Goal: Task Accomplishment & Management: Use online tool/utility

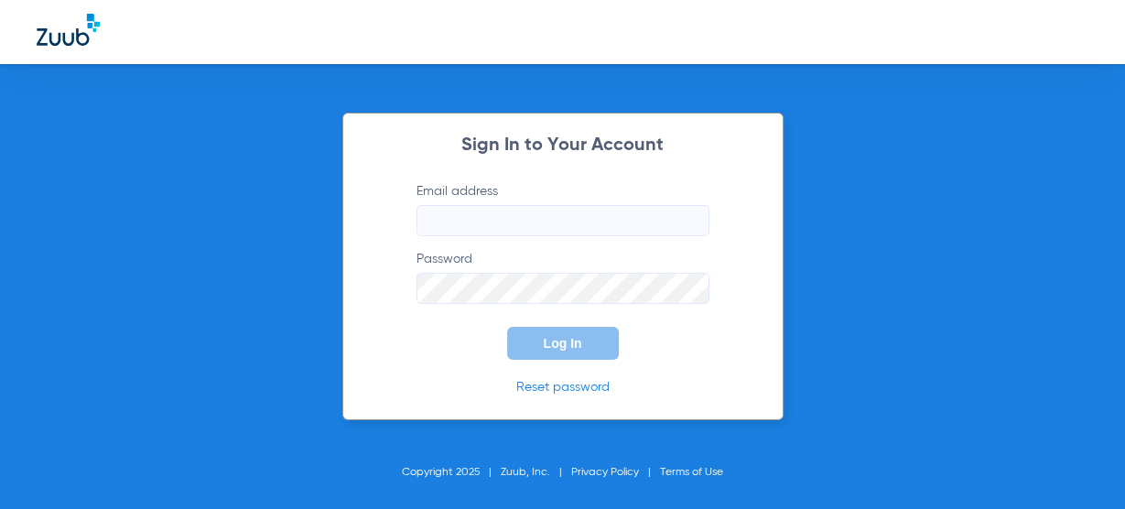
type input "[EMAIL_ADDRESS][DOMAIN_NAME]"
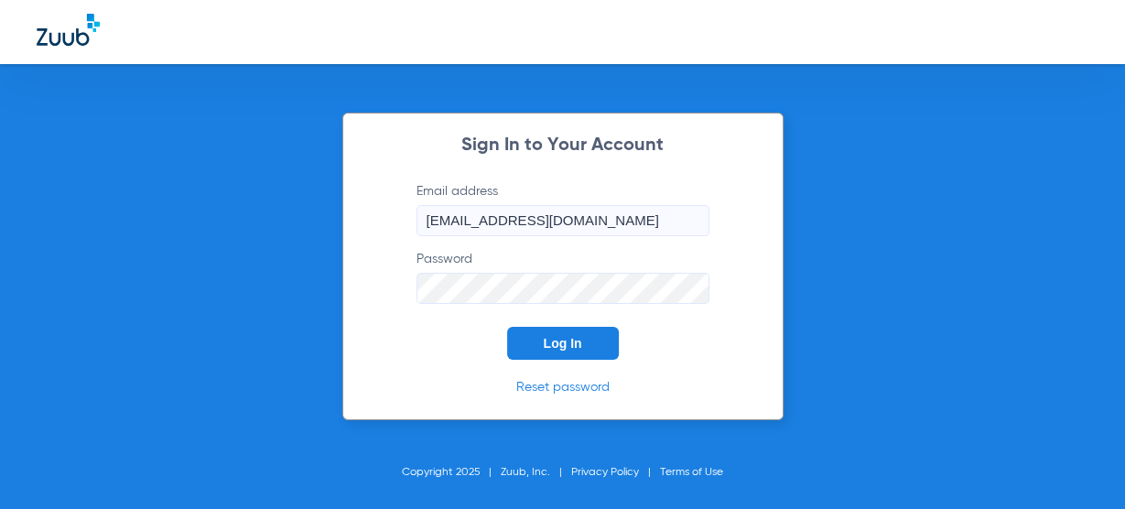
click at [584, 349] on button "Log In" at bounding box center [563, 343] width 112 height 33
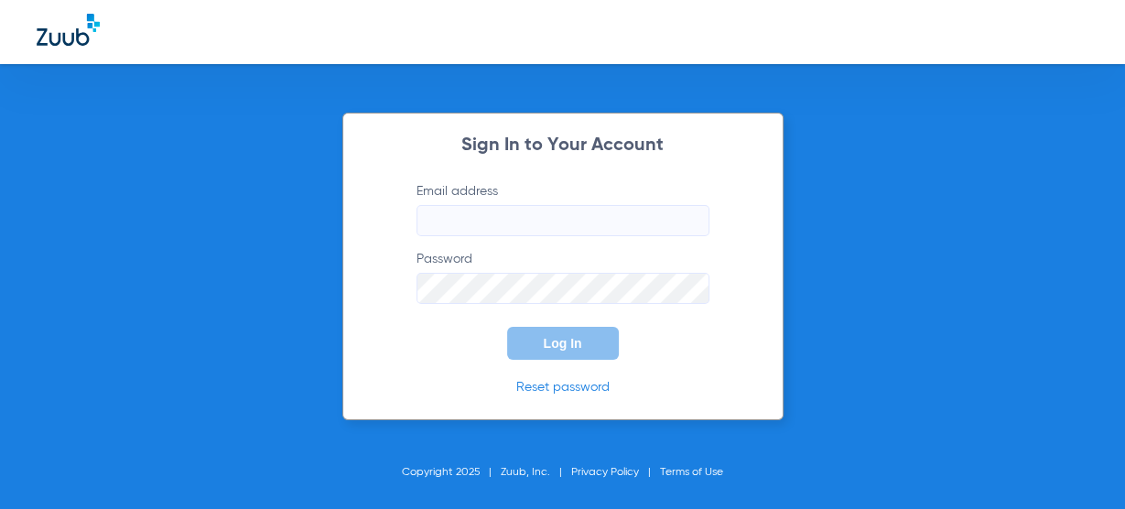
type input "[EMAIL_ADDRESS][DOMAIN_NAME]"
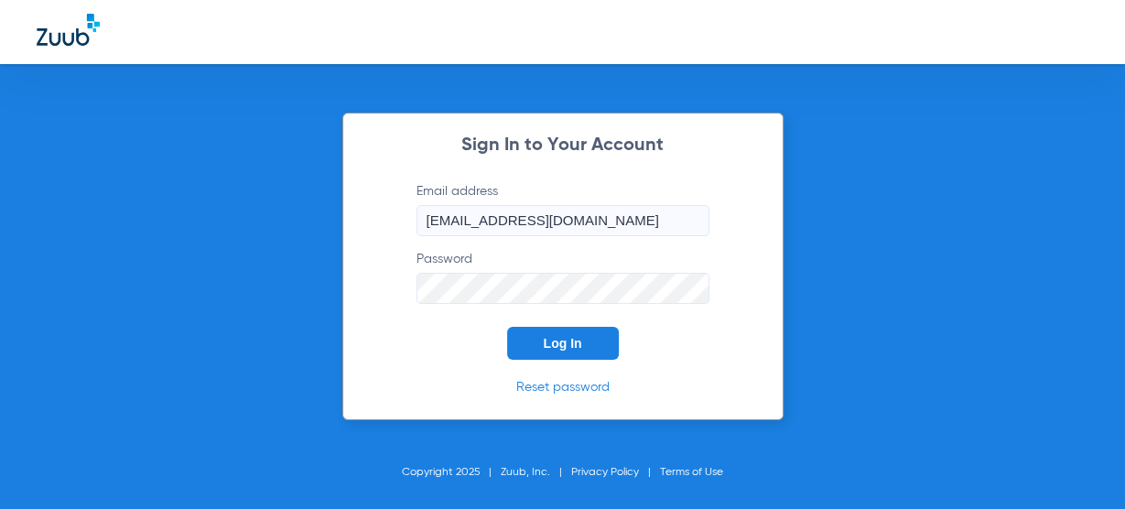
drag, startPoint x: 421, startPoint y: 362, endPoint x: 460, endPoint y: 344, distance: 43.4
click at [420, 361] on div "Sign In to Your Account Email address cpdwgbilling@gmail.com Password Log In Re…" at bounding box center [562, 266] width 441 height 307
click at [488, 338] on form "Email address cpdwgbilling@gmail.com Password Log In" at bounding box center [563, 271] width 348 height 178
click at [586, 361] on div "Sign In to Your Account Email address cpdwgbilling@gmail.com Password Log In Re…" at bounding box center [562, 266] width 441 height 307
drag, startPoint x: 529, startPoint y: 342, endPoint x: 427, endPoint y: 17, distance: 340.3
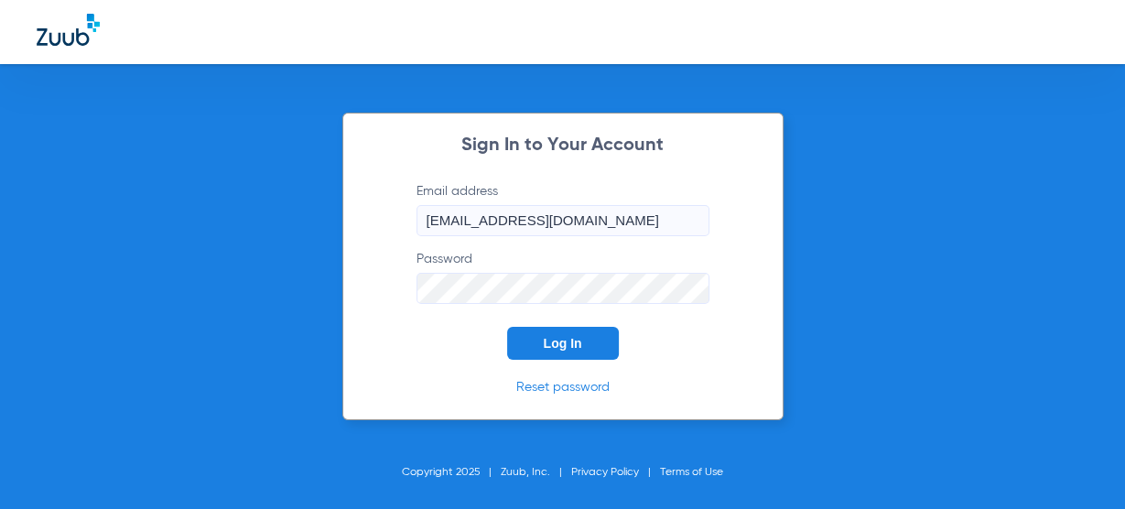
click at [529, 343] on button "Log In" at bounding box center [563, 343] width 112 height 33
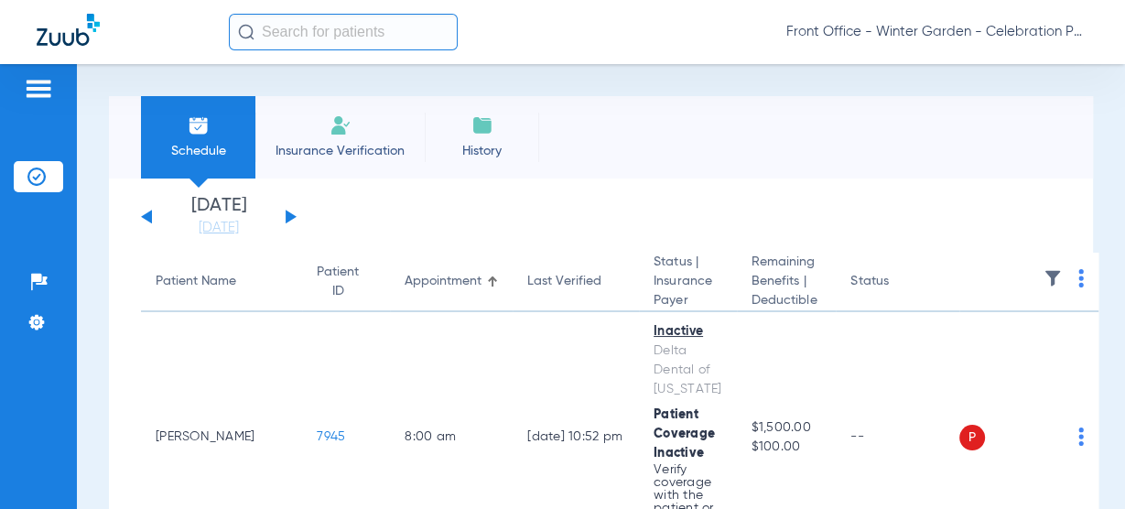
click at [292, 223] on div "Saturday 06-14-2025 Sunday 06-15-2025 Monday 06-16-2025 Tuesday 06-17-2025 Wedn…" at bounding box center [219, 217] width 156 height 40
click at [291, 210] on div "Saturday 06-14-2025 Sunday 06-15-2025 Monday 06-16-2025 Tuesday 06-17-2025 Wedn…" at bounding box center [219, 217] width 156 height 40
click at [293, 218] on button at bounding box center [290, 217] width 11 height 14
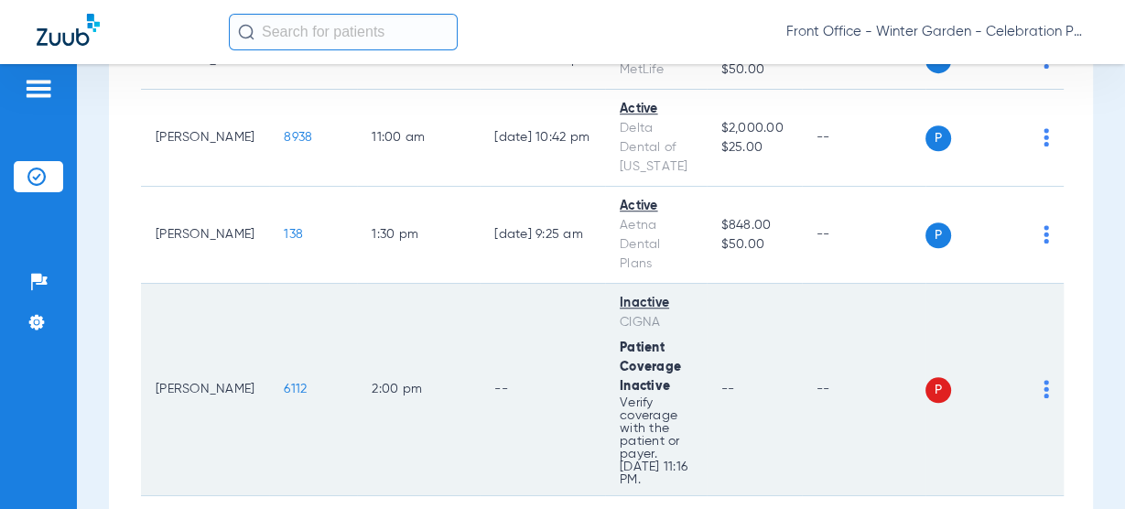
scroll to position [1257, 0]
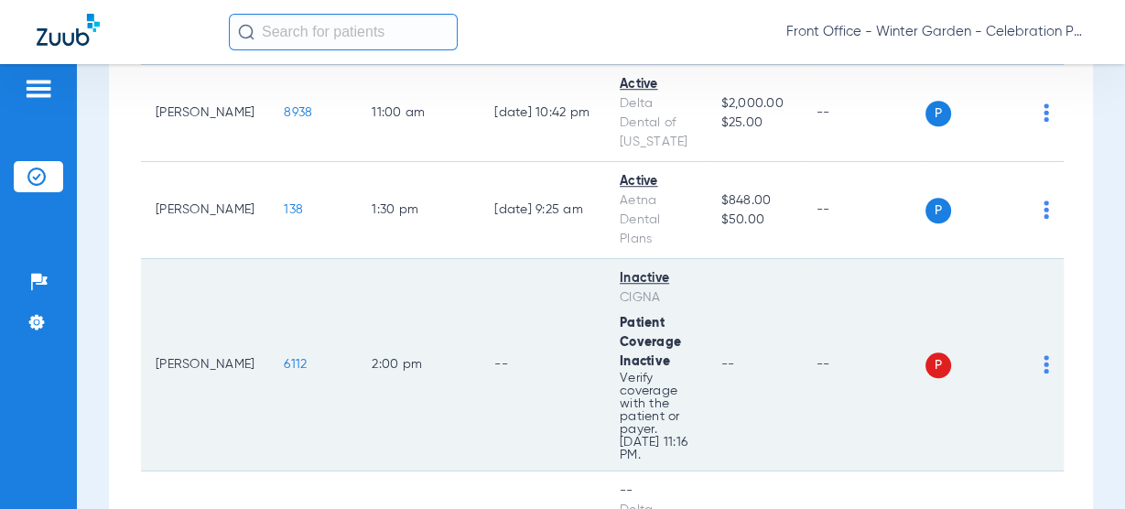
click at [284, 358] on span "6112" at bounding box center [295, 364] width 23 height 13
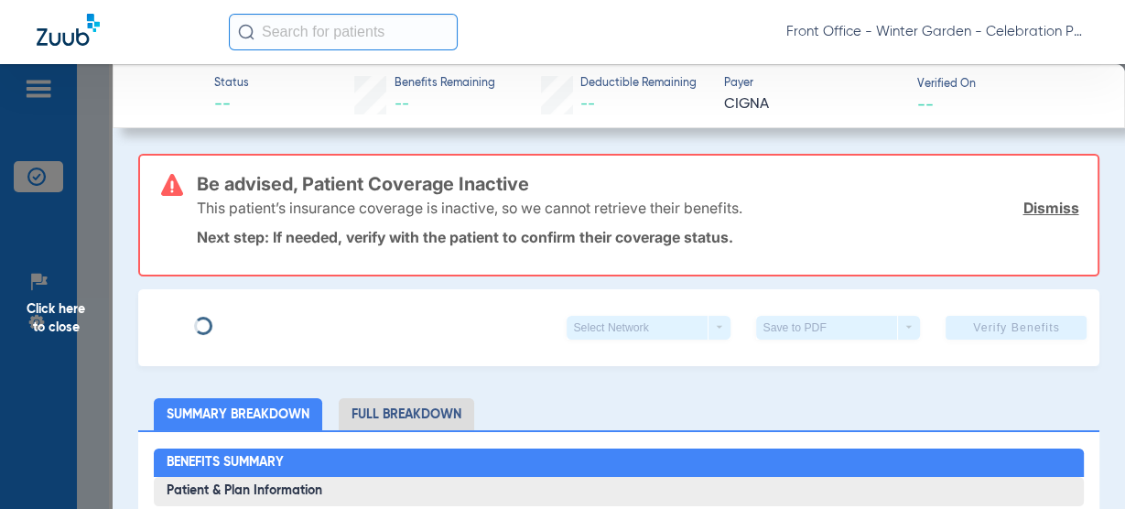
type input "Jennifer"
type input "Gallardo"
type input "06/11/1983"
type input "U28563755"
type input "3337320"
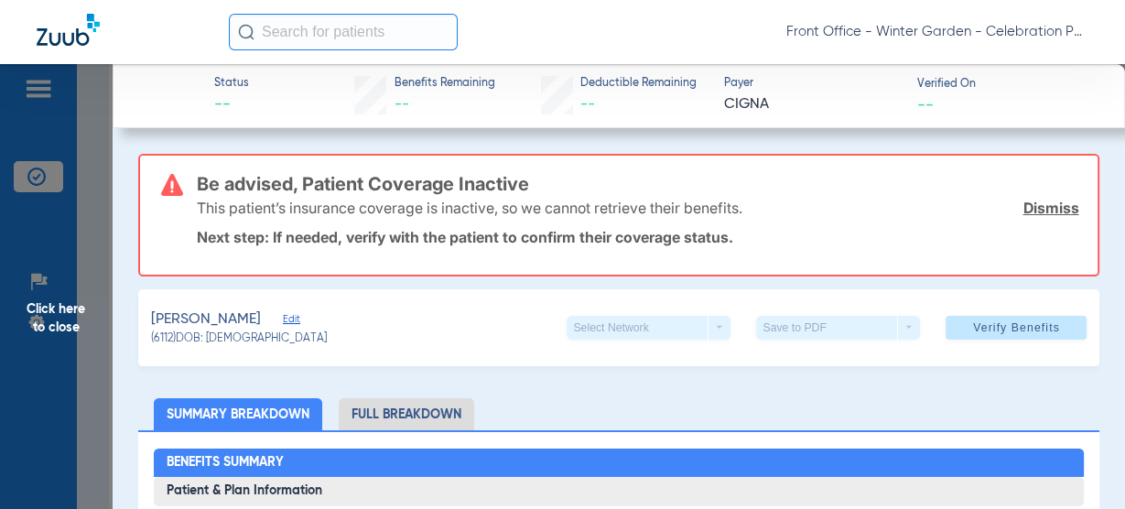
click at [284, 317] on span "Edit" at bounding box center [291, 321] width 16 height 17
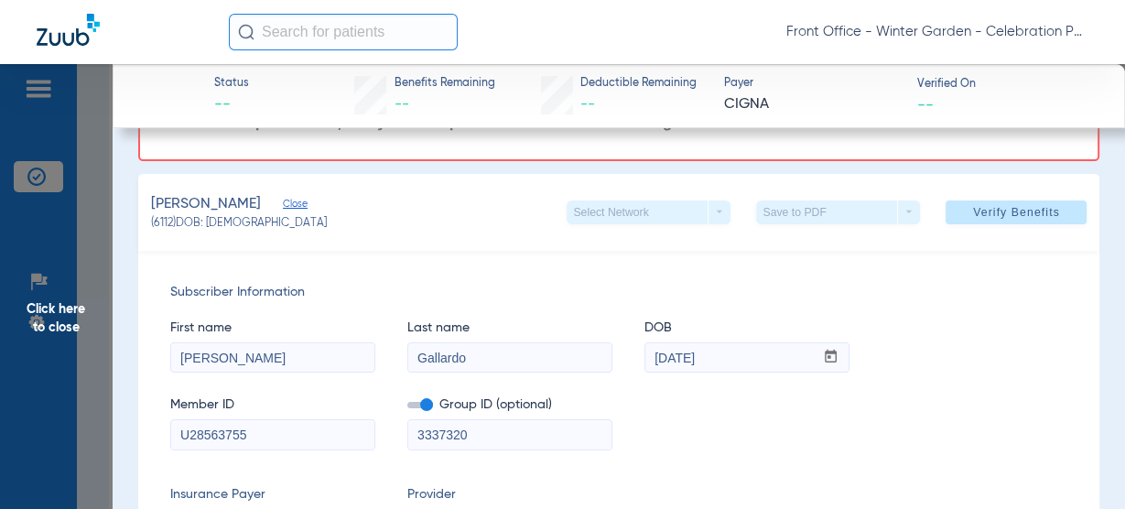
scroll to position [293, 0]
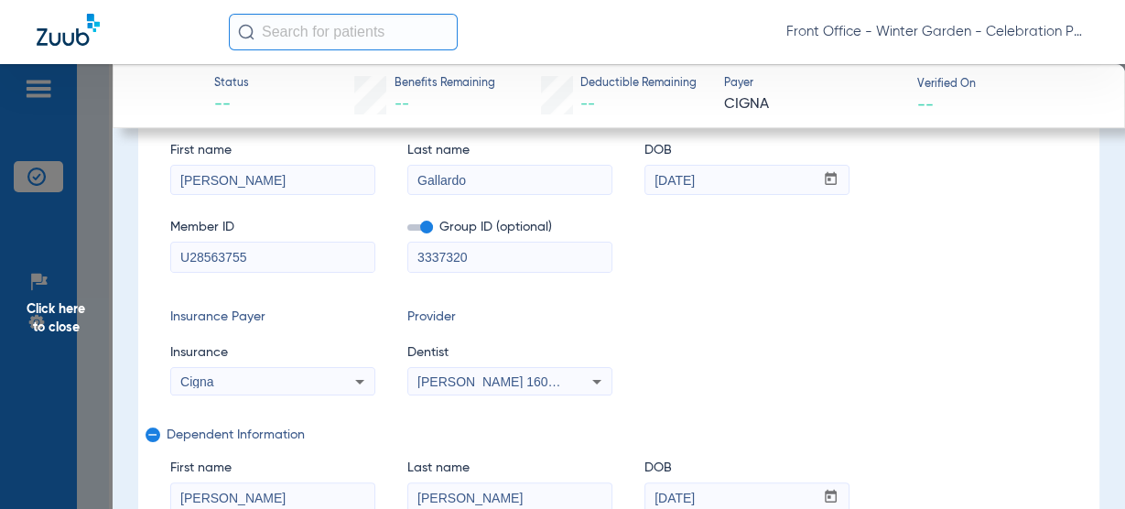
click at [330, 386] on div "Cigna" at bounding box center [272, 382] width 203 height 22
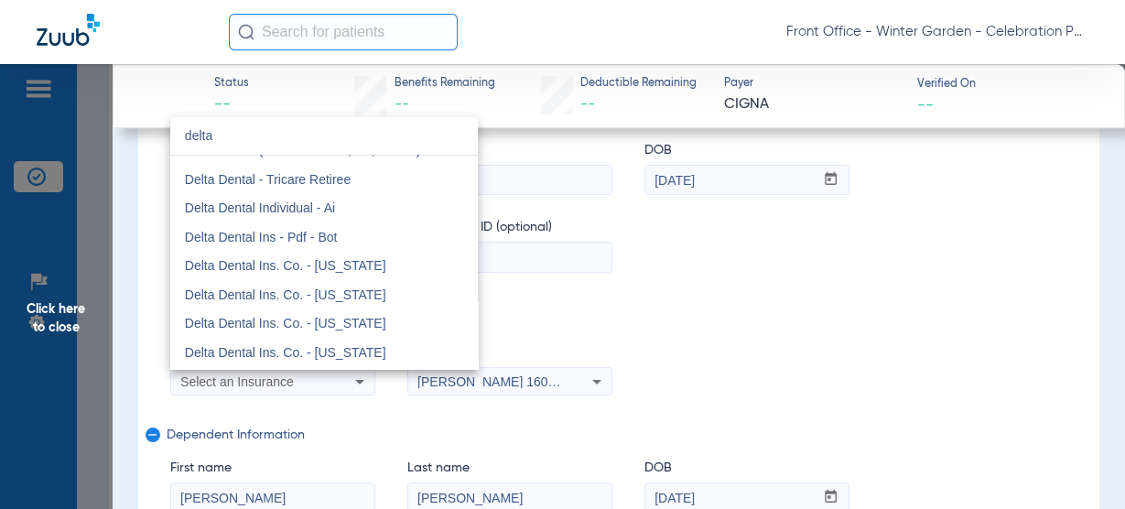
scroll to position [73, 0]
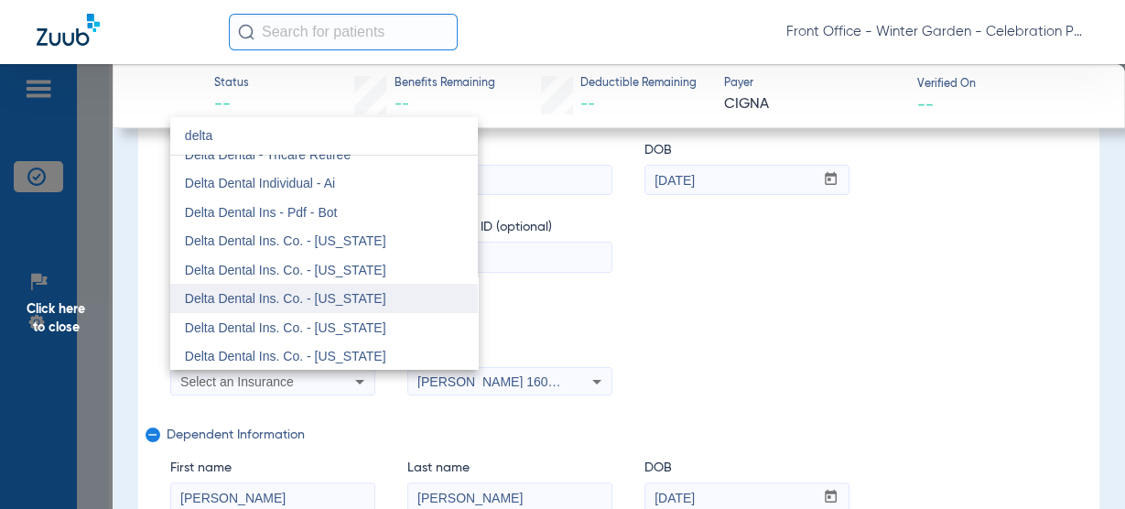
type input "delta"
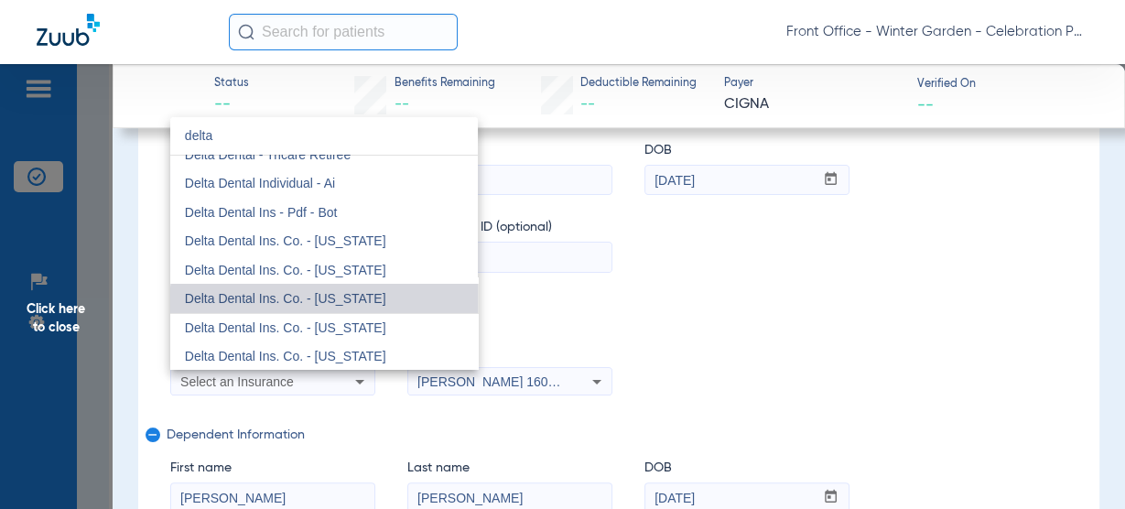
click at [332, 304] on span "Delta Dental Ins. Co. - [US_STATE]" at bounding box center [285, 298] width 201 height 15
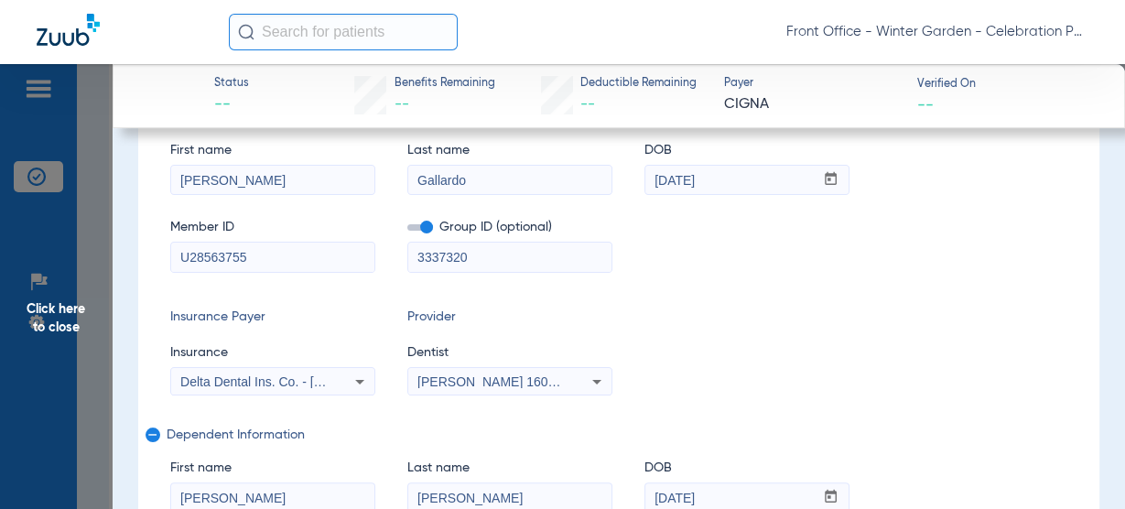
drag, startPoint x: 124, startPoint y: 246, endPoint x: -65, endPoint y: 223, distance: 190.8
click at [0, 223] on html "Front Office - Winter Garden - Celebration Pediatric Dentistry Patients Insuran…" at bounding box center [562, 254] width 1125 height 509
drag, startPoint x: 490, startPoint y: 255, endPoint x: 231, endPoint y: 236, distance: 259.7
click at [231, 236] on div "Member ID Group ID (optional) 3337320" at bounding box center [619, 236] width 898 height 70
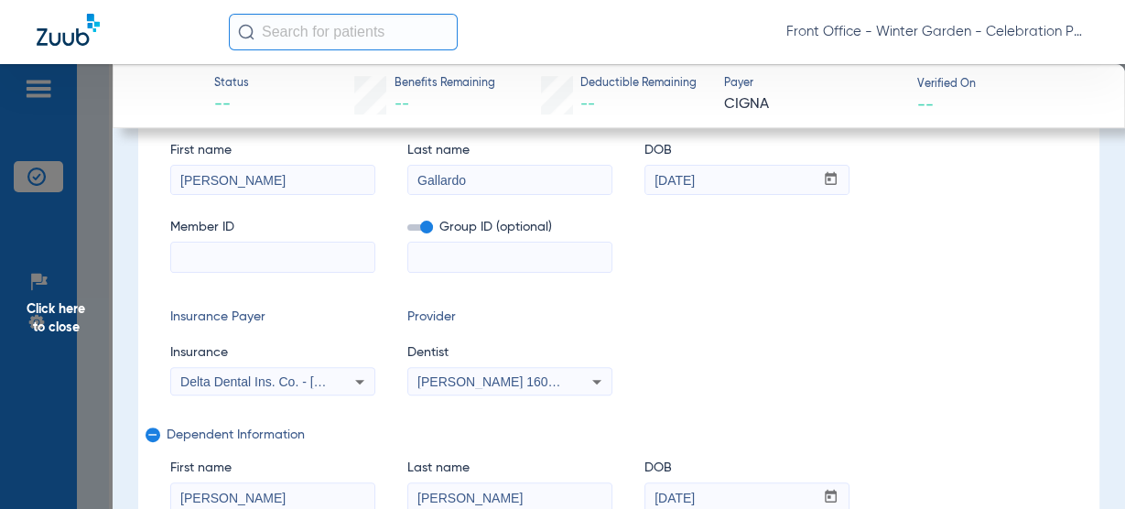
click at [344, 249] on input at bounding box center [272, 256] width 203 height 29
paste input "123362924801"
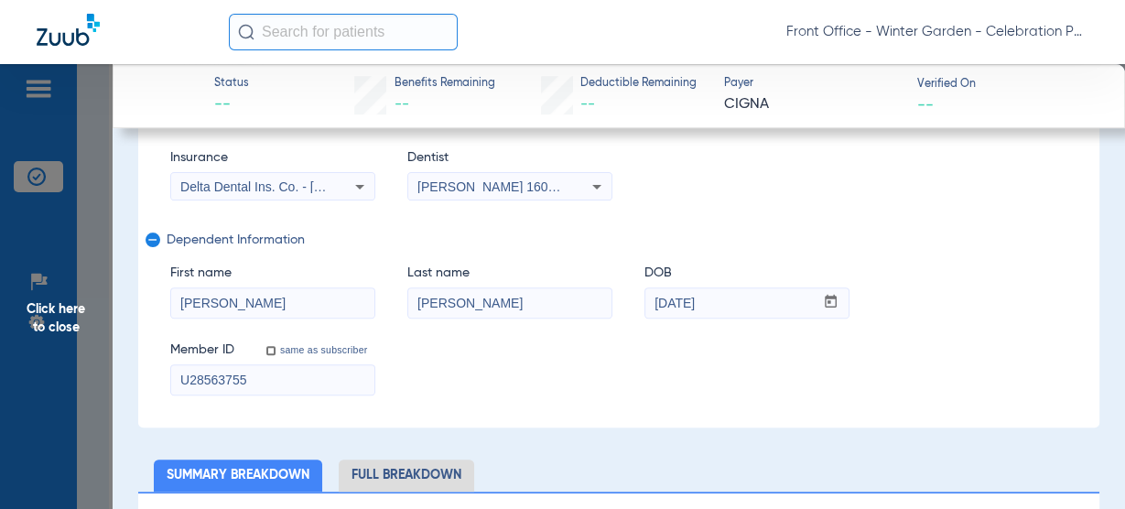
scroll to position [512, 0]
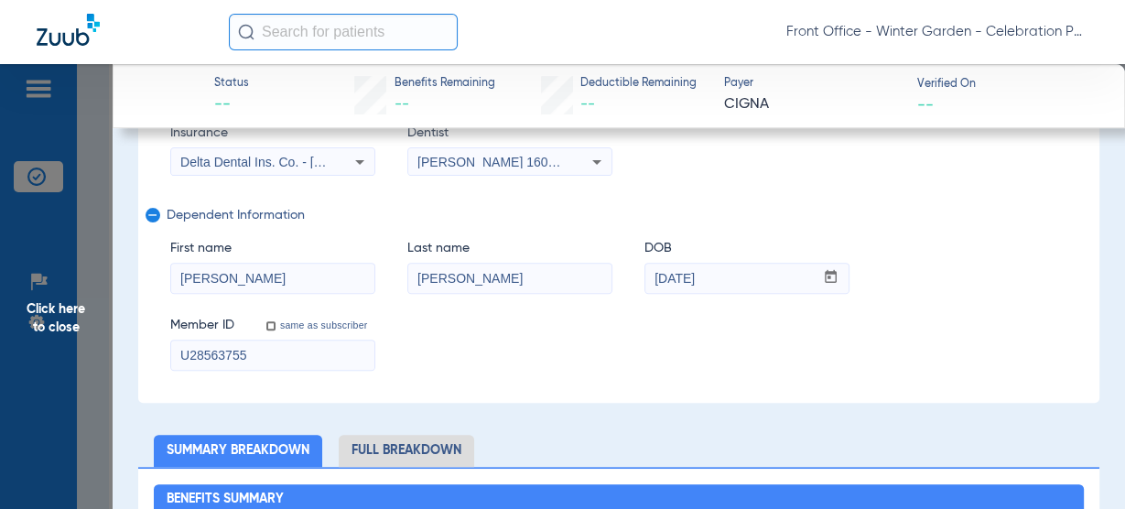
type input "123362924801"
click at [285, 345] on input "U28563755" at bounding box center [272, 354] width 203 height 29
drag, startPoint x: 296, startPoint y: 344, endPoint x: -64, endPoint y: 304, distance: 361.9
click at [0, 304] on html "Front Office - Winter Garden - Celebration Pediatric Dentistry Patients Insuran…" at bounding box center [562, 254] width 1125 height 509
paste input "123362924801"
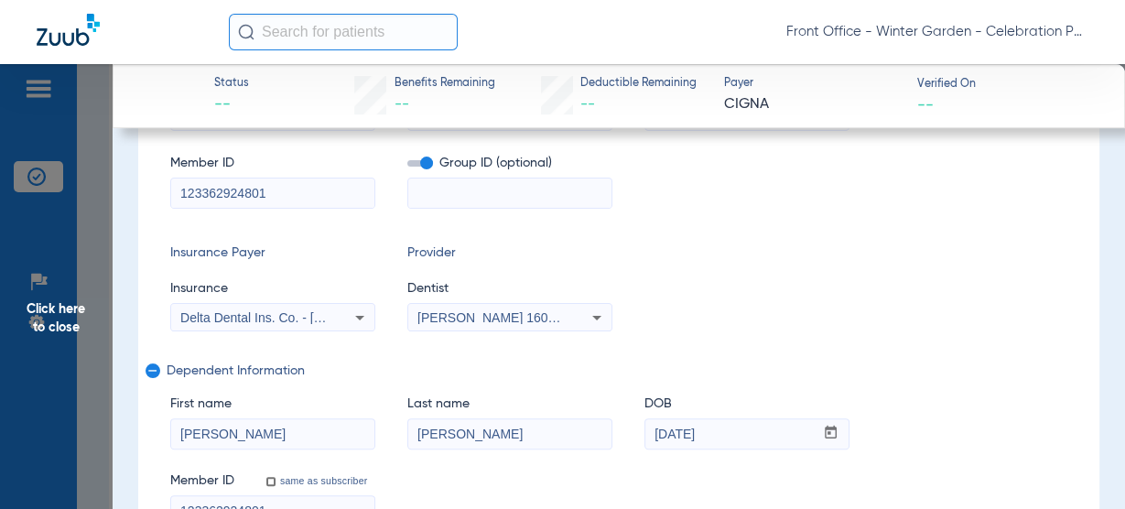
scroll to position [293, 0]
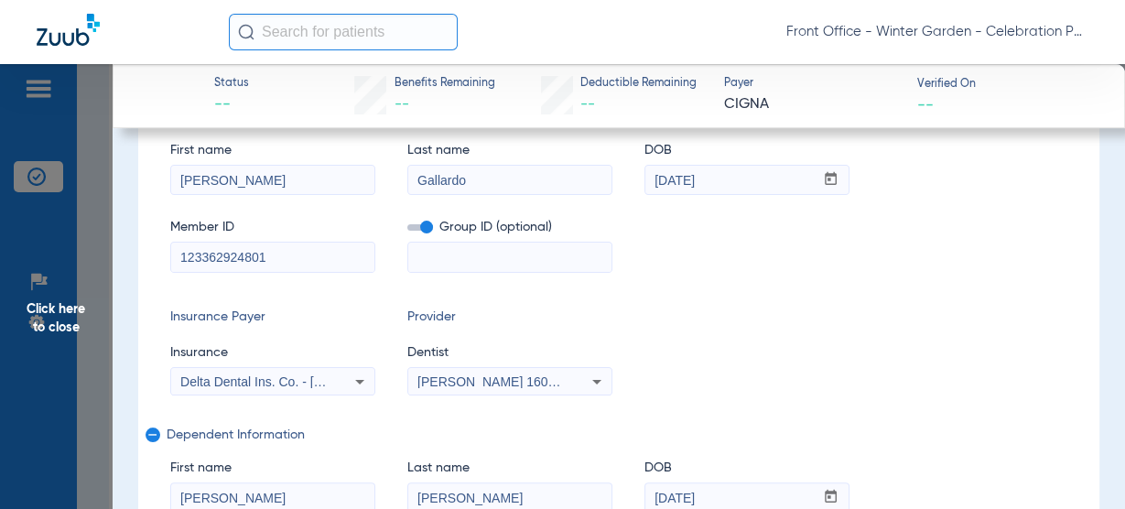
type input "123362924801"
click at [501, 264] on input at bounding box center [509, 256] width 203 height 29
click at [418, 260] on input at bounding box center [509, 256] width 203 height 29
paste input "21404-00001"
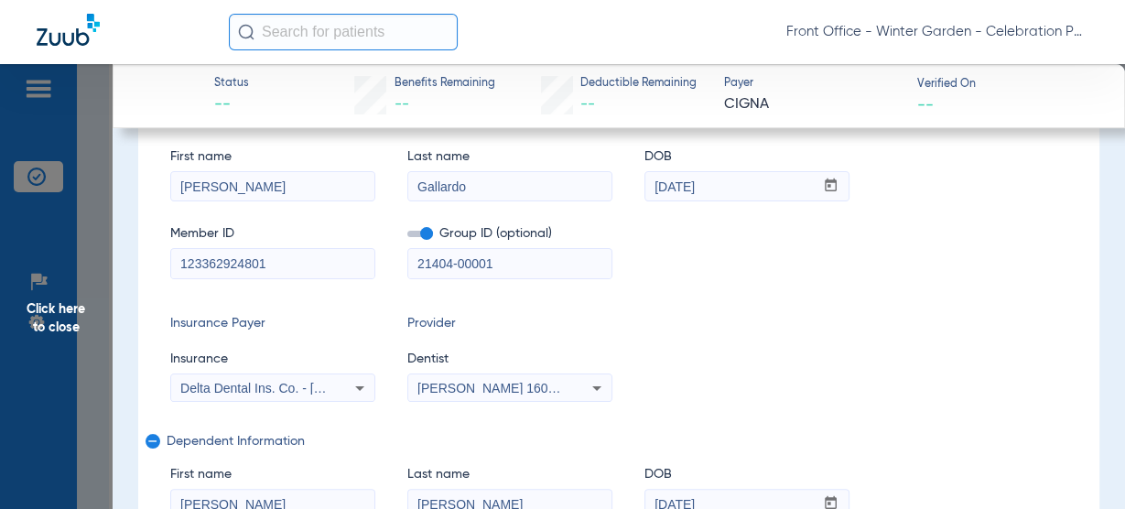
scroll to position [0, 0]
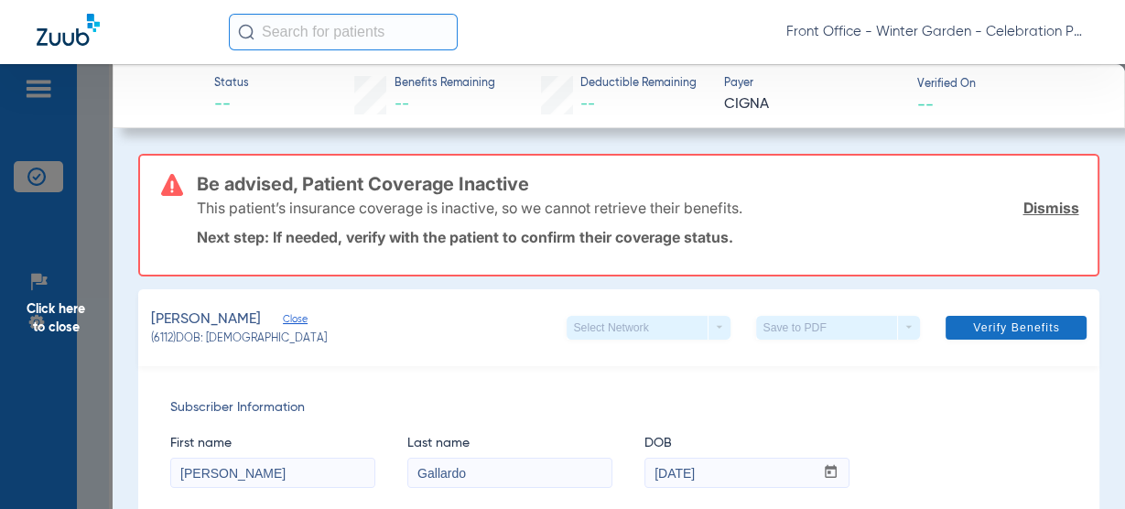
type input "21404-00001"
click at [965, 318] on span at bounding box center [1015, 328] width 141 height 44
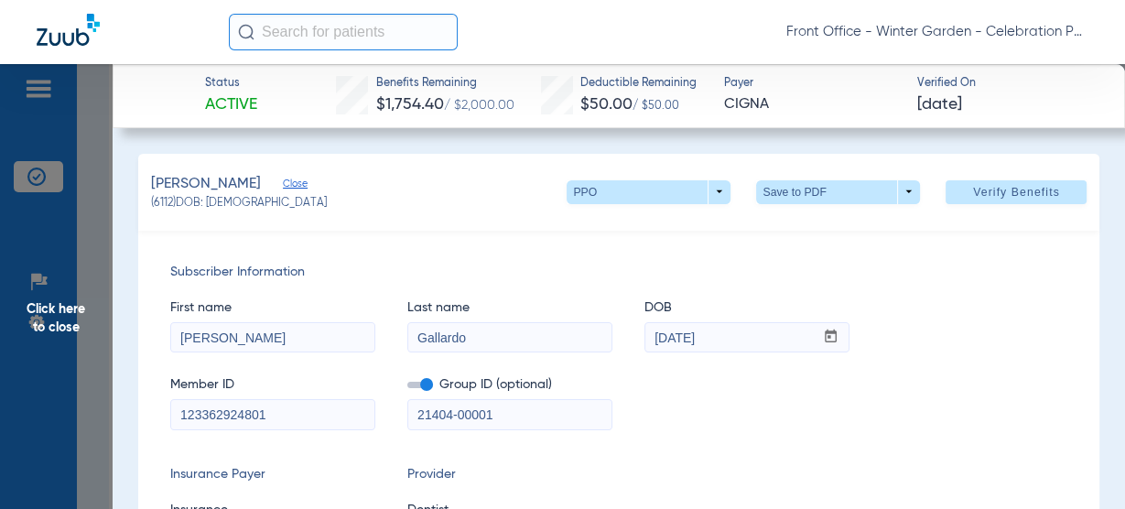
click at [100, 290] on span "Click here to close" at bounding box center [56, 318] width 113 height 509
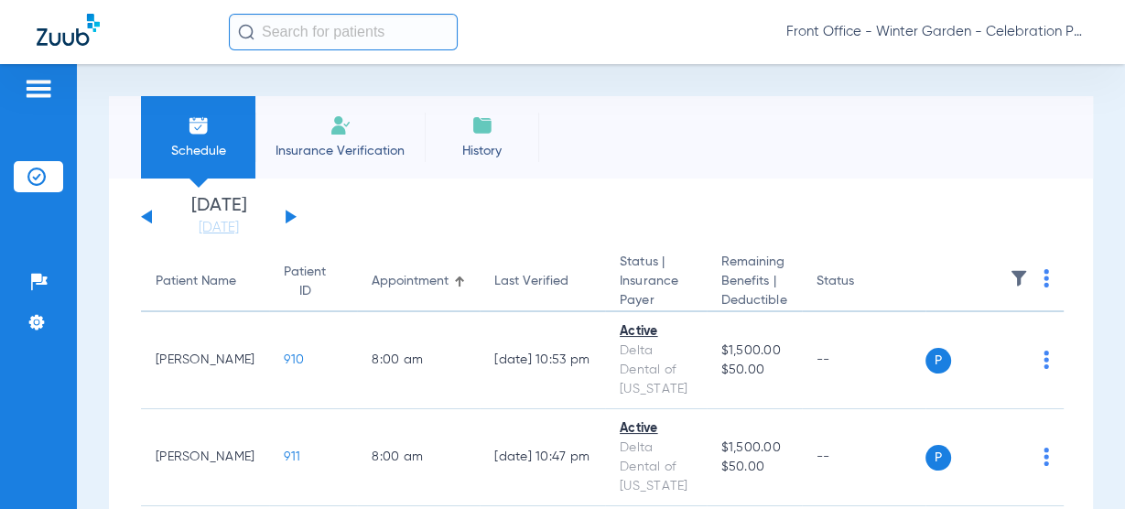
click at [275, 211] on div "Saturday 06-14-2025 Sunday 06-15-2025 Monday 06-16-2025 Tuesday 06-17-2025 Wedn…" at bounding box center [219, 217] width 156 height 40
click at [288, 211] on button at bounding box center [290, 217] width 11 height 14
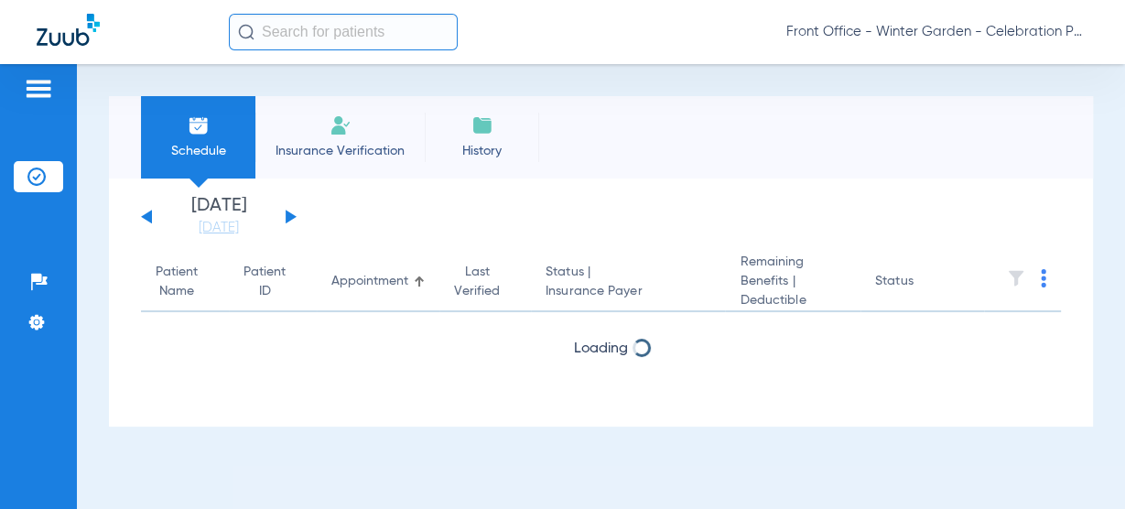
click at [288, 211] on button at bounding box center [290, 217] width 11 height 14
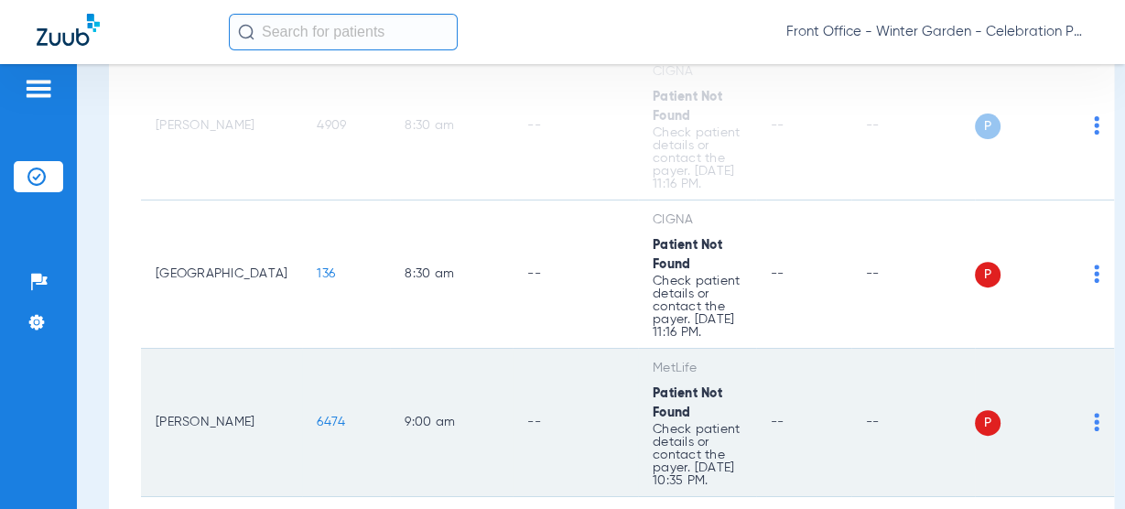
scroll to position [659, 0]
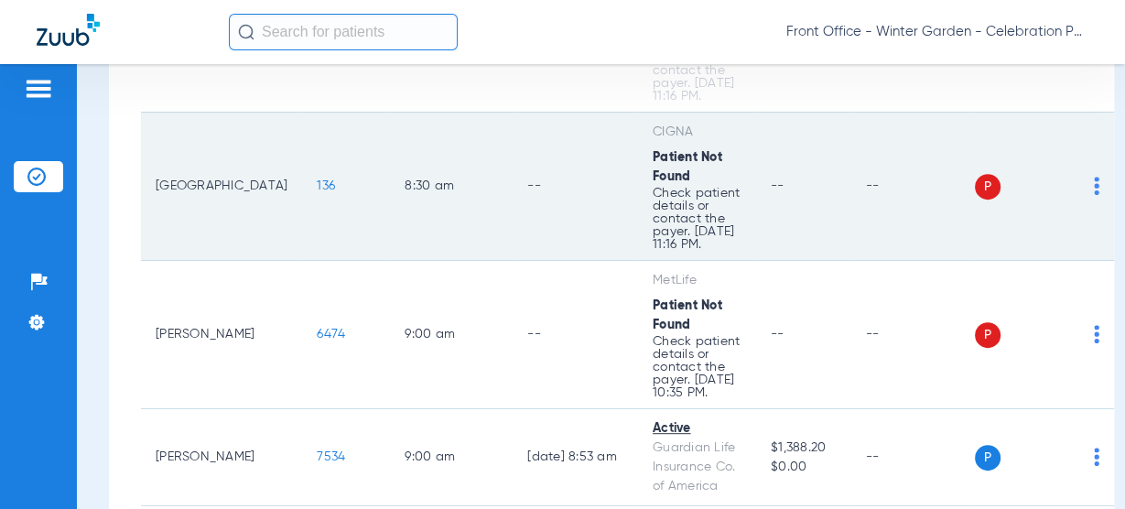
click at [317, 192] on span "136" at bounding box center [326, 185] width 18 height 13
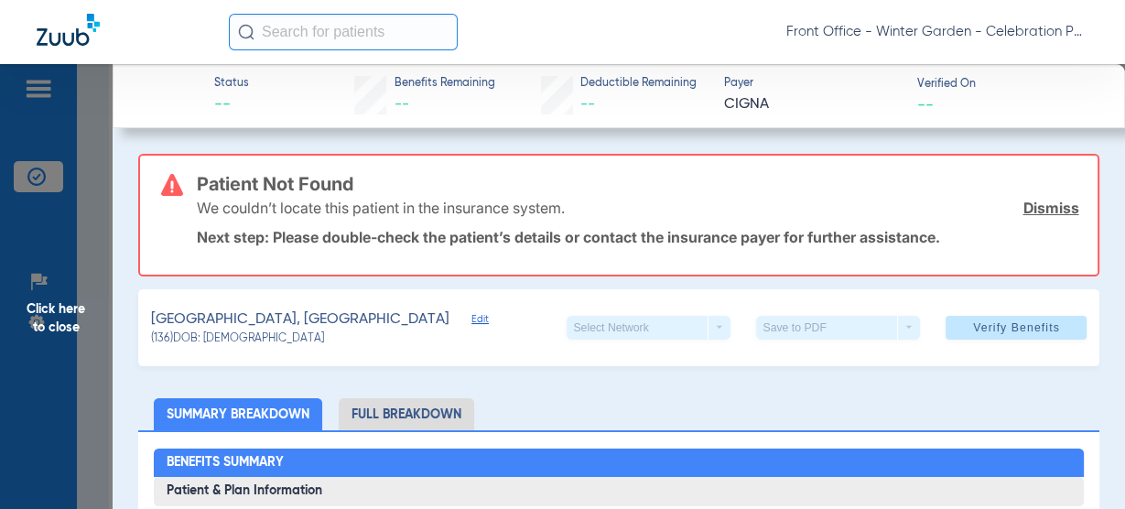
click at [471, 319] on span "Edit" at bounding box center [479, 321] width 16 height 17
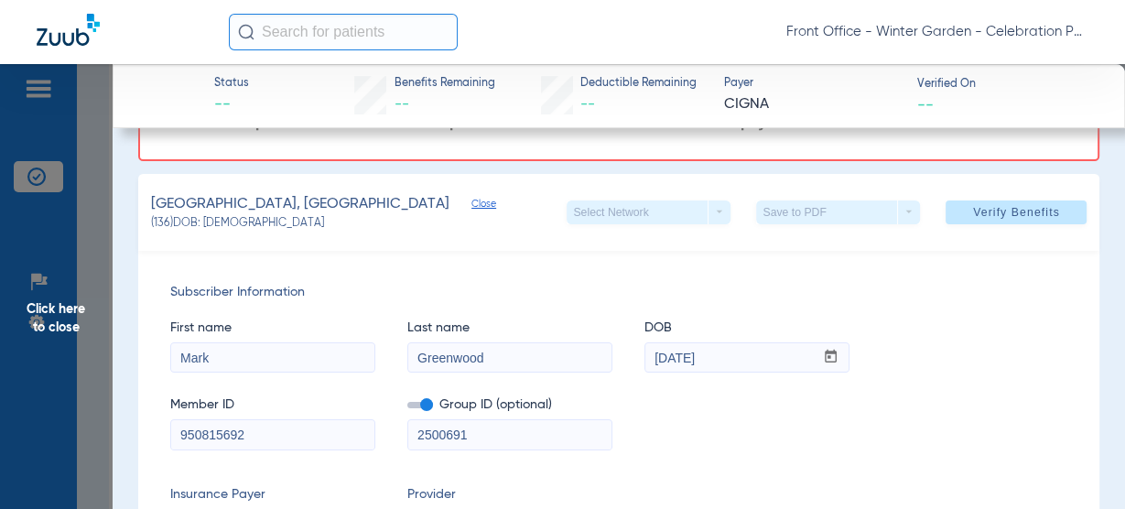
scroll to position [220, 0]
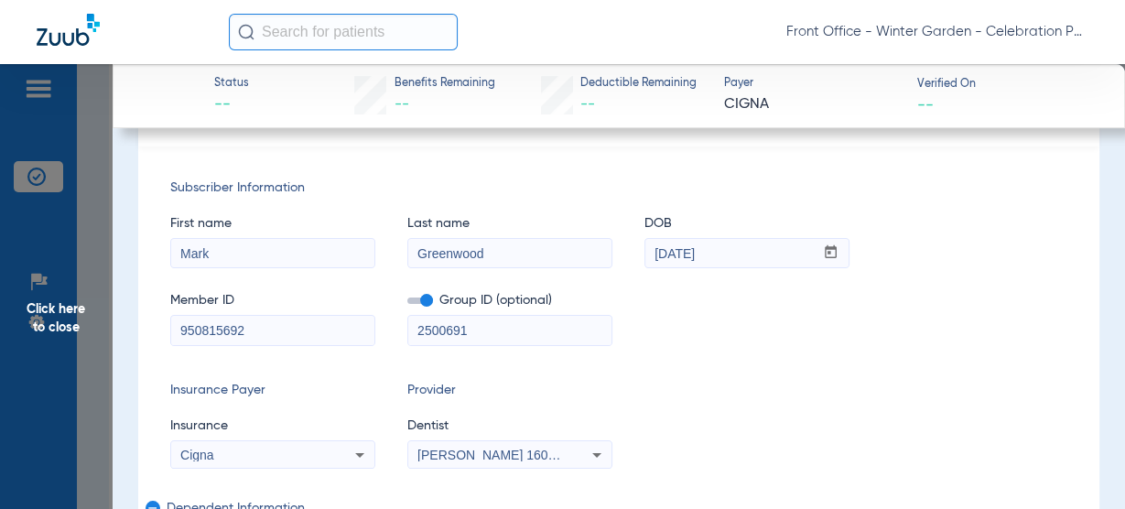
drag, startPoint x: 140, startPoint y: 318, endPoint x: 50, endPoint y: 315, distance: 89.7
paste input "U85521500"
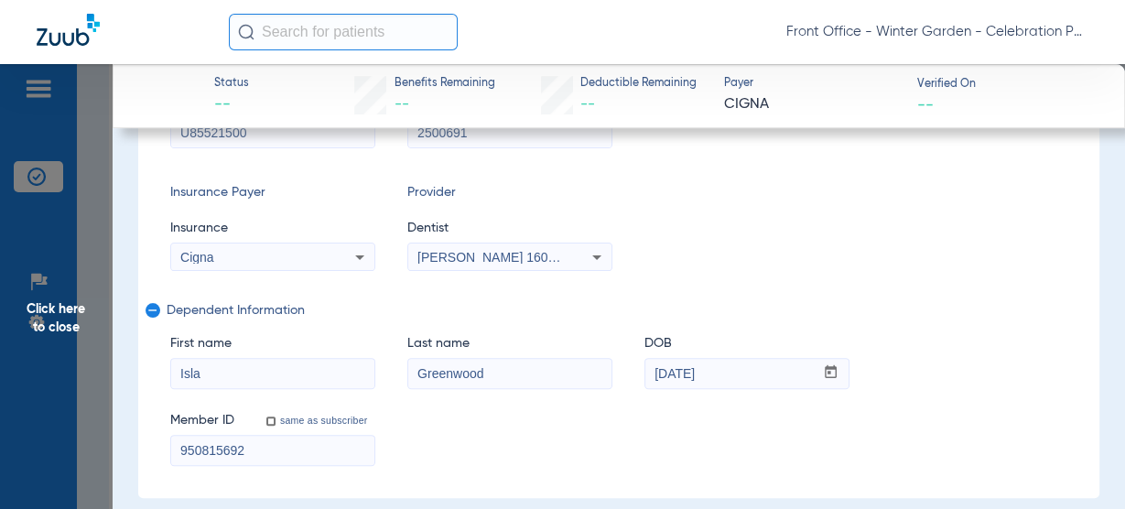
scroll to position [439, 0]
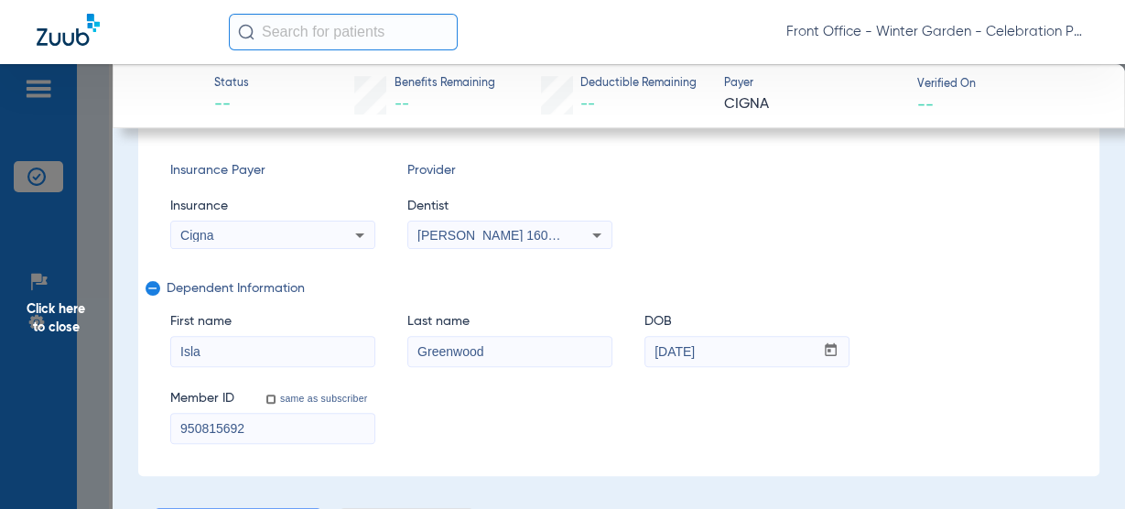
type input "U85521500"
drag, startPoint x: 277, startPoint y: 424, endPoint x: -12, endPoint y: 403, distance: 289.9
click at [0, 403] on html "Front Office - Winter Garden - Celebration Pediatric Dentistry Patients Insuran…" at bounding box center [562, 254] width 1125 height 509
paste input "U85521500"
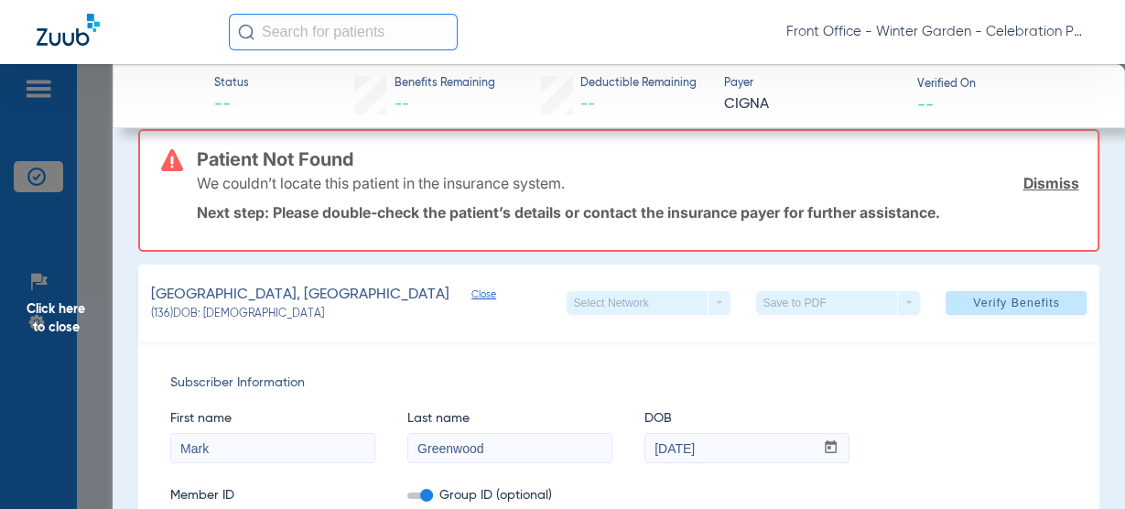
scroll to position [0, 0]
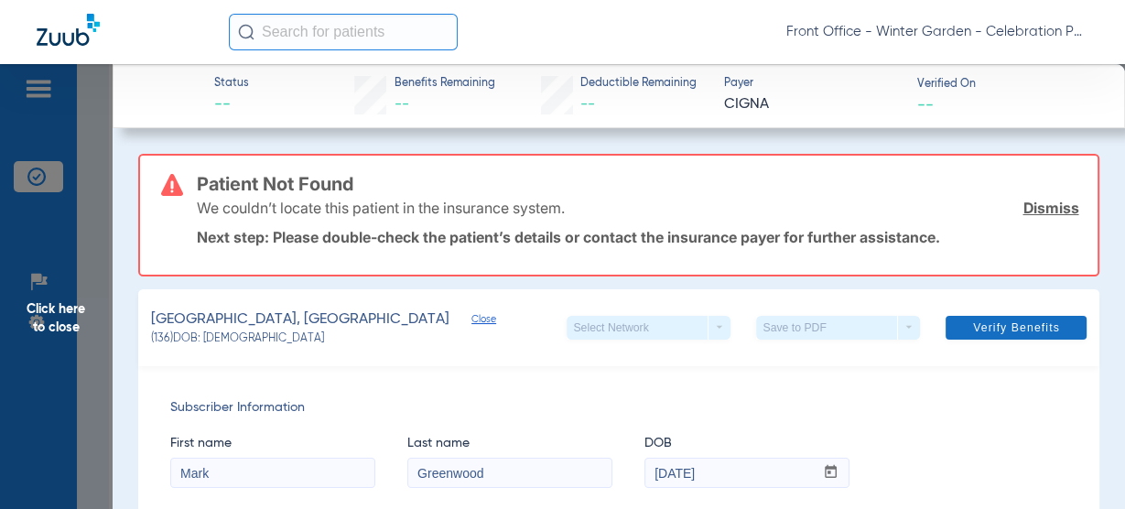
type input "U85521500"
click at [974, 338] on span at bounding box center [1015, 328] width 141 height 44
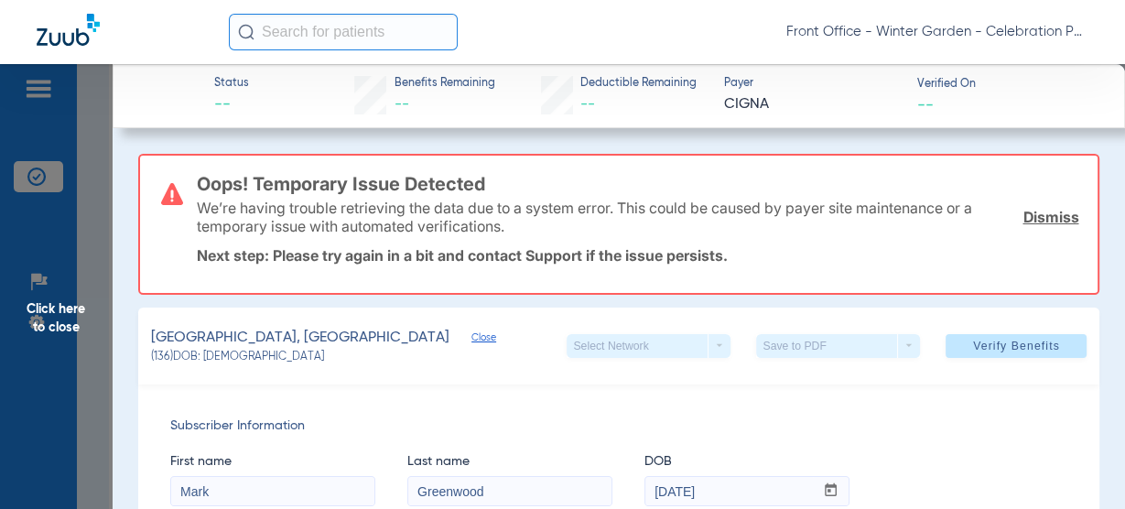
click at [1061, 215] on link "Dismiss" at bounding box center [1050, 217] width 56 height 18
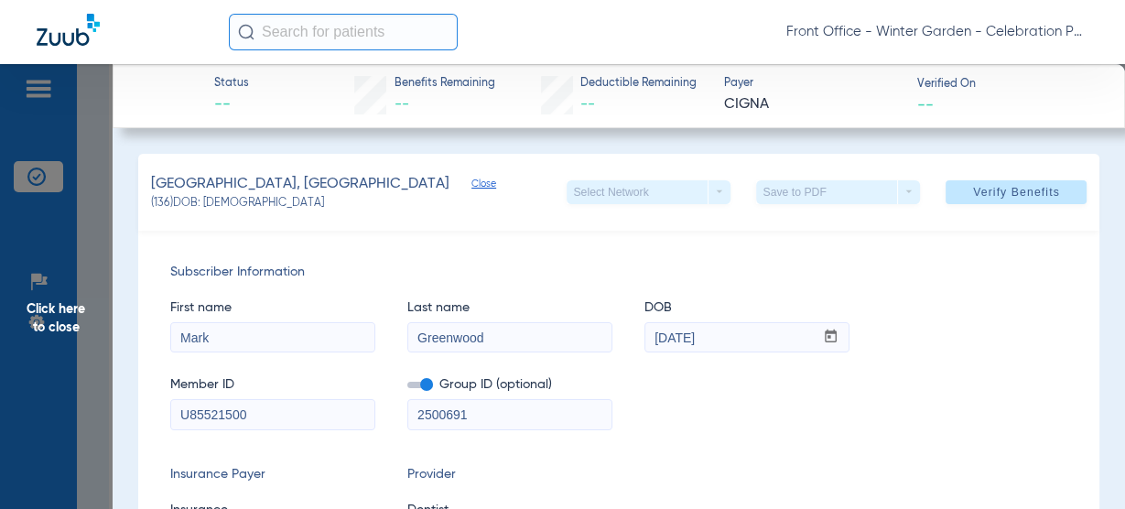
click at [258, 407] on input "U85521500" at bounding box center [272, 414] width 203 height 29
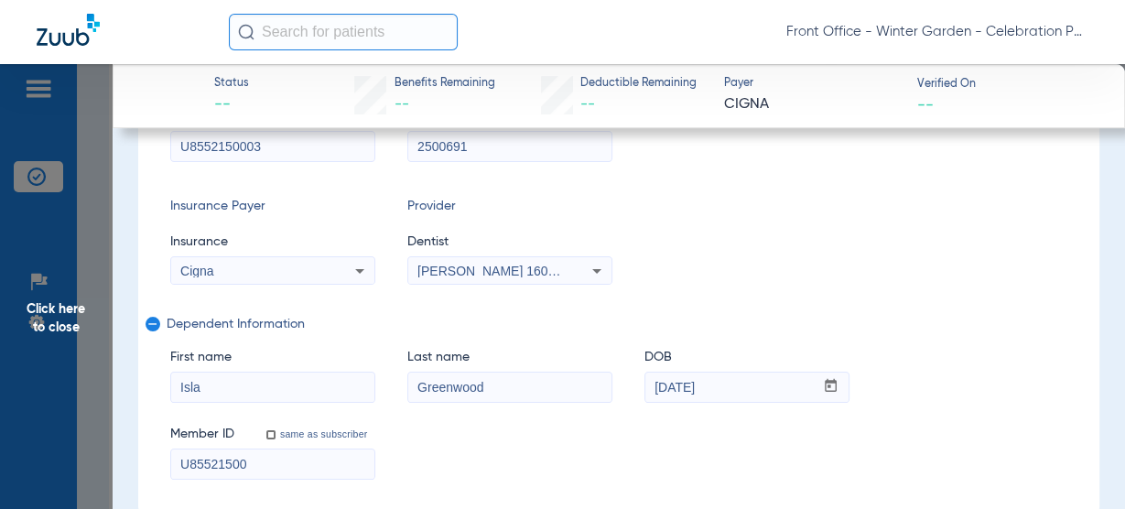
scroll to position [293, 0]
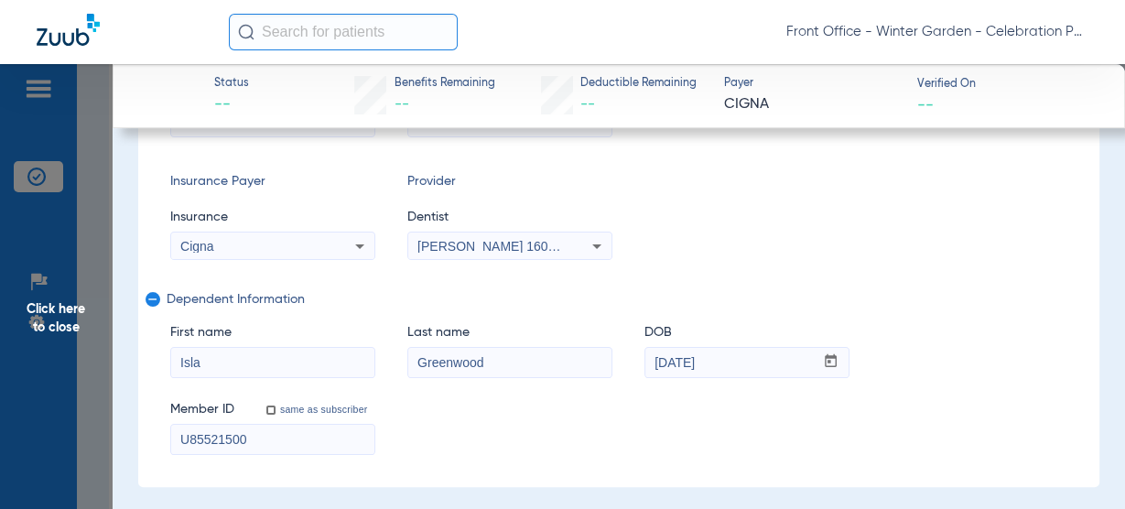
type input "U8552150003"
click at [243, 428] on input "U85521500" at bounding box center [272, 439] width 203 height 29
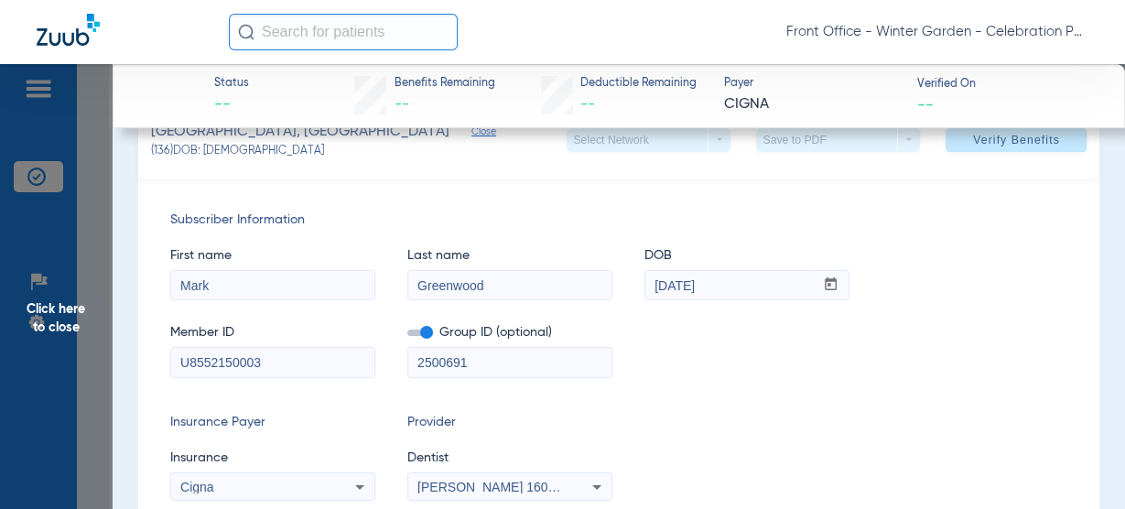
scroll to position [0, 0]
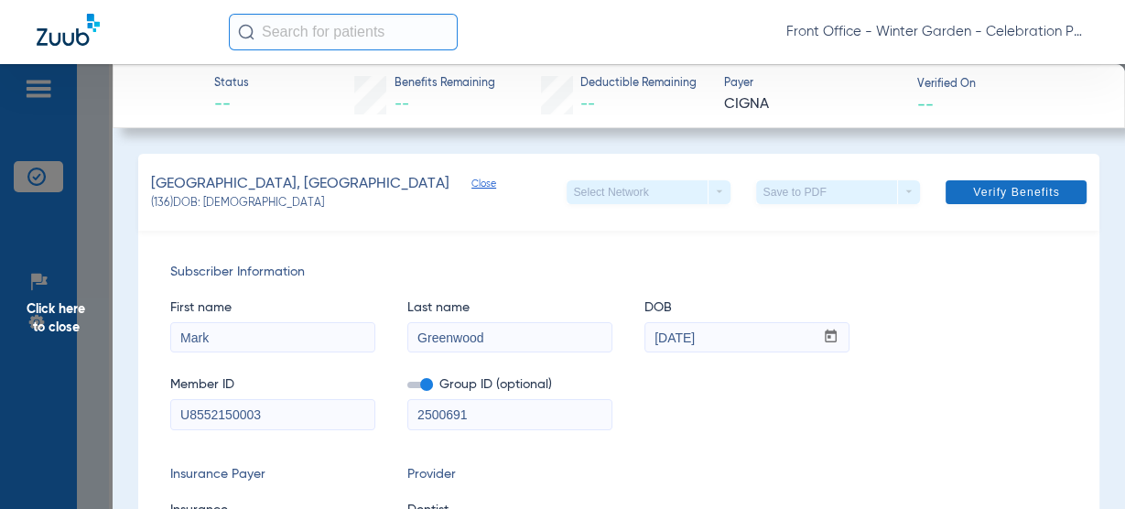
type input "U8552150003"
click at [1042, 185] on span "Verify Benefits" at bounding box center [1016, 192] width 87 height 15
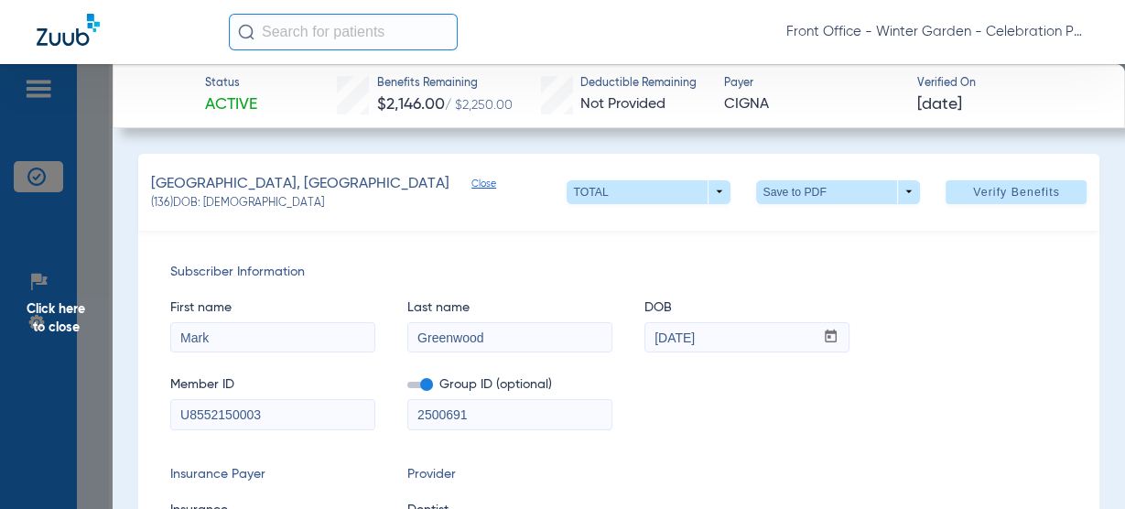
click at [38, 317] on span "Click here to close" at bounding box center [56, 318] width 113 height 509
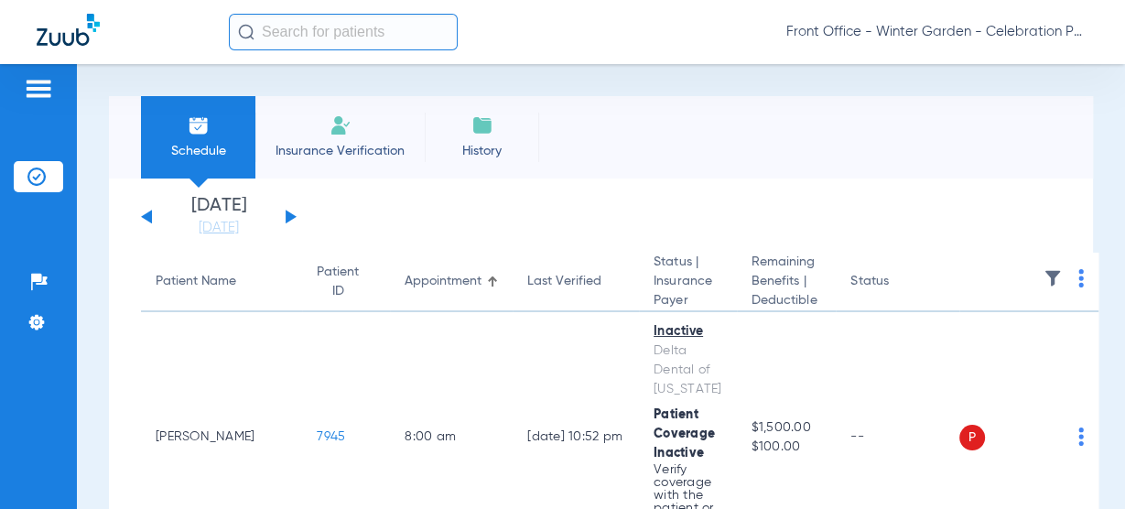
click at [293, 223] on div "Saturday 06-14-2025 Sunday 06-15-2025 Monday 06-16-2025 Tuesday 06-17-2025 Wedn…" at bounding box center [219, 217] width 156 height 40
click at [294, 216] on button at bounding box center [290, 217] width 11 height 14
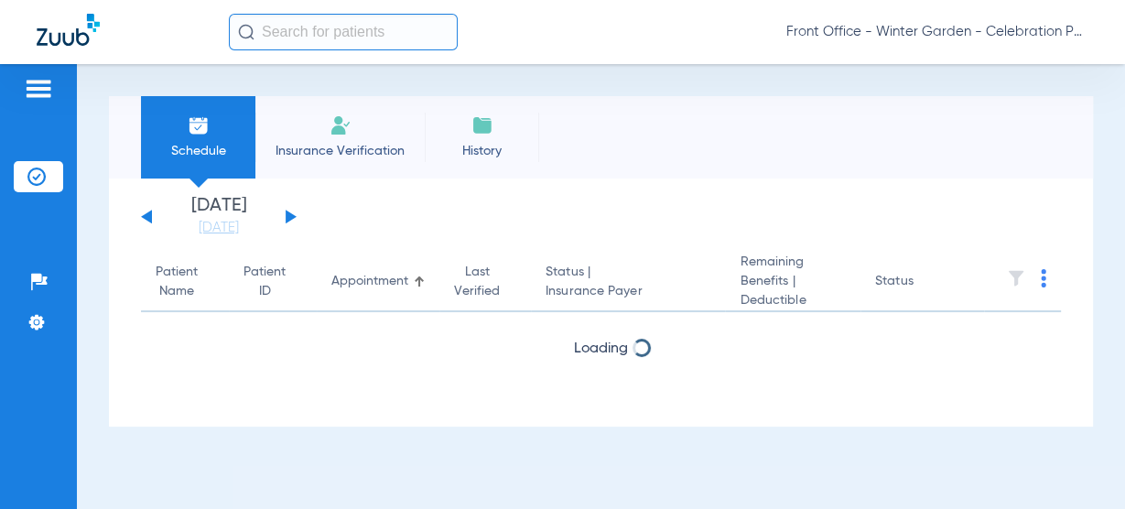
click at [294, 216] on button at bounding box center [290, 217] width 11 height 14
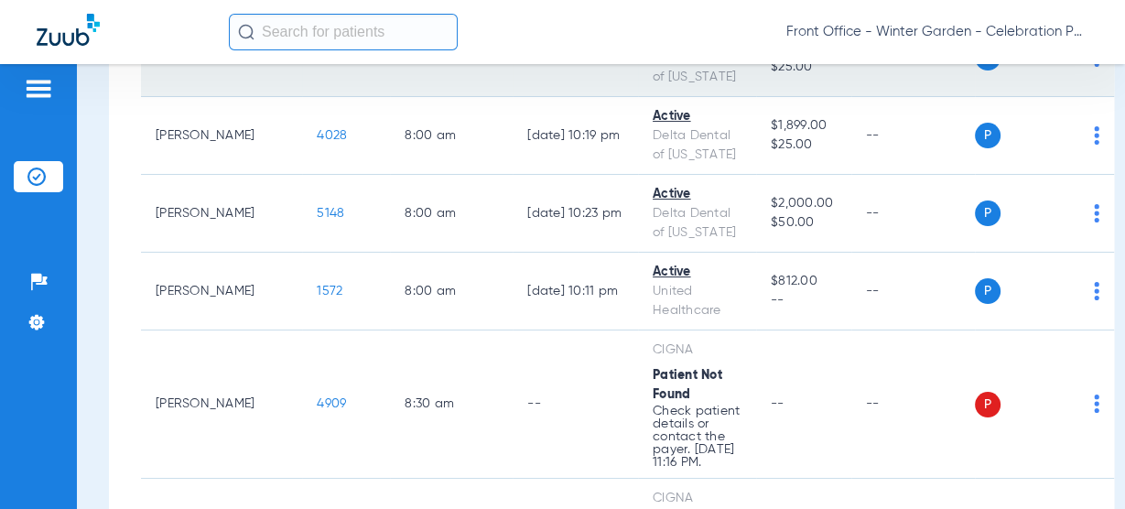
scroll to position [146, 0]
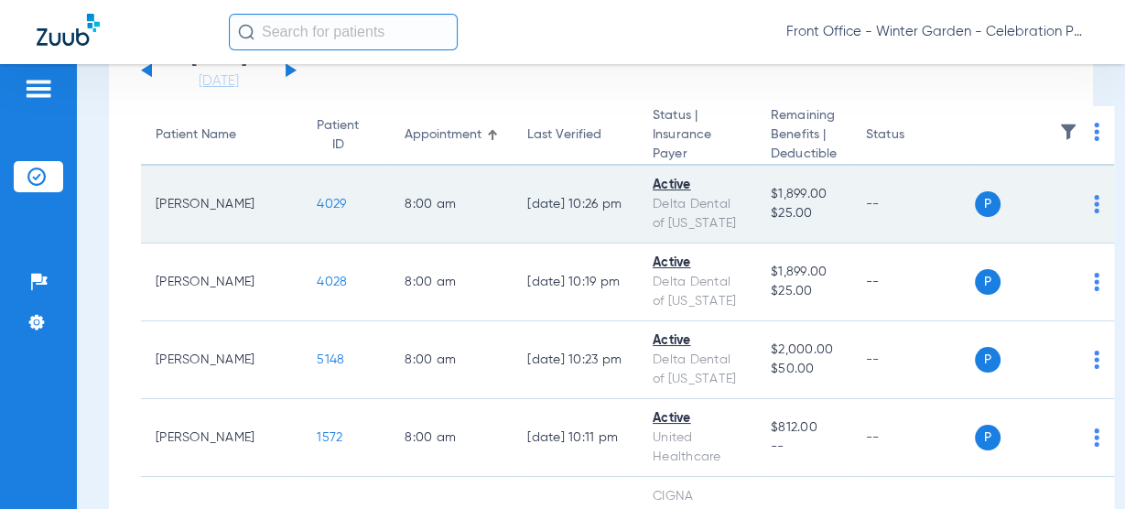
click at [302, 193] on td "4029" at bounding box center [346, 205] width 88 height 78
click at [317, 210] on span "4029" at bounding box center [331, 204] width 29 height 13
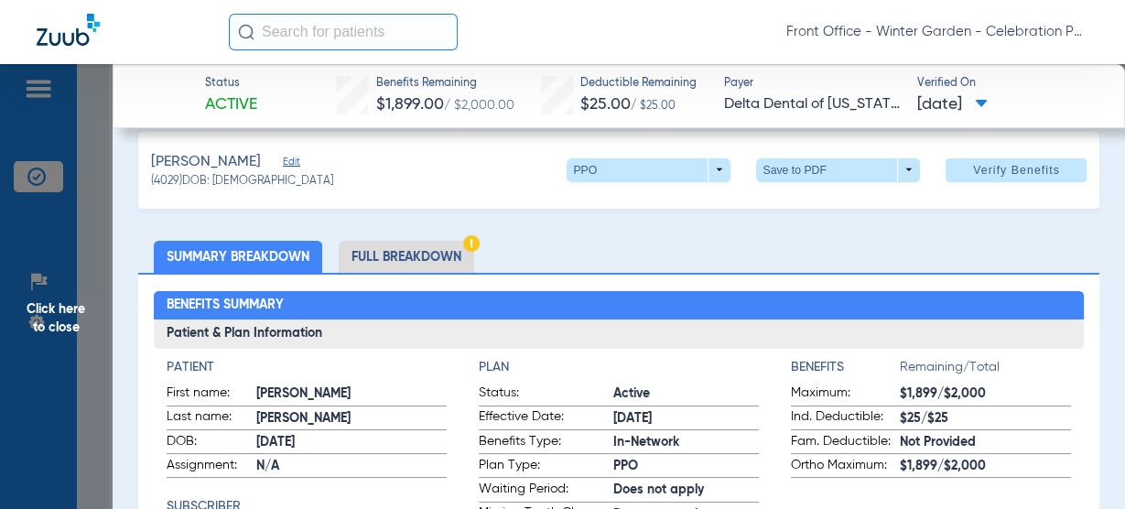
scroll to position [0, 0]
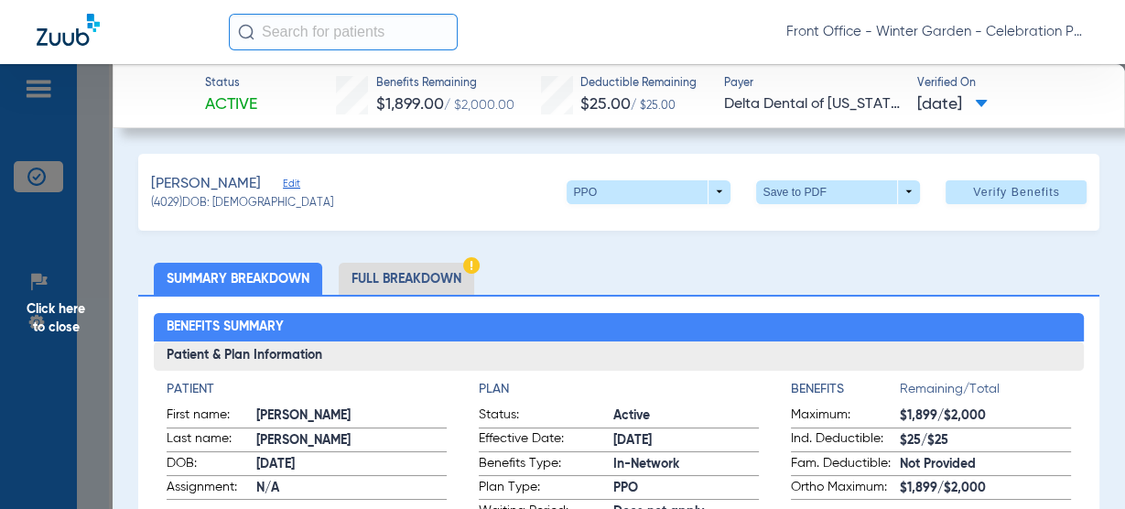
click at [33, 330] on span "Click here to close" at bounding box center [56, 318] width 113 height 509
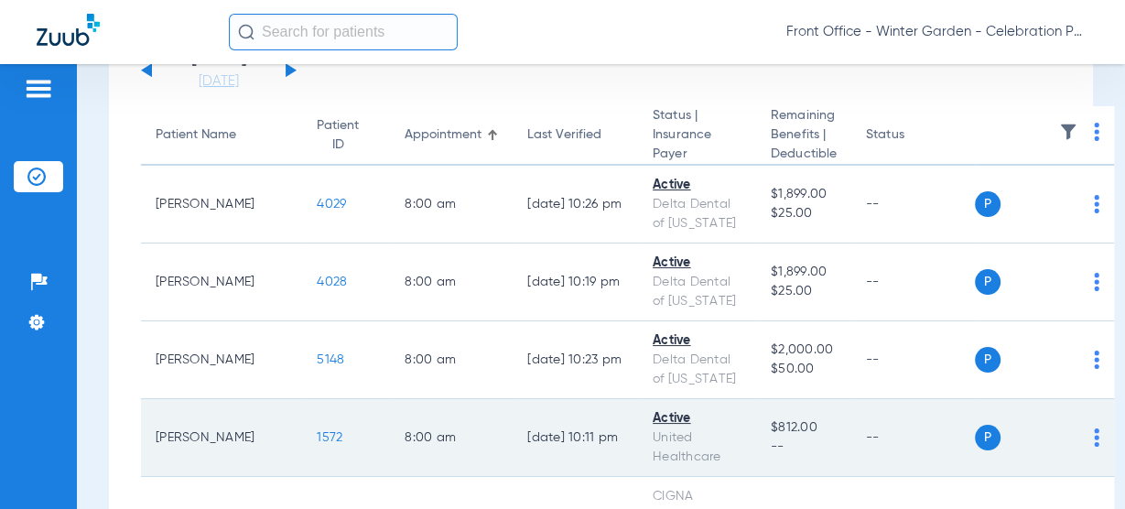
click at [317, 436] on span "1572" at bounding box center [330, 437] width 26 height 13
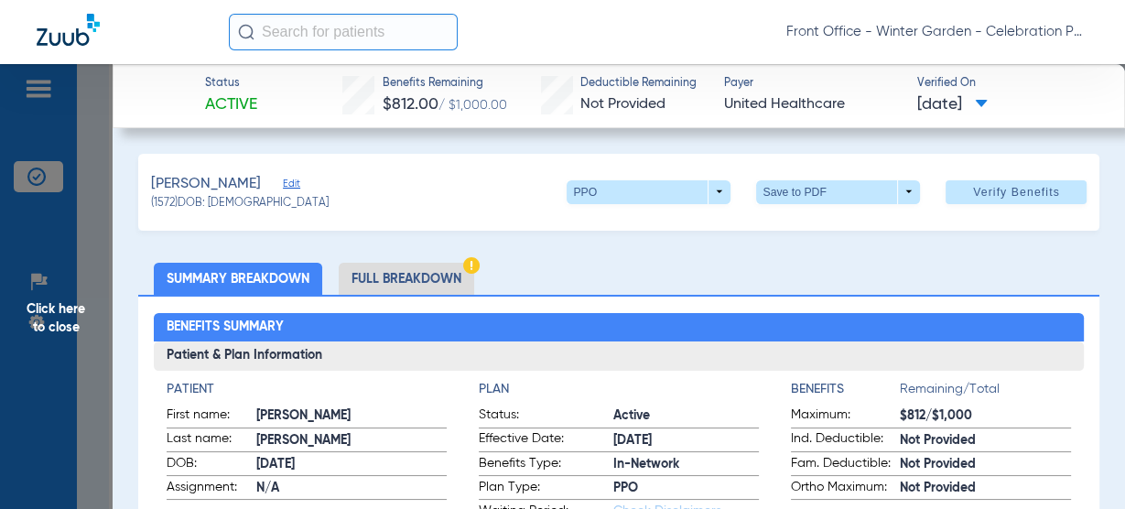
click at [70, 312] on span "Click here to close" at bounding box center [56, 318] width 113 height 509
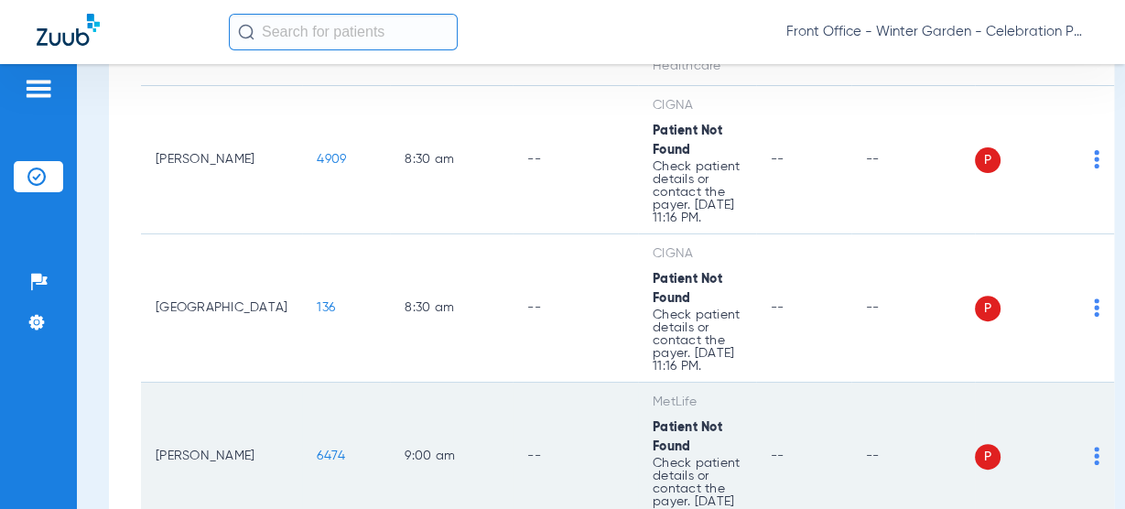
scroll to position [512, 0]
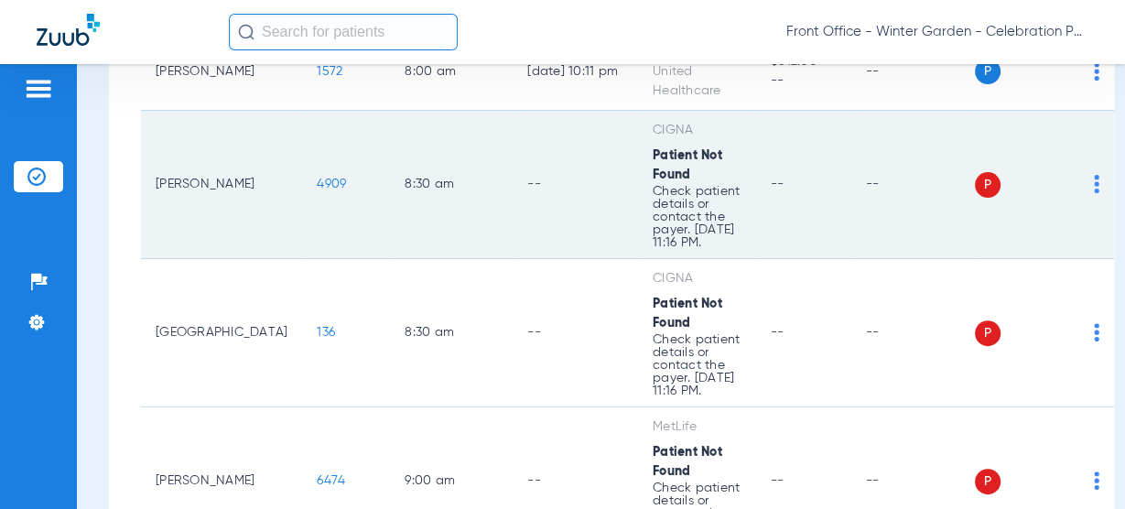
click at [317, 190] on span "4909" at bounding box center [331, 184] width 29 height 13
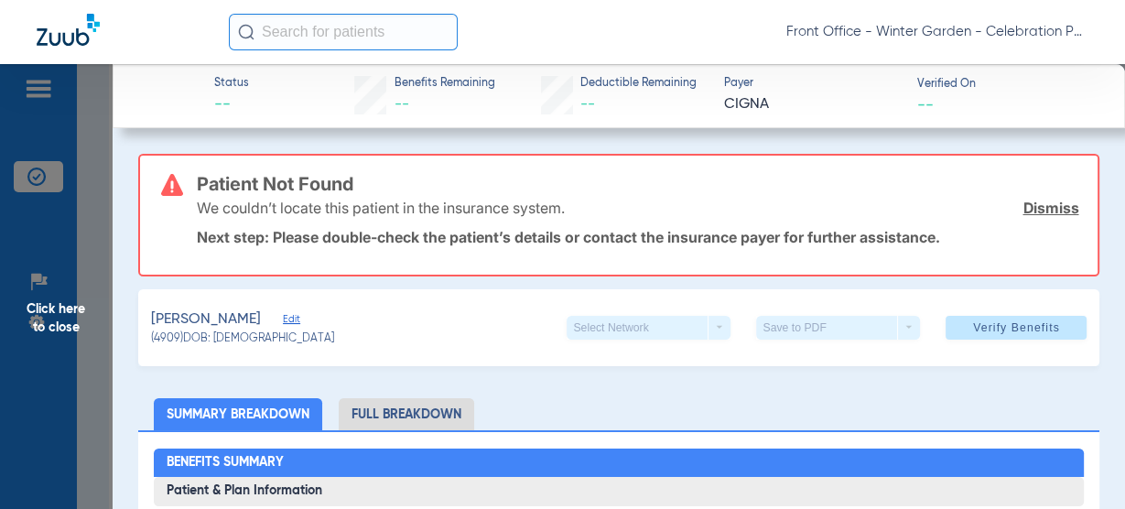
click at [76, 413] on span "Click here to close" at bounding box center [56, 318] width 113 height 509
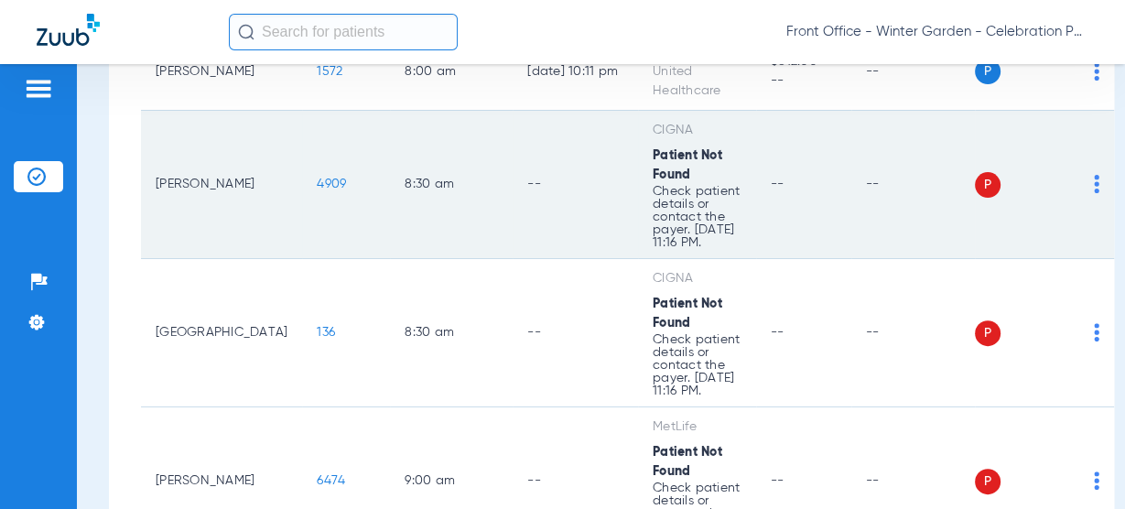
click at [317, 190] on span "4909" at bounding box center [331, 184] width 29 height 13
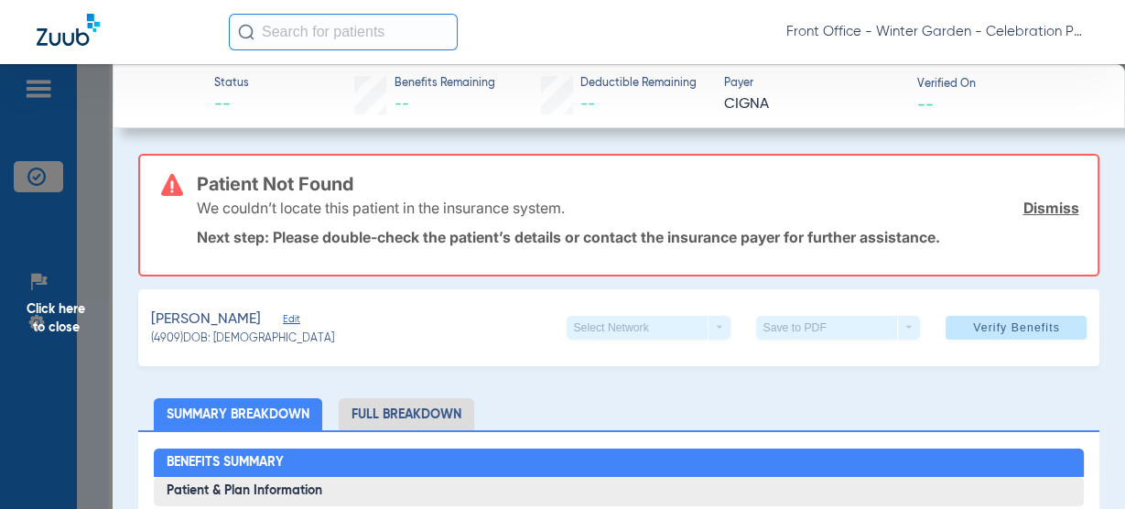
click at [335, 318] on div "Greenwood, Emerson Edit (4909) DOB: 03/24/2018 Select Network arrow_drop_down S…" at bounding box center [619, 327] width 962 height 77
click at [299, 318] on span "Edit" at bounding box center [291, 321] width 16 height 17
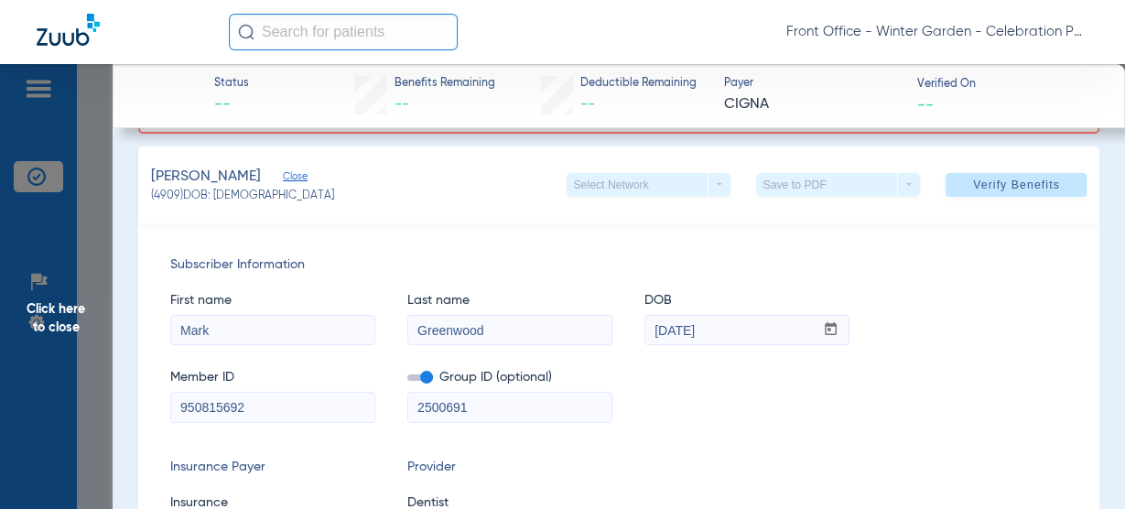
scroll to position [220, 0]
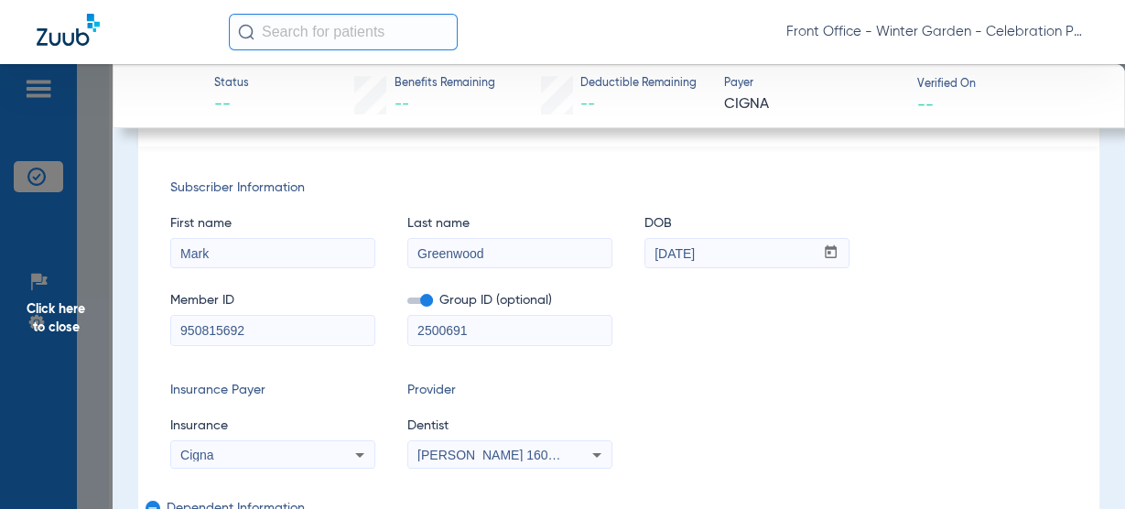
drag, startPoint x: 283, startPoint y: 328, endPoint x: -148, endPoint y: 285, distance: 433.0
click at [0, 285] on html "Front Office - Winter Garden - Celebration Pediatric Dentistry Patients Insuran…" at bounding box center [562, 254] width 1125 height 509
paste input "U85521500"
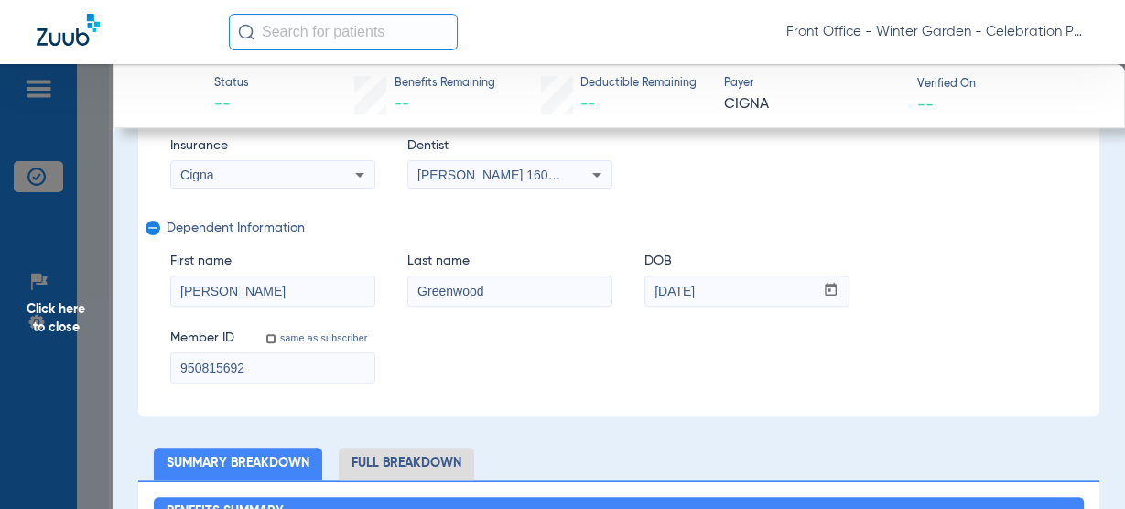
scroll to position [512, 0]
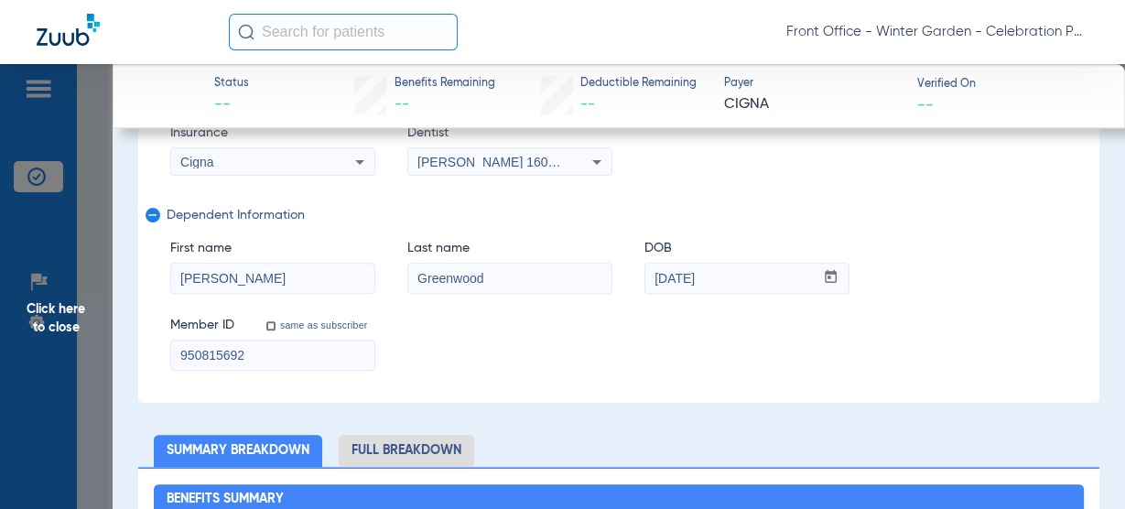
type input "U85521500"
drag, startPoint x: 305, startPoint y: 359, endPoint x: -43, endPoint y: 358, distance: 347.7
click at [0, 358] on html "Front Office - Winter Garden - Celebration Pediatric Dentistry Patients Insuran…" at bounding box center [562, 254] width 1125 height 509
paste input "U85521500"
type input "U85521500"
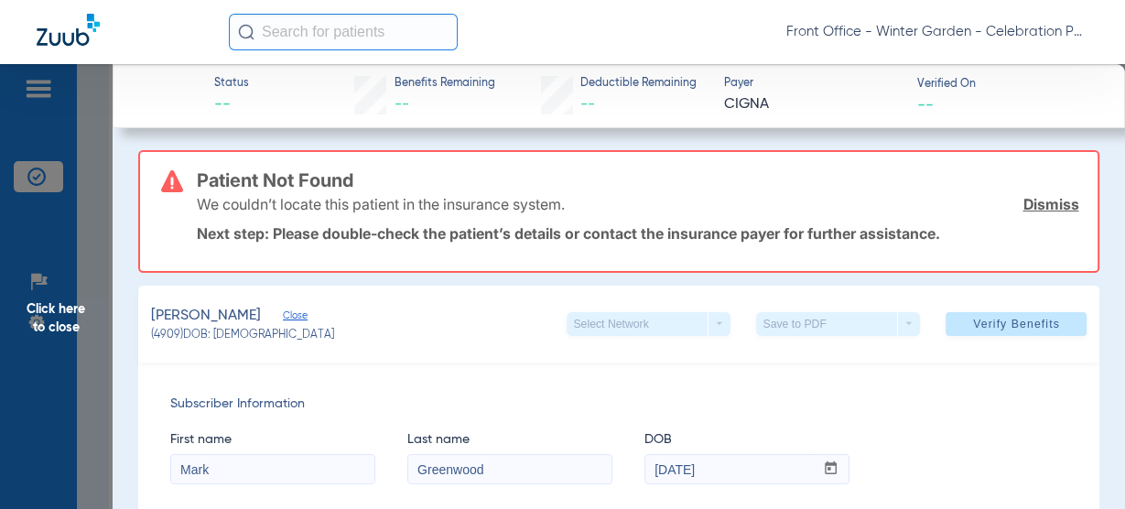
scroll to position [0, 0]
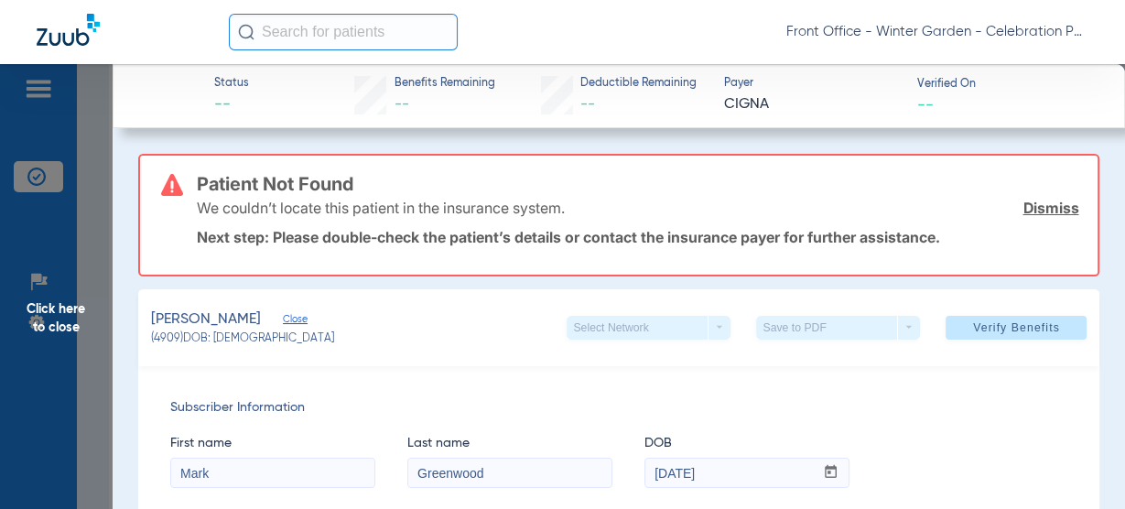
drag, startPoint x: 988, startPoint y: 319, endPoint x: 613, endPoint y: 163, distance: 406.5
click at [988, 320] on span "Verify Benefits" at bounding box center [1016, 327] width 87 height 15
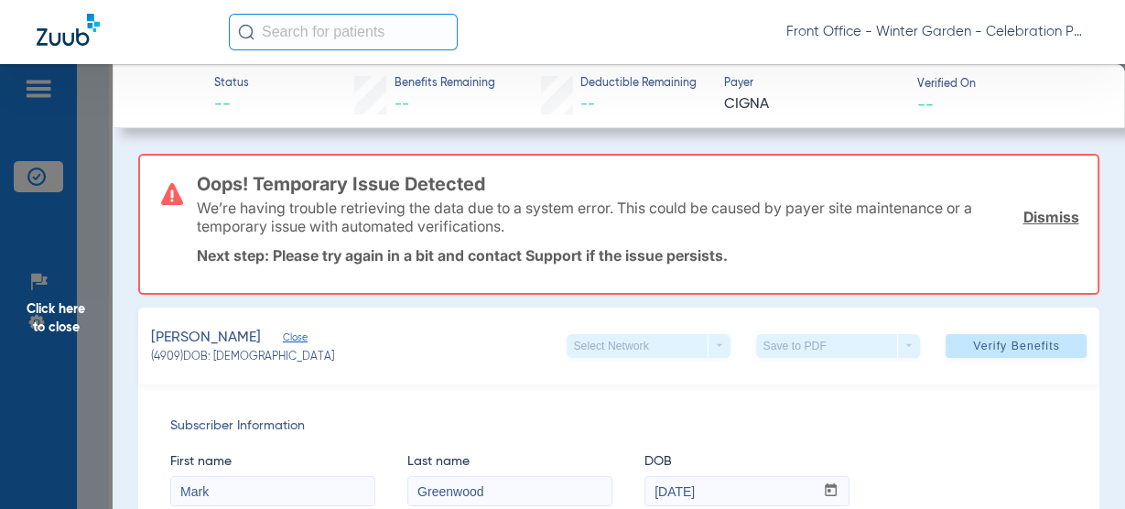
drag, startPoint x: 1035, startPoint y: 219, endPoint x: 965, endPoint y: 237, distance: 71.9
click at [1035, 219] on link "Dismiss" at bounding box center [1050, 217] width 56 height 18
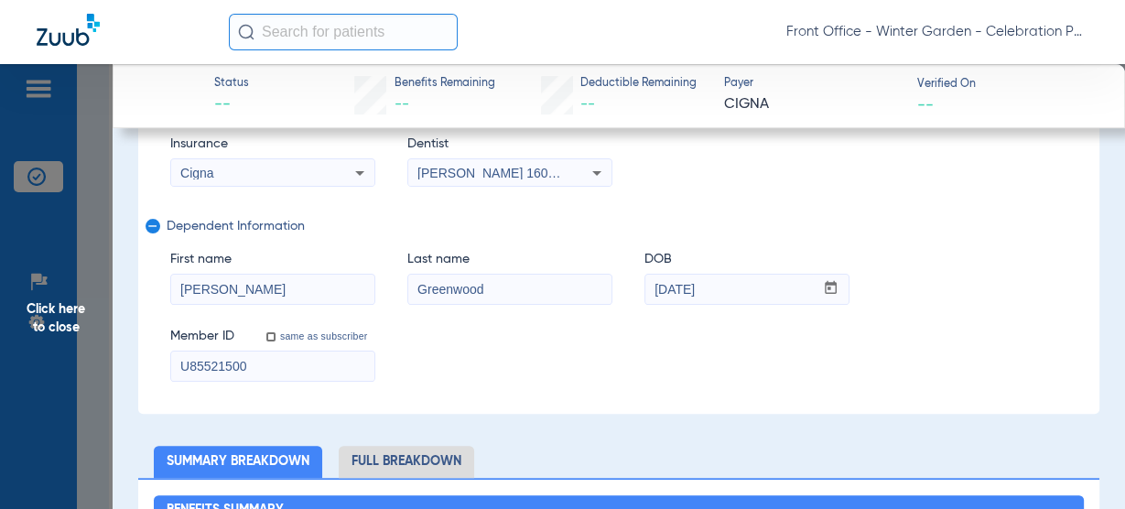
scroll to position [220, 0]
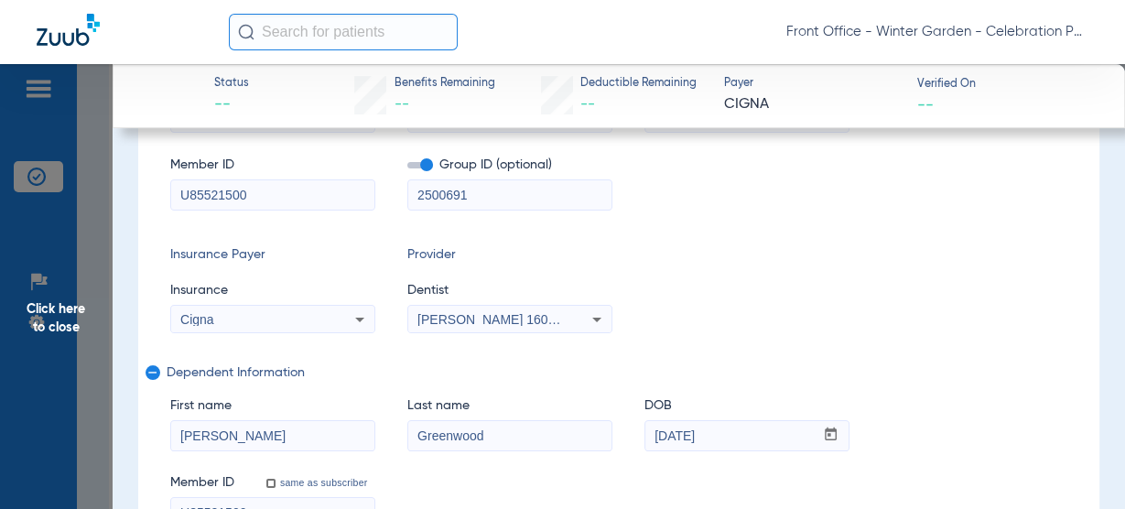
click at [303, 189] on input "U85521500" at bounding box center [272, 194] width 203 height 29
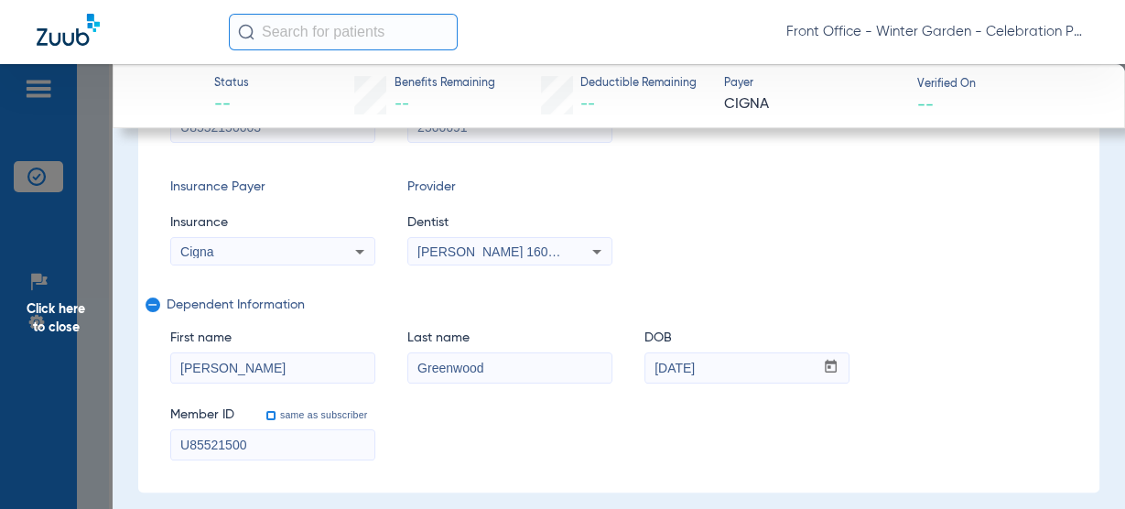
scroll to position [366, 0]
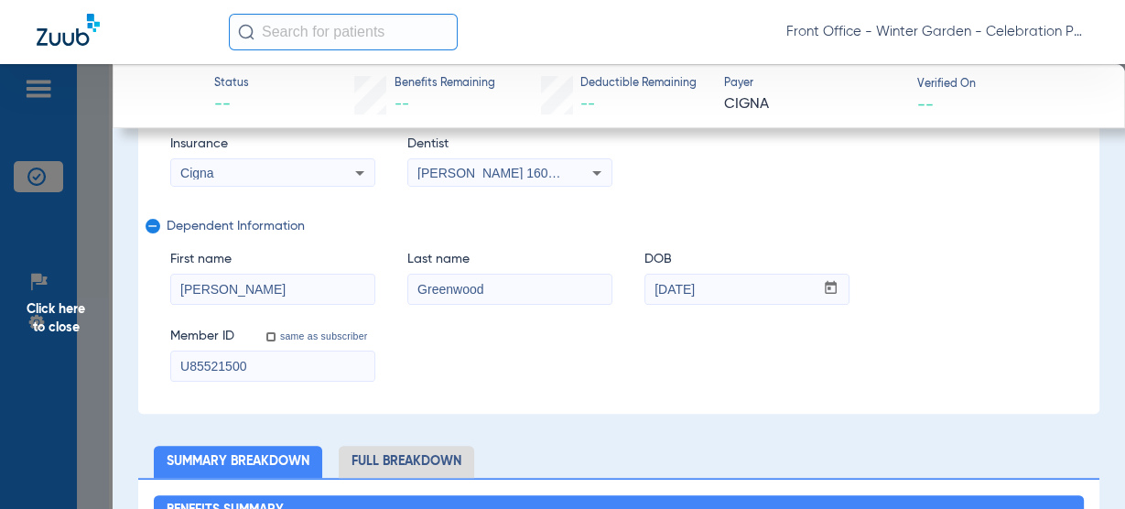
type input "U8552150003"
click at [278, 352] on input "U85521500" at bounding box center [272, 365] width 203 height 29
type input "U8552150003"
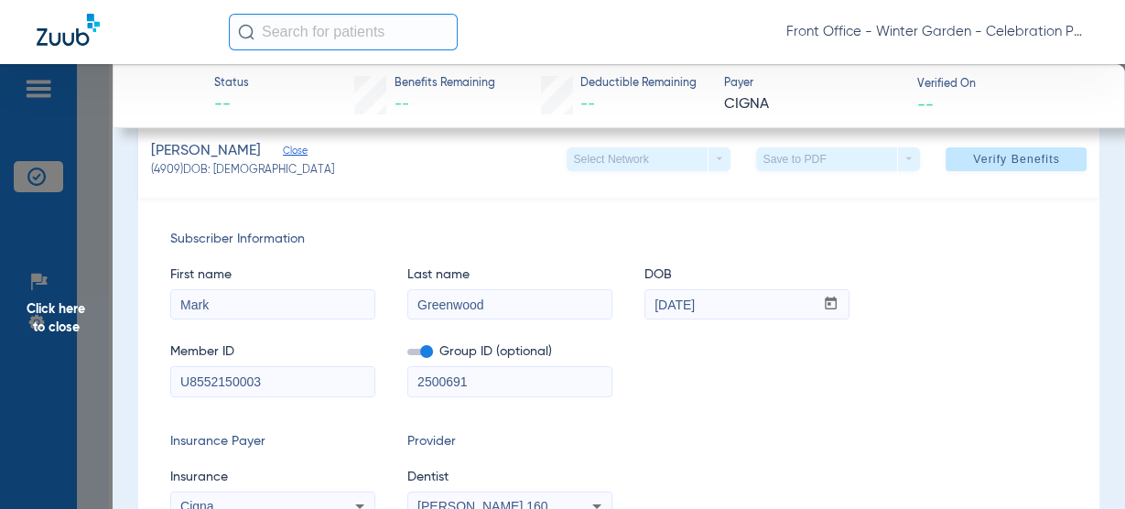
scroll to position [0, 0]
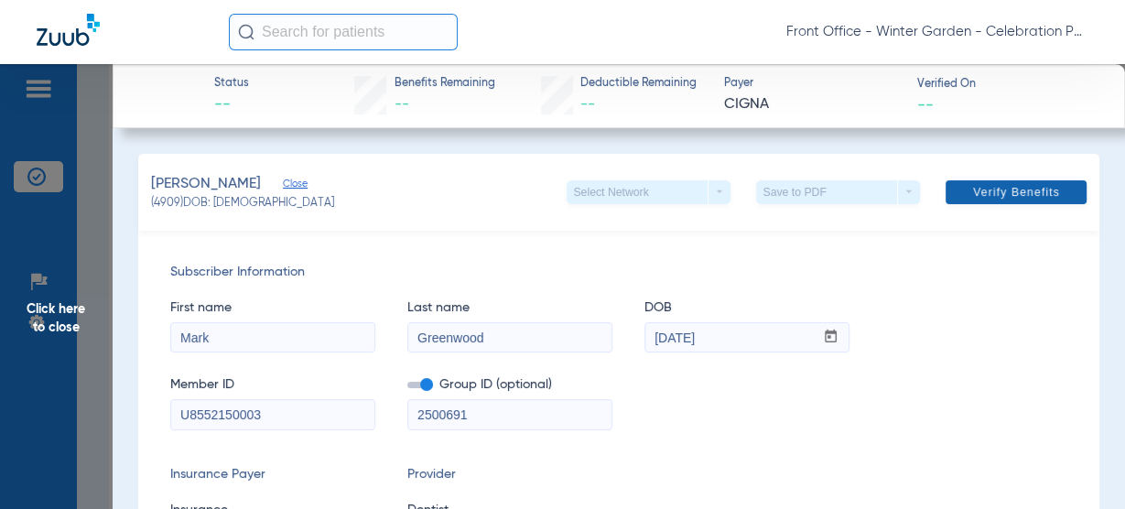
click at [1013, 191] on span "Verify Benefits" at bounding box center [1016, 192] width 87 height 15
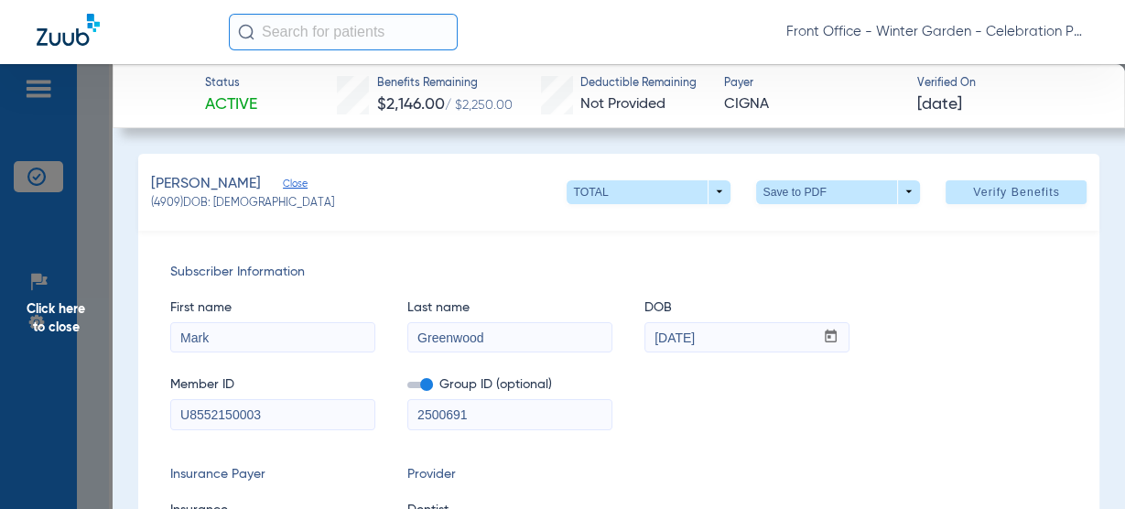
click at [42, 321] on span "Click here to close" at bounding box center [56, 318] width 113 height 509
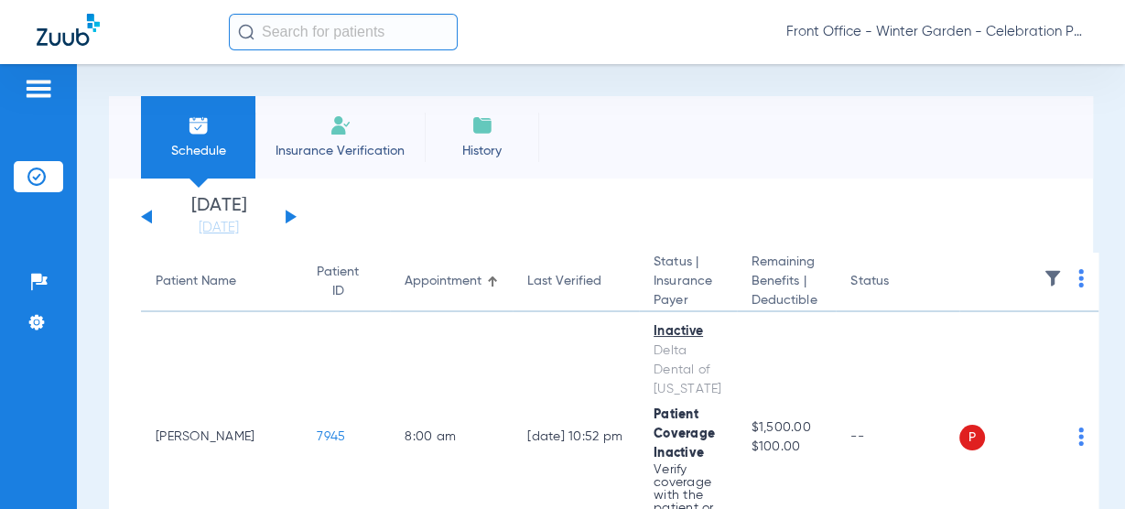
click at [297, 219] on app-single-date-navigator "Saturday 06-14-2025 Sunday 06-15-2025 Monday 06-16-2025 Tuesday 06-17-2025 Wedn…" at bounding box center [601, 217] width 920 height 40
click at [292, 219] on button at bounding box center [290, 217] width 11 height 14
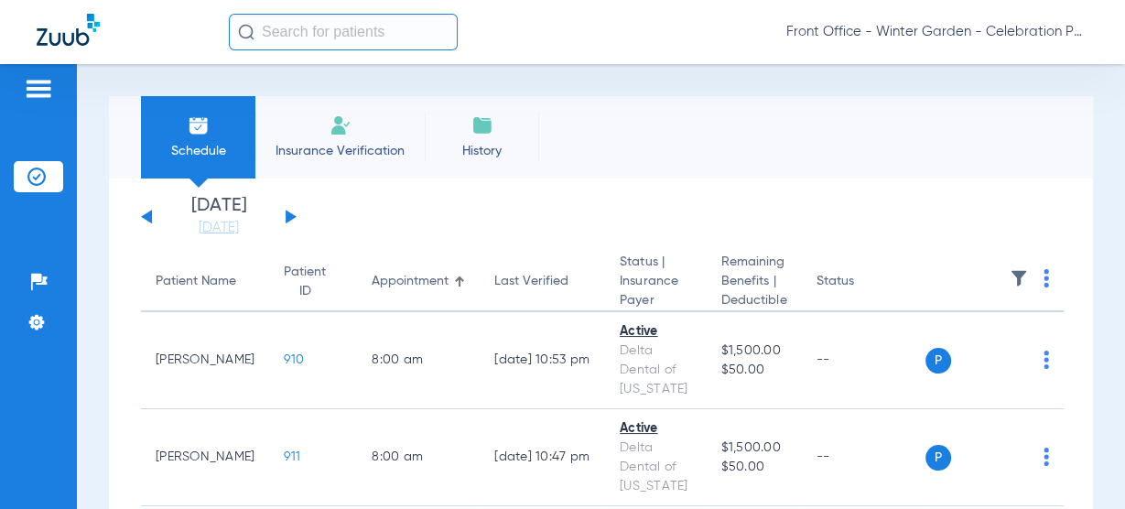
click at [291, 214] on button at bounding box center [290, 217] width 11 height 14
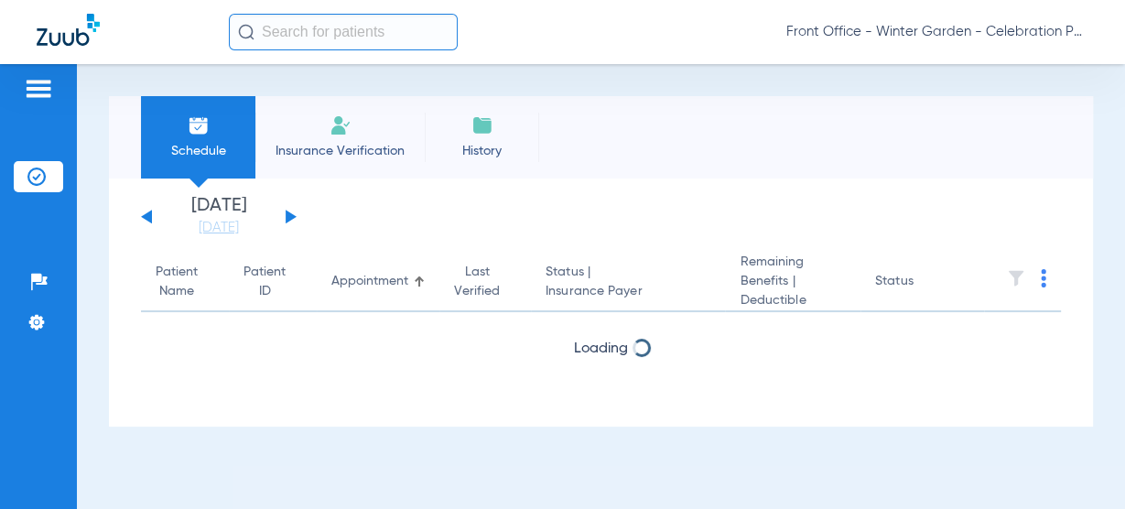
click at [291, 214] on button at bounding box center [290, 217] width 11 height 14
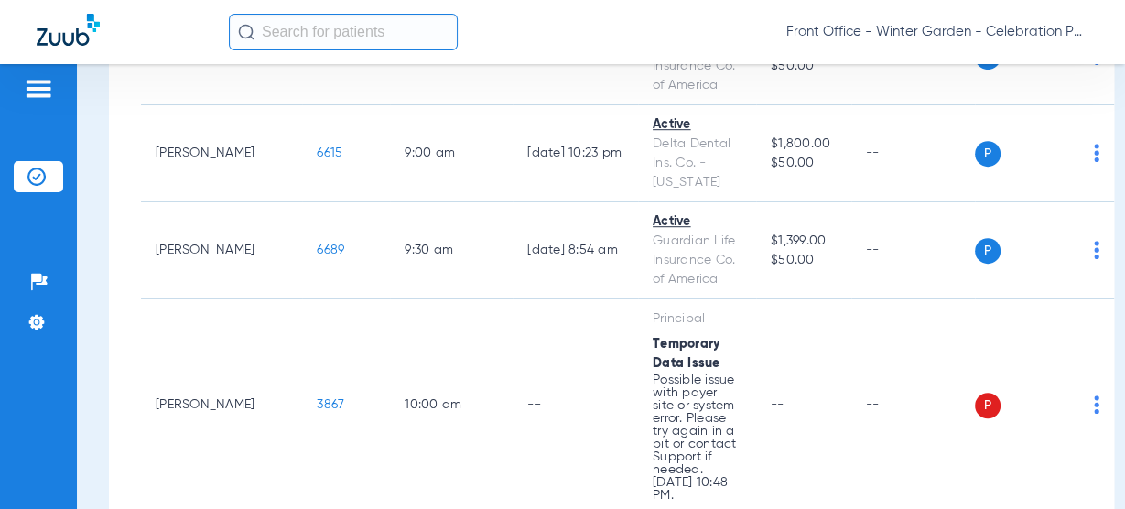
scroll to position [824, 0]
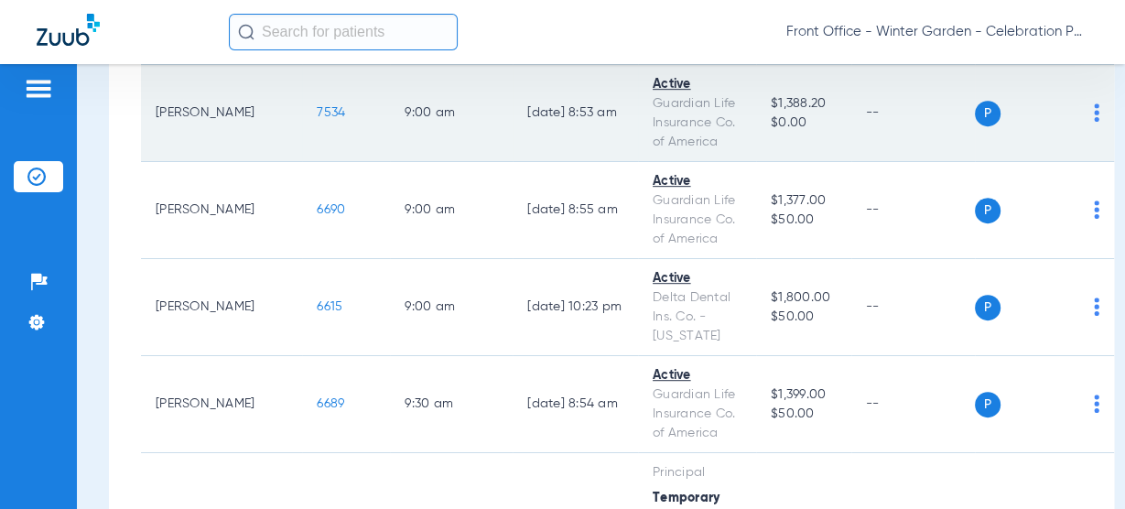
click at [317, 119] on span "7534" at bounding box center [331, 112] width 28 height 13
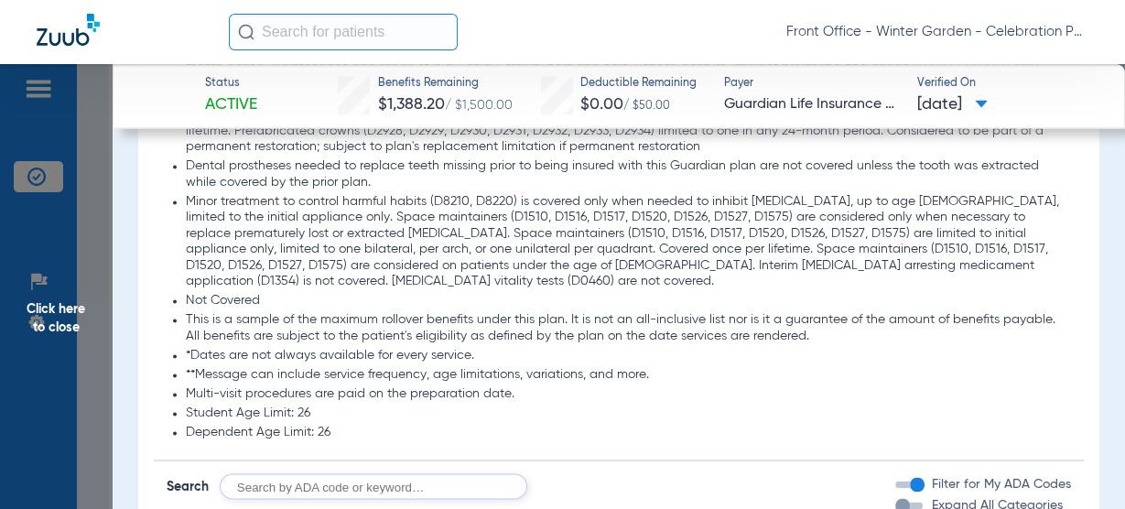
scroll to position [2708, 0]
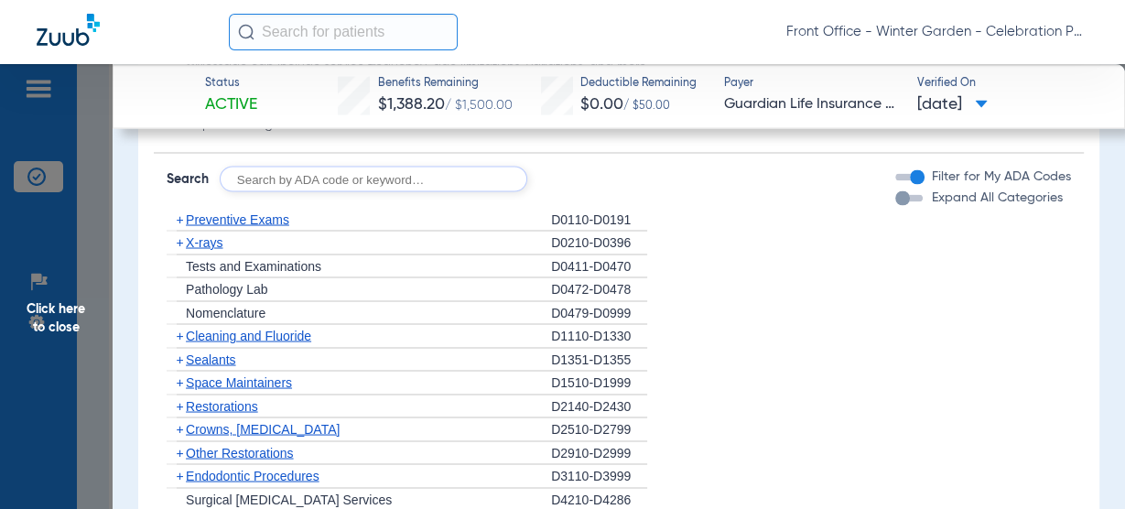
click at [264, 211] on span "Preventive Exams" at bounding box center [237, 218] width 103 height 15
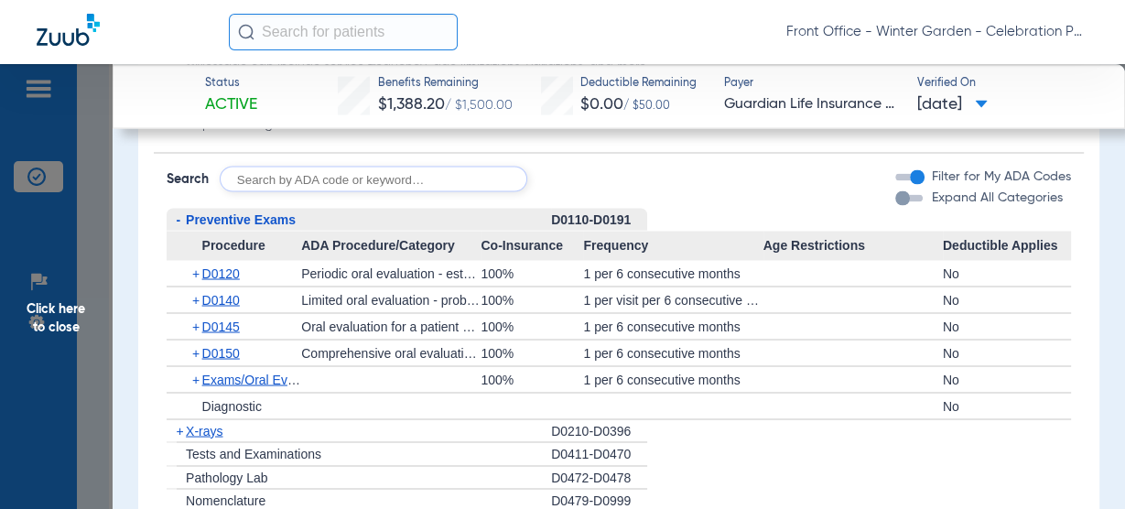
click at [227, 211] on span "Preventive Exams" at bounding box center [241, 218] width 110 height 15
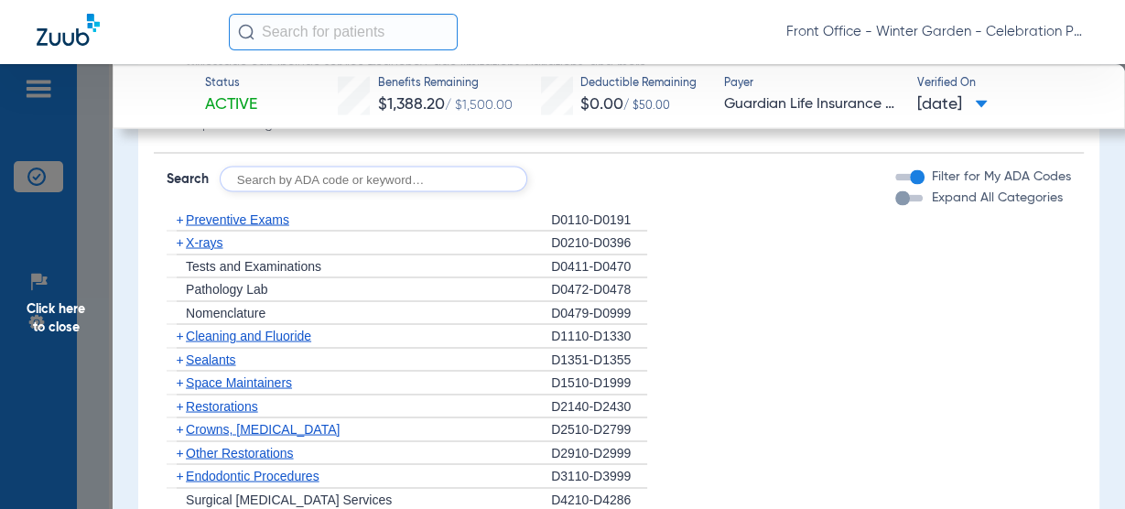
click at [212, 234] on span "X-rays" at bounding box center [204, 241] width 37 height 15
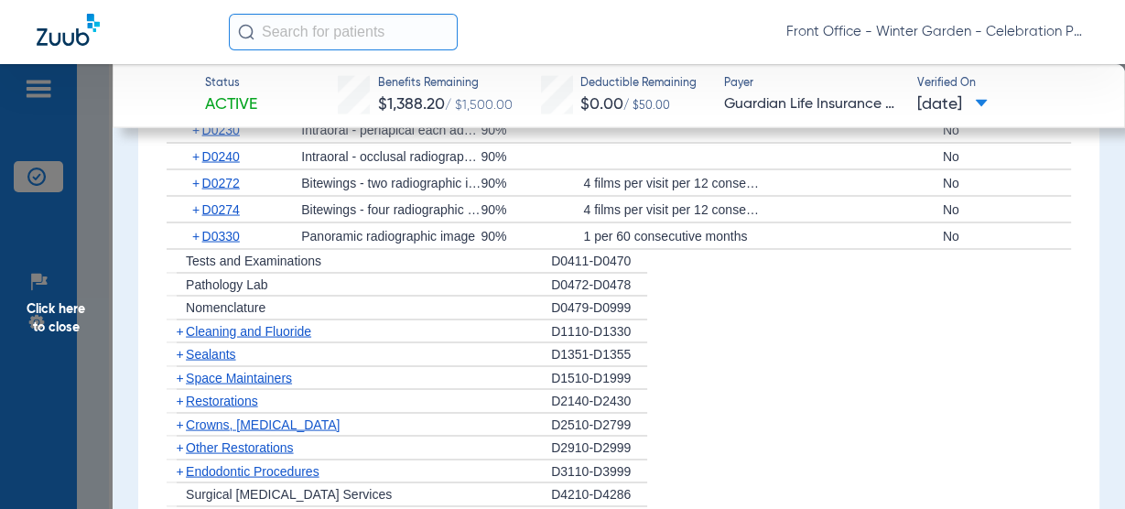
scroll to position [2928, 0]
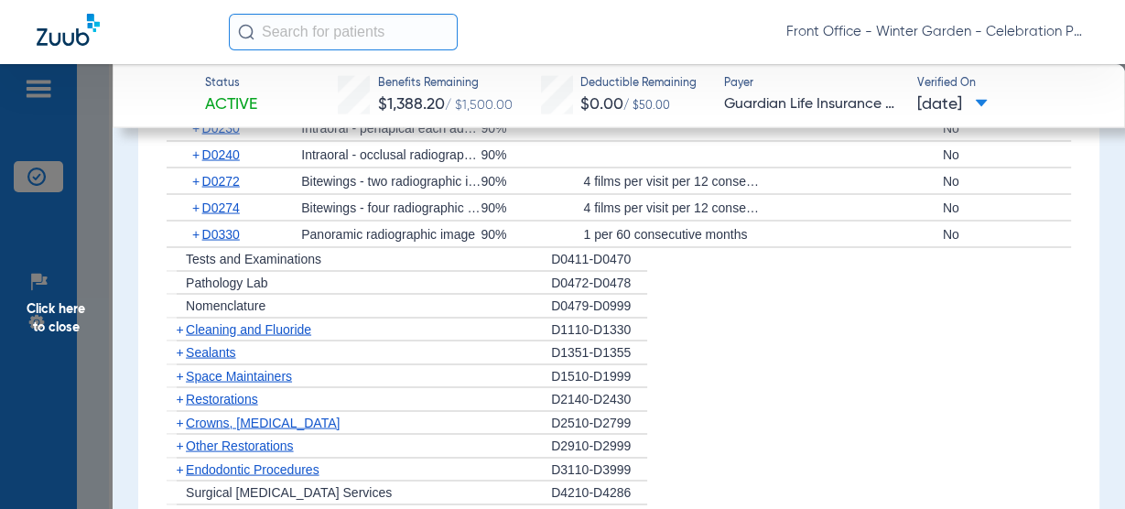
click at [286, 322] on span "Cleaning and Fluoride" at bounding box center [248, 329] width 125 height 15
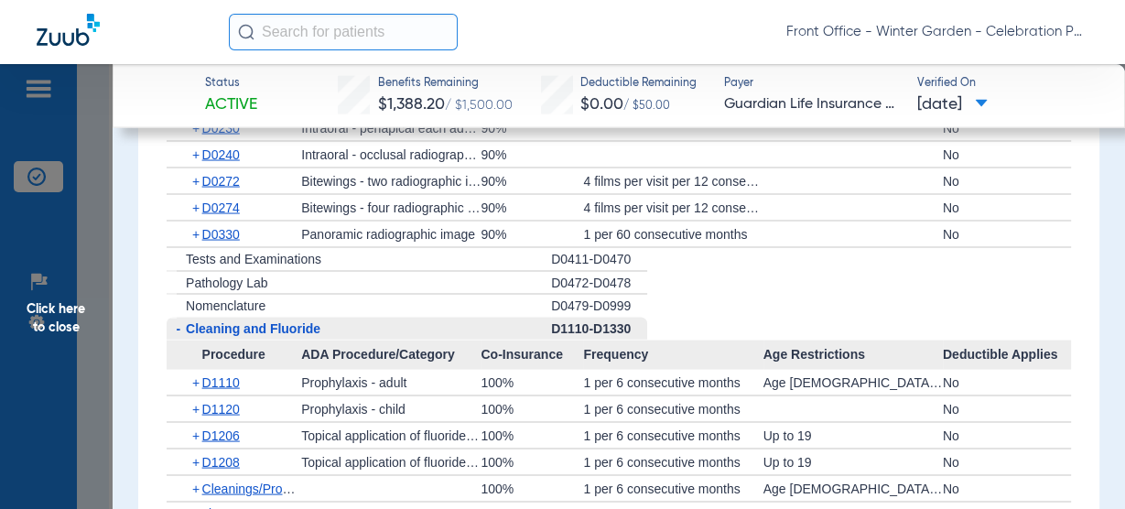
click at [47, 296] on span "Click here to close" at bounding box center [56, 318] width 113 height 509
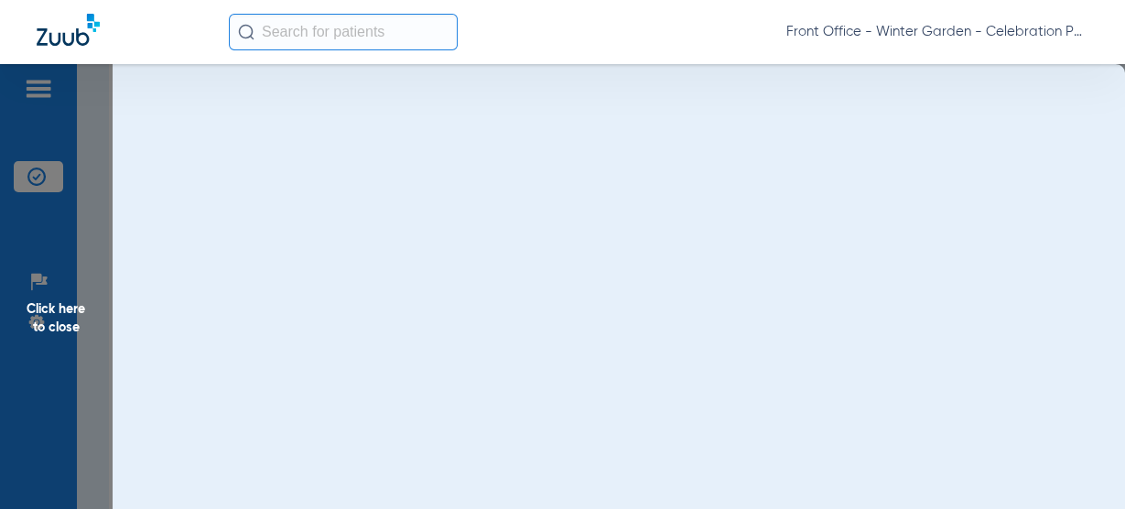
scroll to position [0, 0]
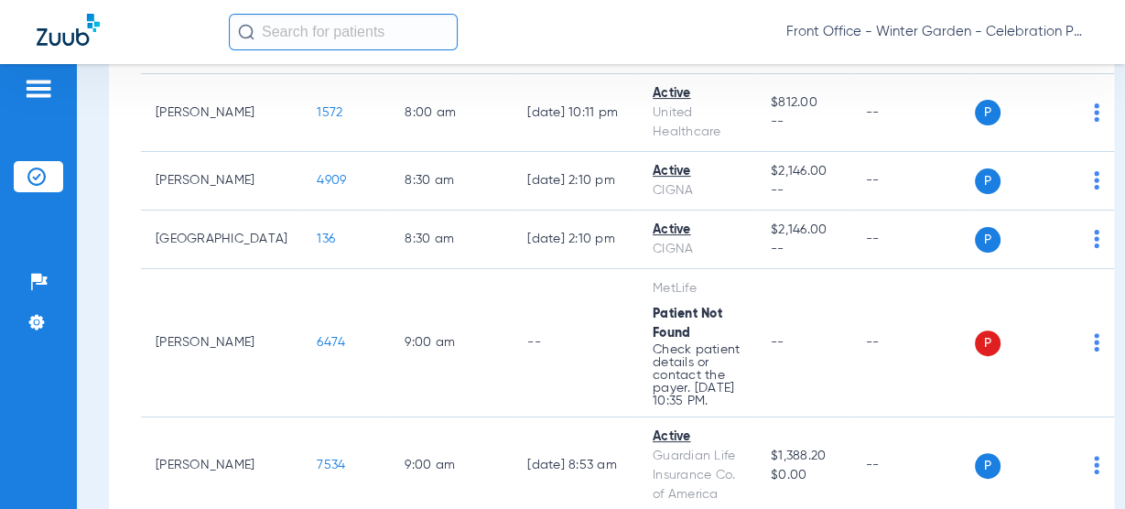
scroll to position [512, 0]
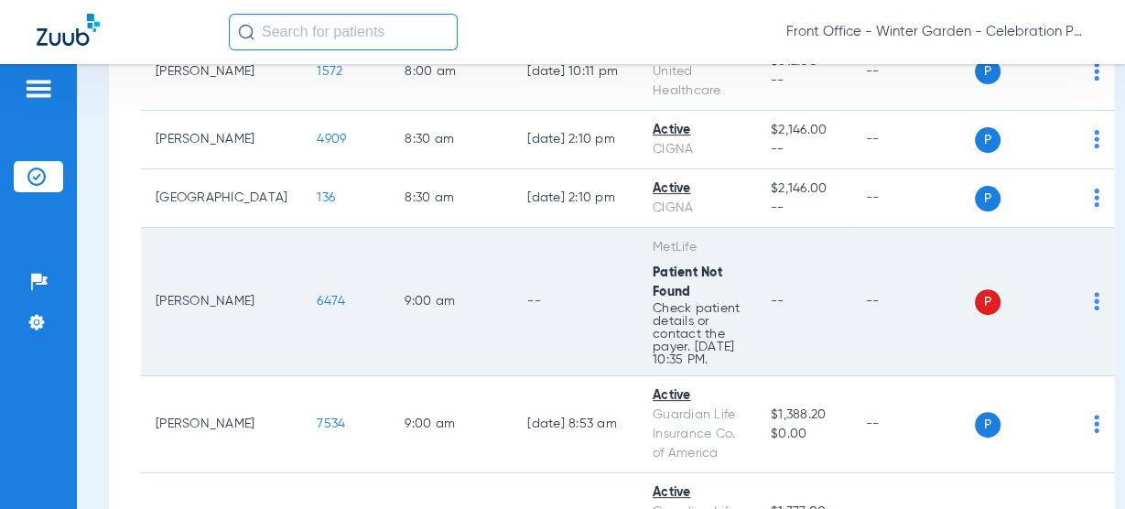
click at [317, 307] on span "6474" at bounding box center [331, 301] width 28 height 13
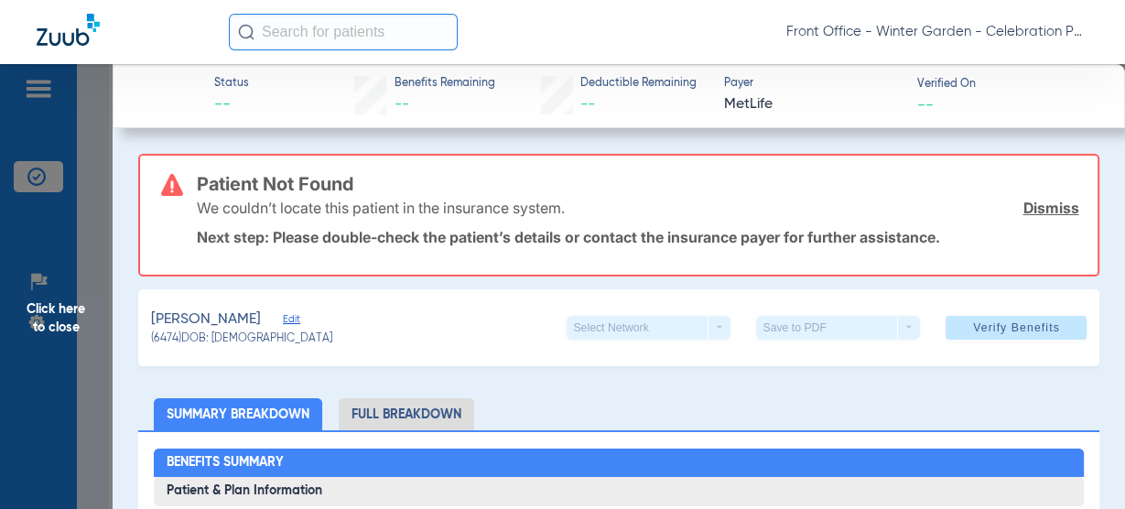
click at [71, 331] on span "Click here to close" at bounding box center [56, 318] width 113 height 509
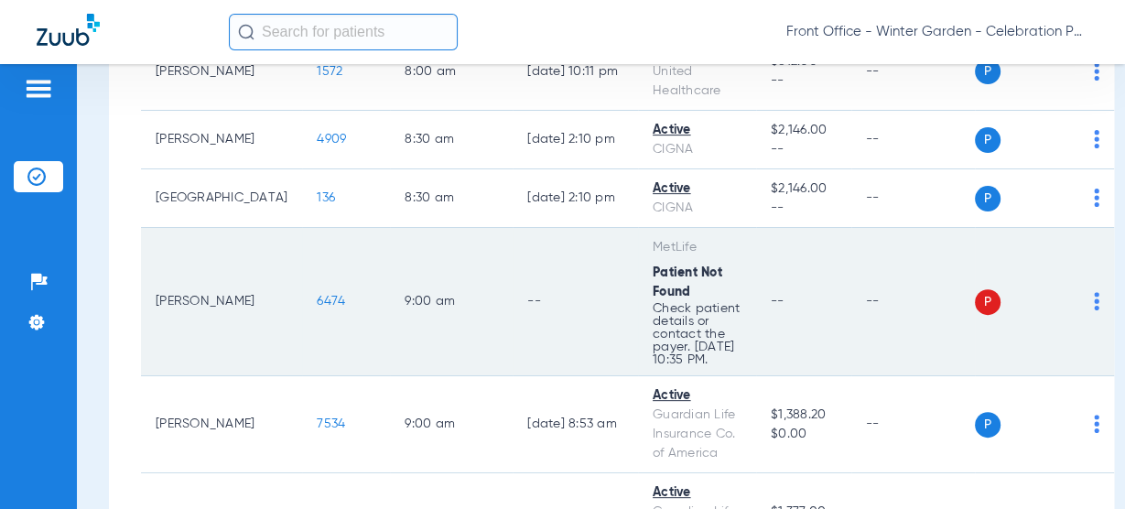
click at [317, 300] on span "6474" at bounding box center [331, 301] width 28 height 13
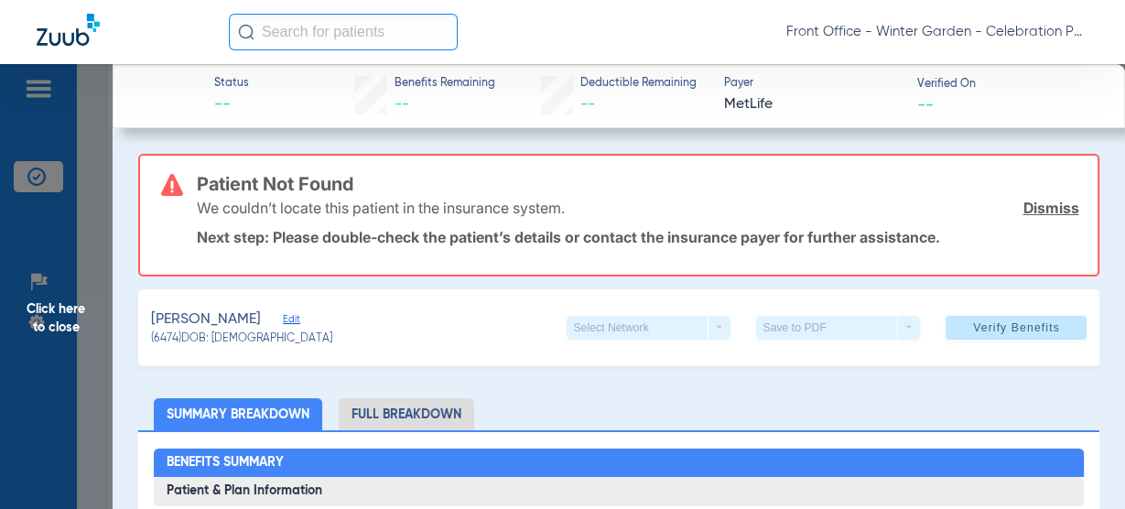
click at [283, 323] on span "Edit" at bounding box center [291, 321] width 16 height 17
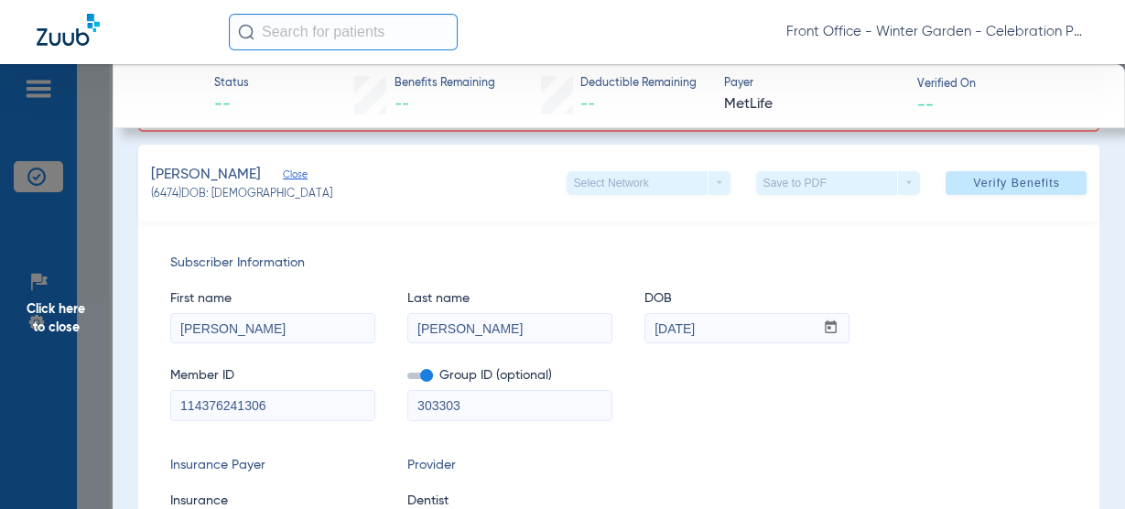
scroll to position [366, 0]
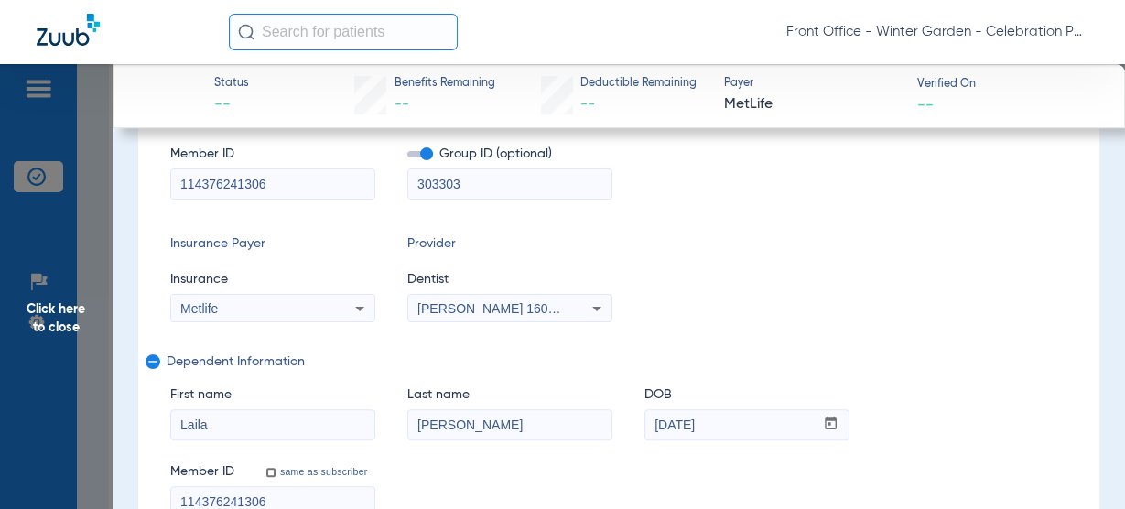
drag, startPoint x: 292, startPoint y: 199, endPoint x: 201, endPoint y: 179, distance: 92.8
click at [193, 177] on div "Subscriber Information First name [PERSON_NAME] Last name [PERSON_NAME] mm / dd…" at bounding box center [619, 274] width 962 height 549
drag, startPoint x: 287, startPoint y: 186, endPoint x: -160, endPoint y: 165, distance: 447.9
click at [0, 165] on html "Front Office - Winter Garden - Celebration Pediatric Dentistry Patients Insuran…" at bounding box center [562, 254] width 1125 height 509
paste input "590662755"
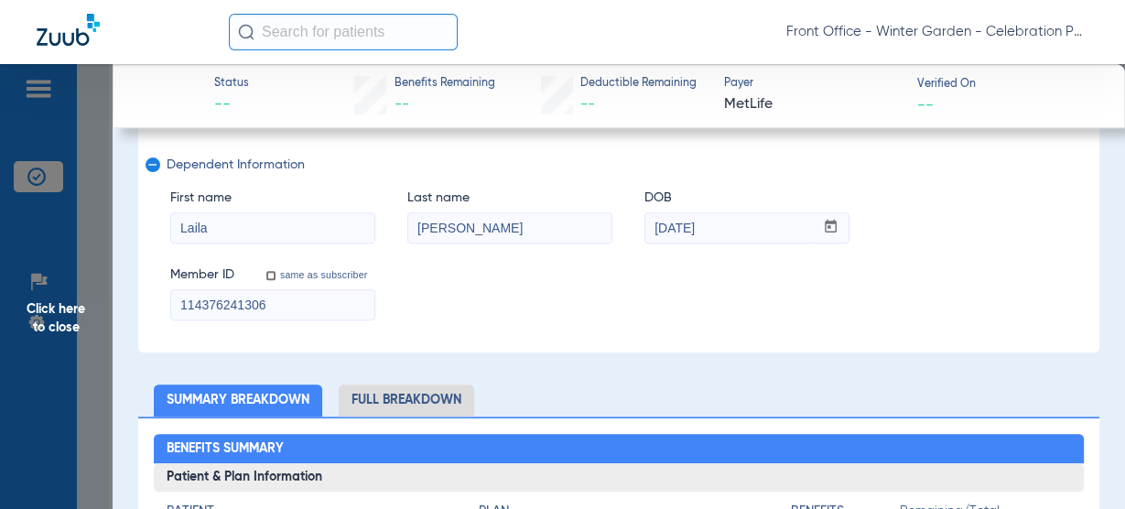
scroll to position [586, 0]
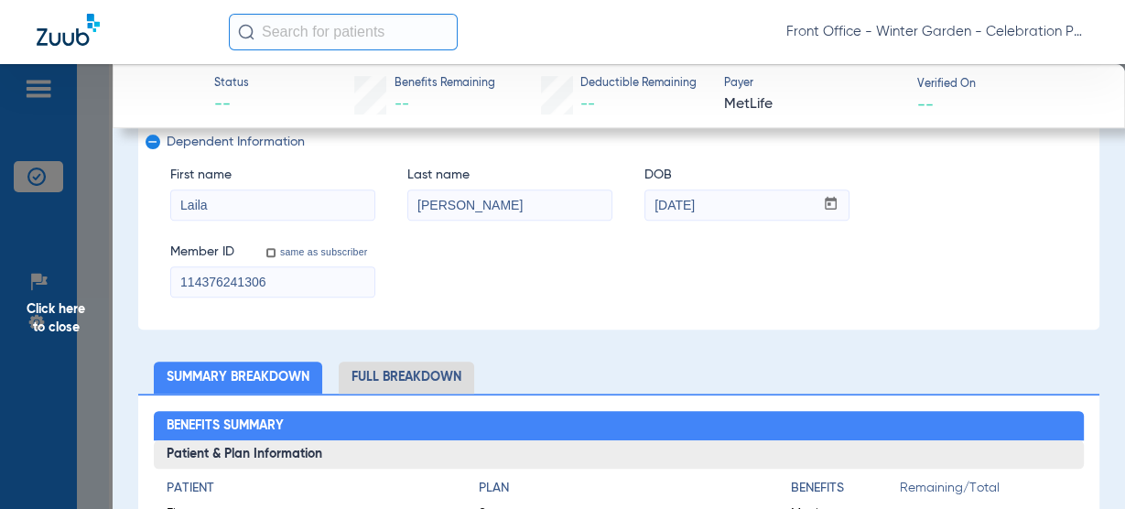
type input "590662755"
drag, startPoint x: 289, startPoint y: 276, endPoint x: -72, endPoint y: 256, distance: 362.0
click at [0, 256] on html "Front Office - Winter Garden - Celebration Pediatric Dentistry Patients Insuran…" at bounding box center [562, 254] width 1125 height 509
paste input "590662755"
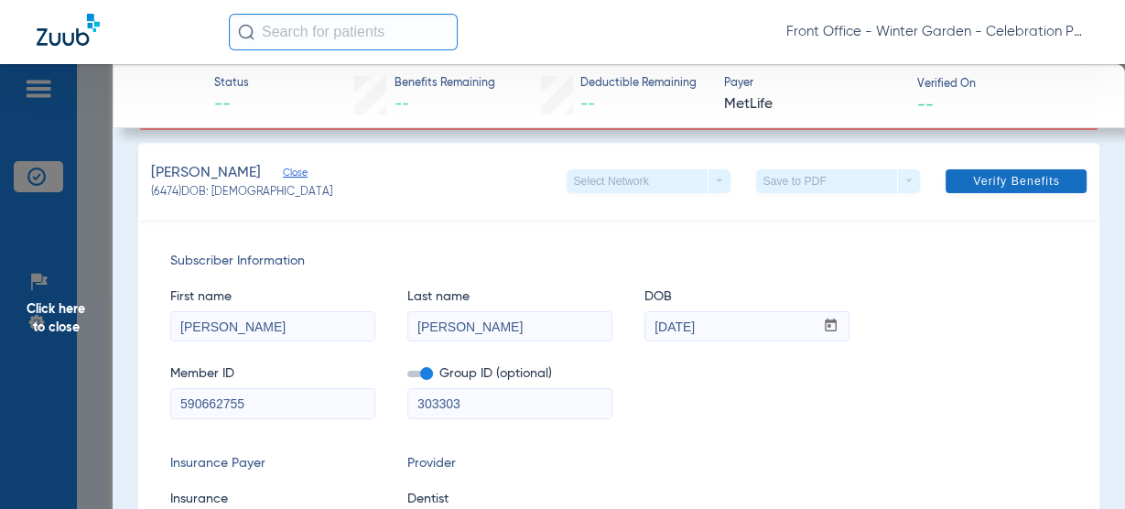
type input "590662755"
click at [990, 171] on span at bounding box center [1015, 181] width 141 height 44
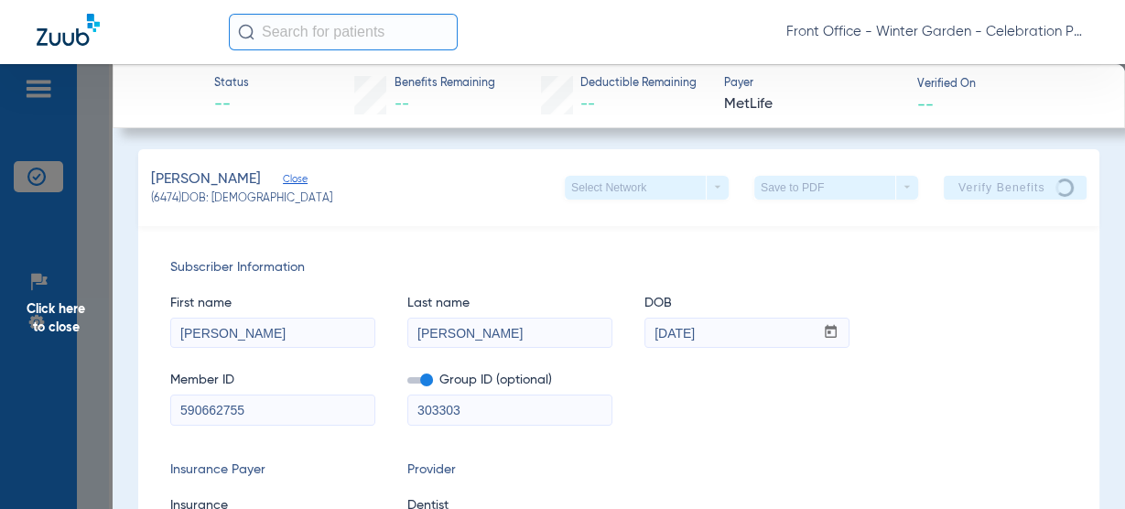
scroll to position [0, 0]
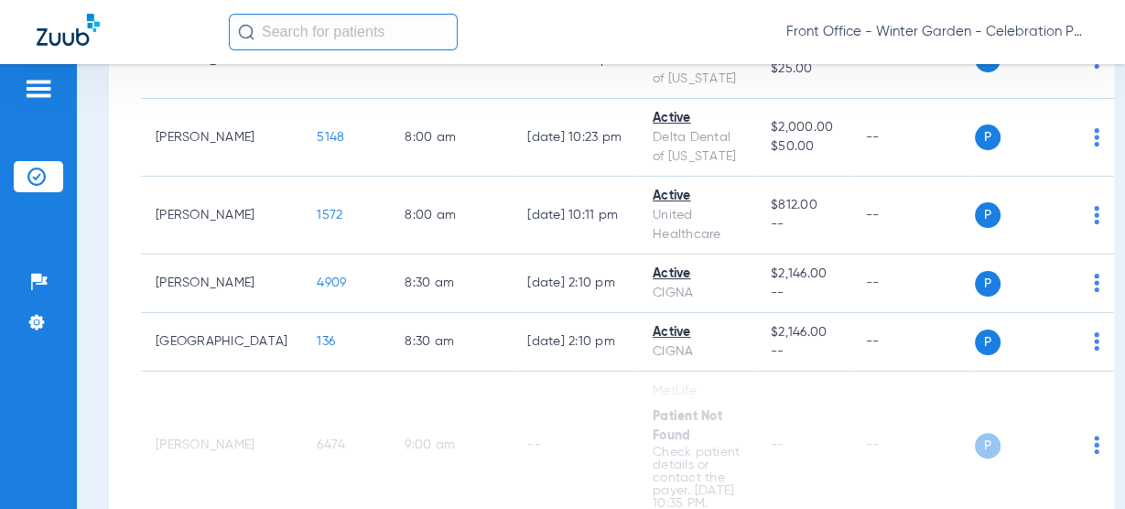
scroll to position [512, 0]
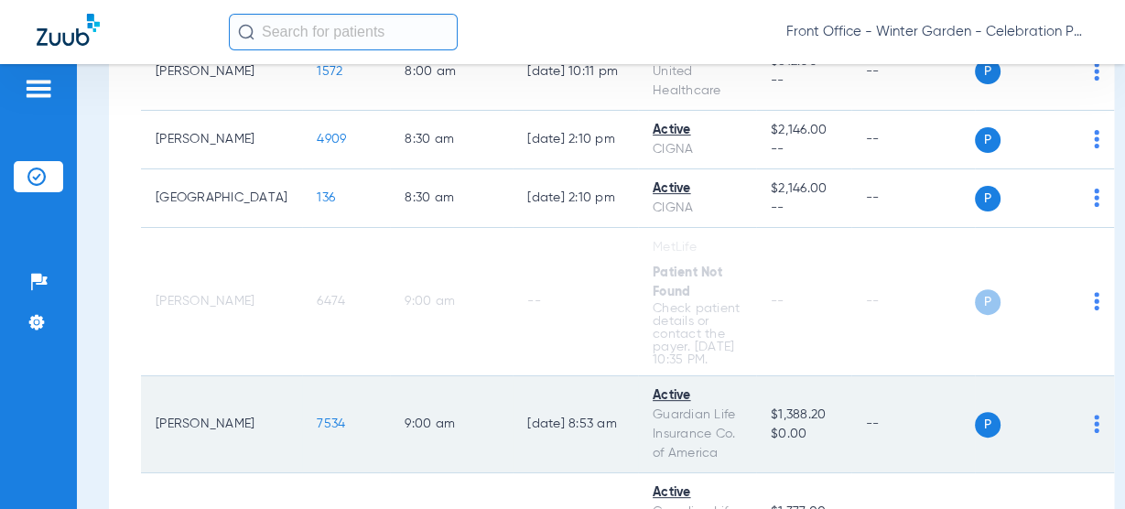
click at [317, 430] on span "7534" at bounding box center [331, 423] width 28 height 13
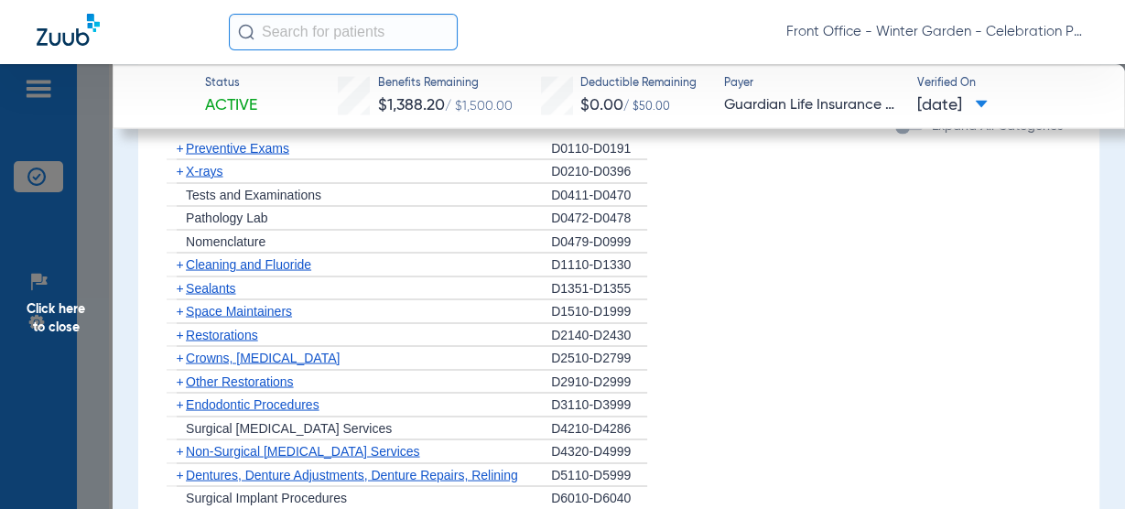
scroll to position [2708, 0]
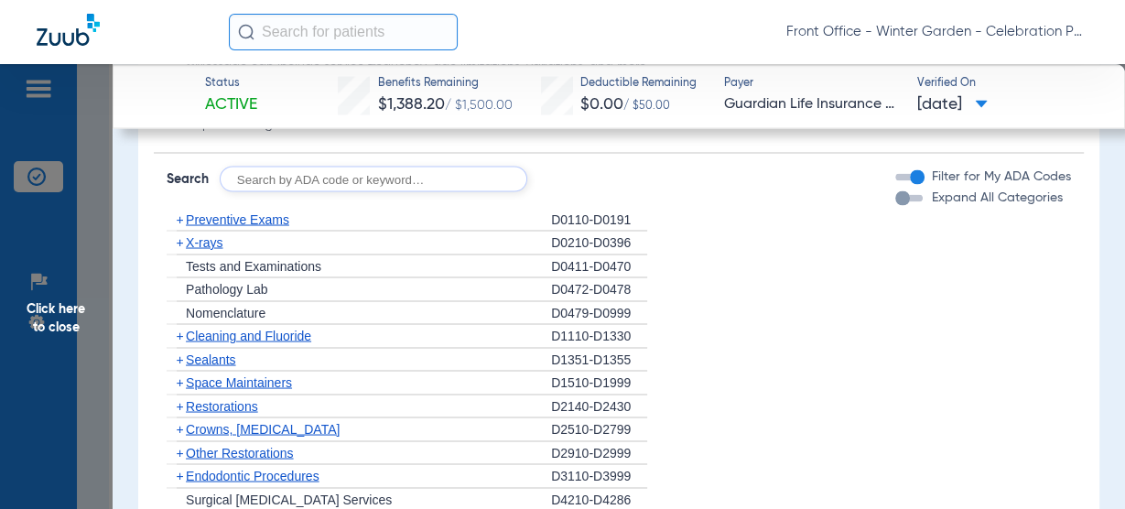
drag, startPoint x: 228, startPoint y: 235, endPoint x: 217, endPoint y: 230, distance: 12.3
click at [228, 235] on div "+ X-rays" at bounding box center [359, 243] width 384 height 24
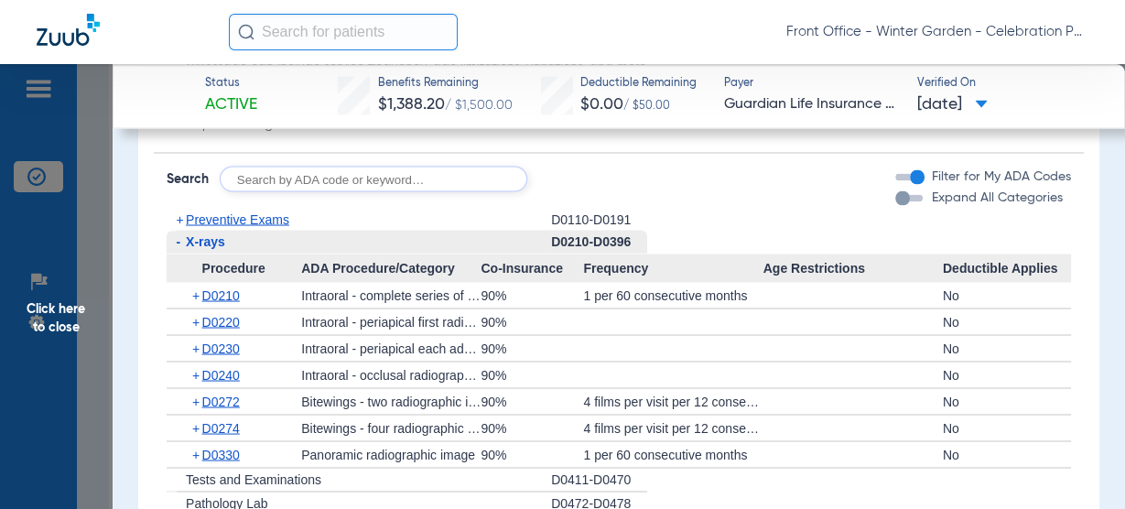
click at [216, 233] on span "X-rays" at bounding box center [205, 240] width 39 height 15
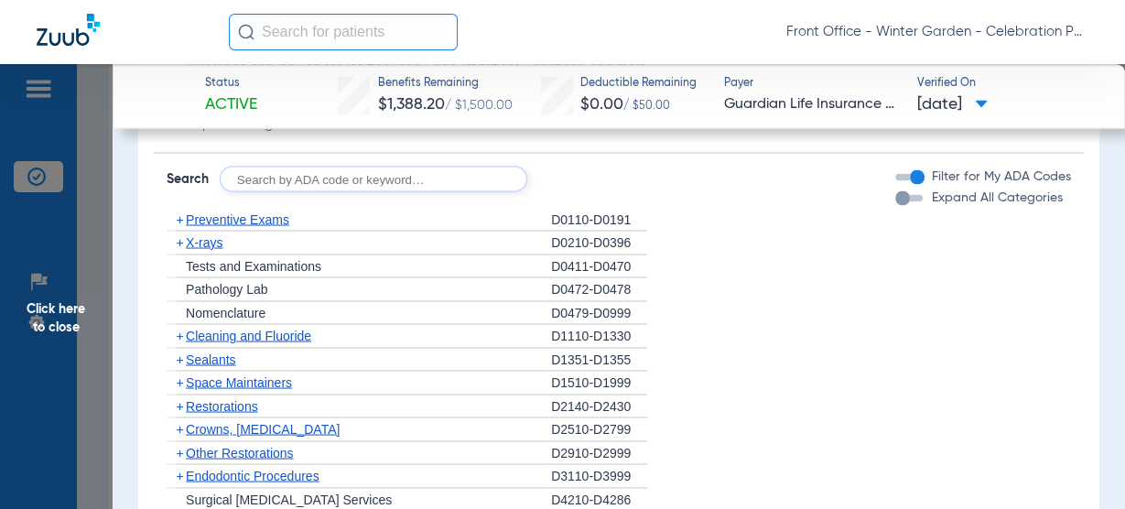
click at [216, 234] on span "X-rays" at bounding box center [204, 241] width 37 height 15
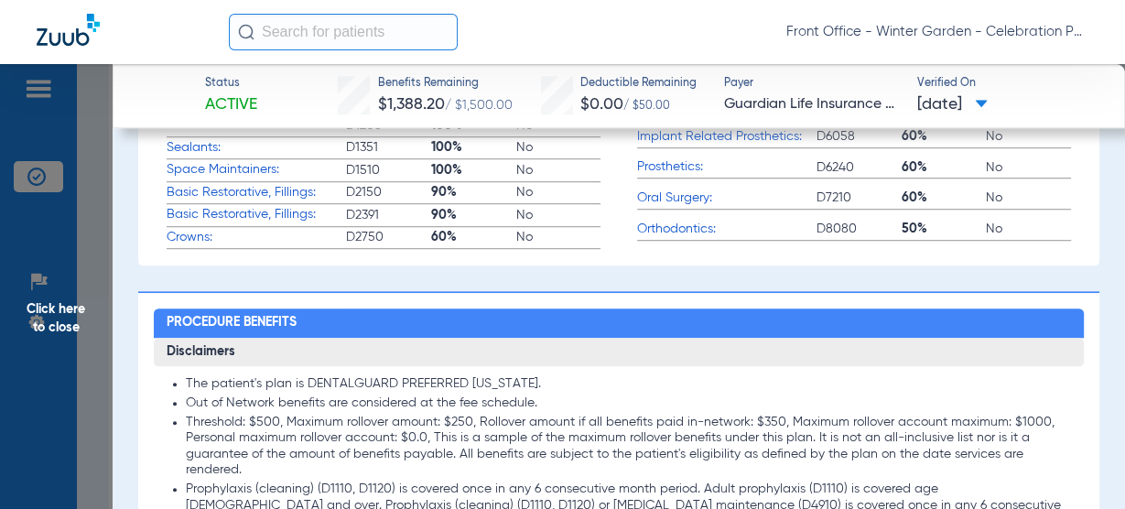
scroll to position [952, 0]
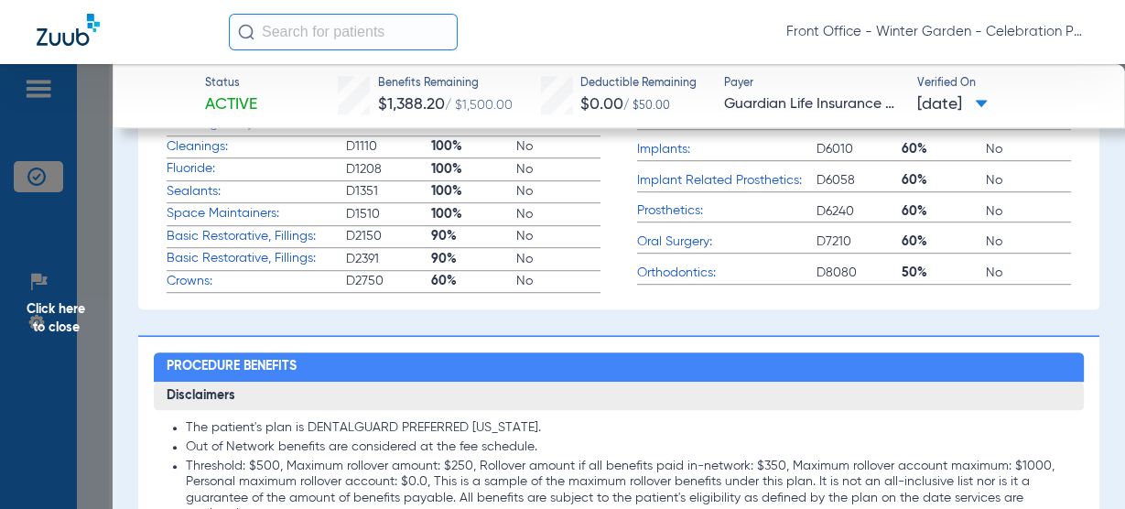
click at [19, 319] on span "Click here to close" at bounding box center [56, 318] width 113 height 509
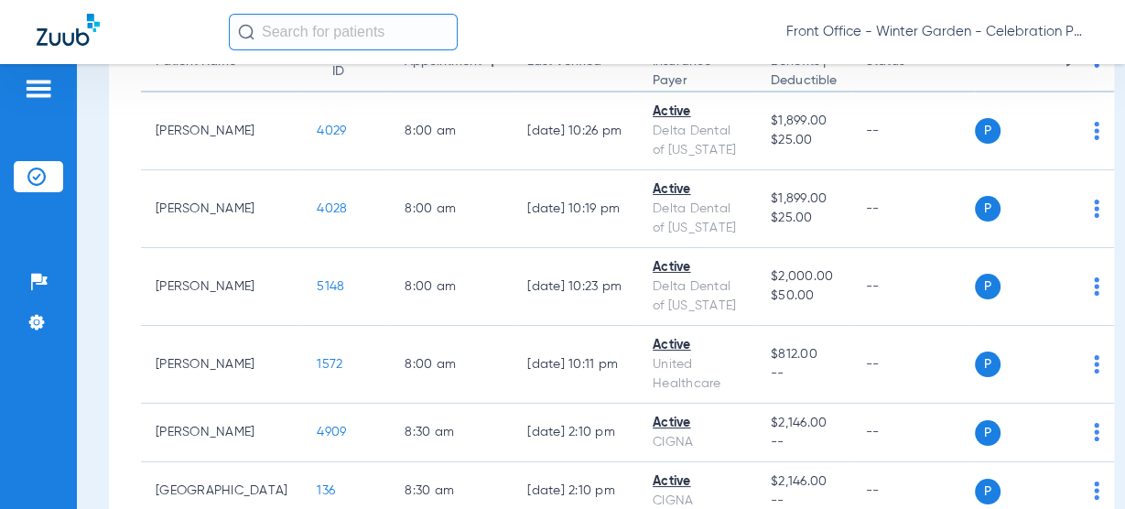
scroll to position [293, 0]
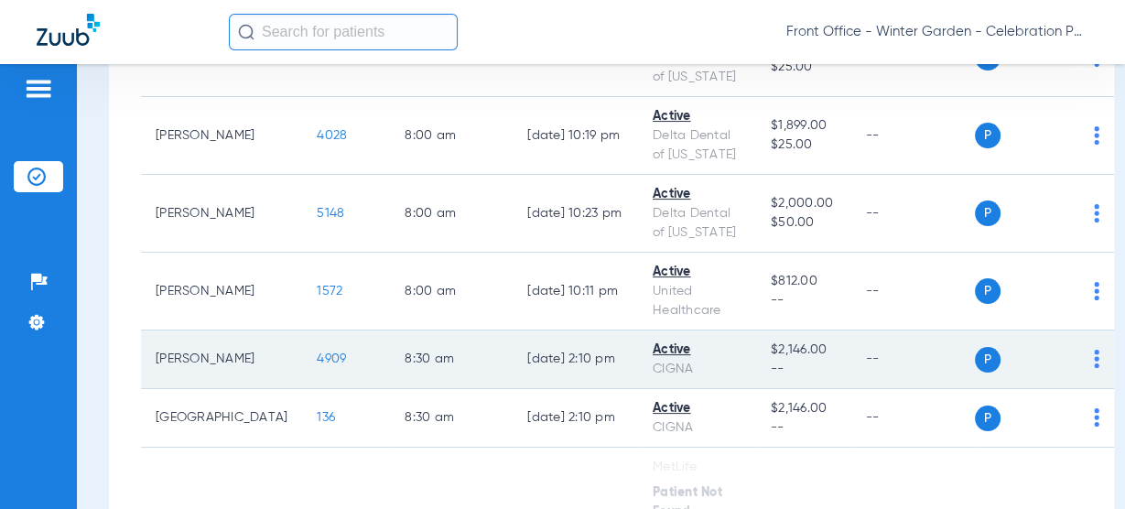
click at [317, 362] on span "4909" at bounding box center [331, 358] width 29 height 13
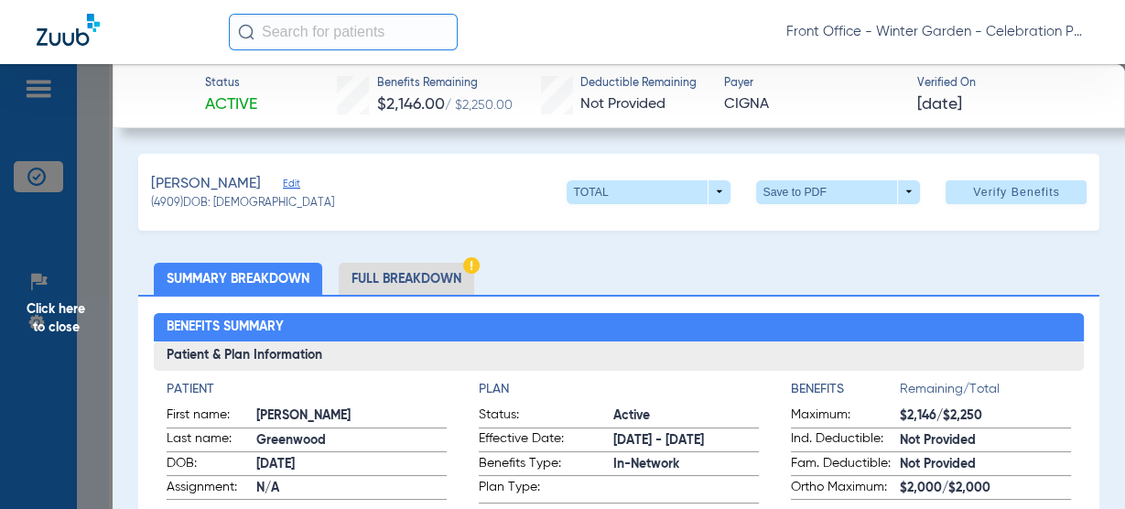
drag, startPoint x: 44, startPoint y: 363, endPoint x: 322, endPoint y: 354, distance: 278.3
click at [44, 363] on span "Click here to close" at bounding box center [56, 318] width 113 height 509
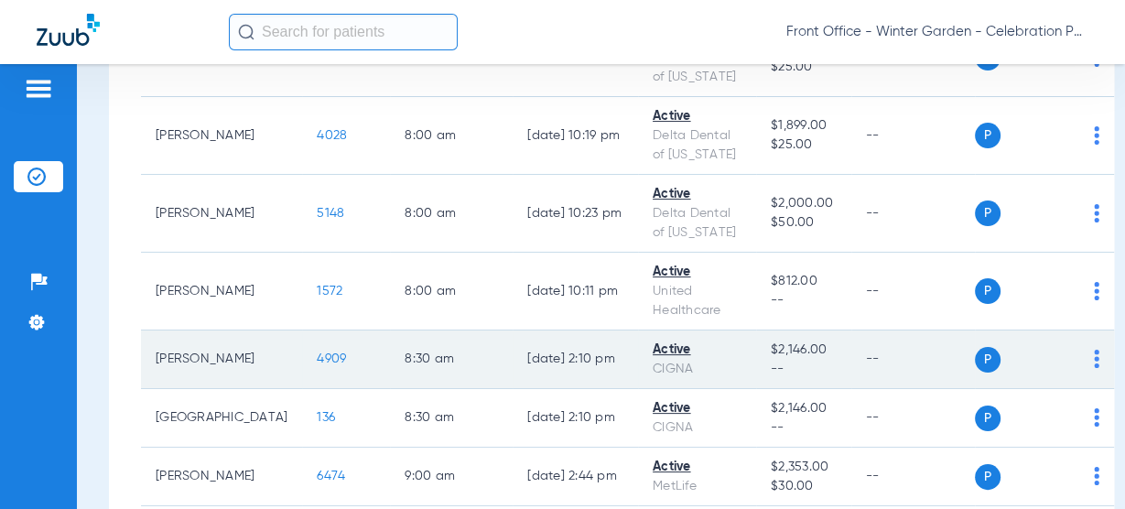
click at [317, 358] on span "4909" at bounding box center [331, 358] width 29 height 13
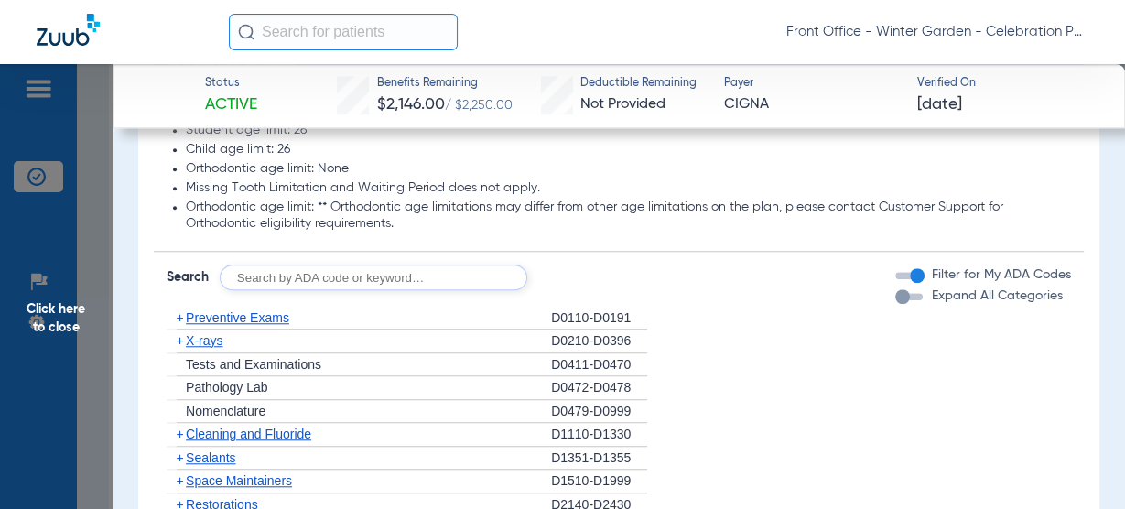
scroll to position [1464, 0]
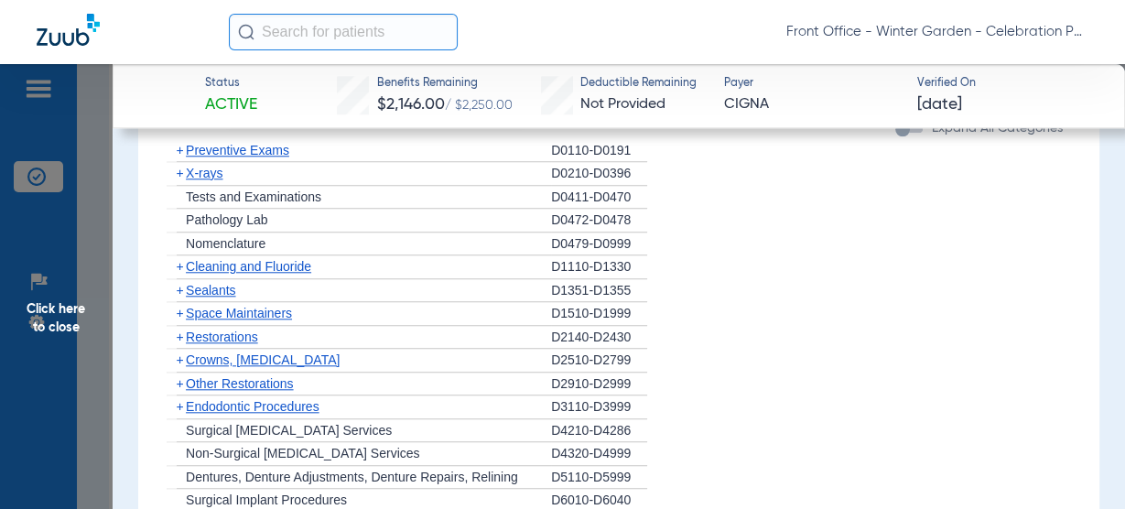
click at [239, 261] on span "Cleaning and Fluoride" at bounding box center [248, 266] width 125 height 15
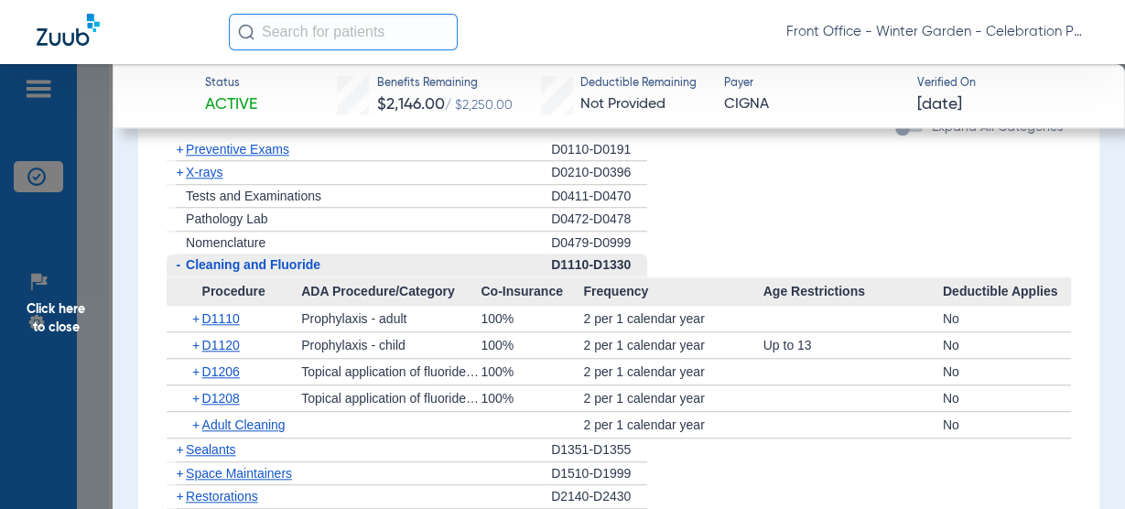
scroll to position [1391, 0]
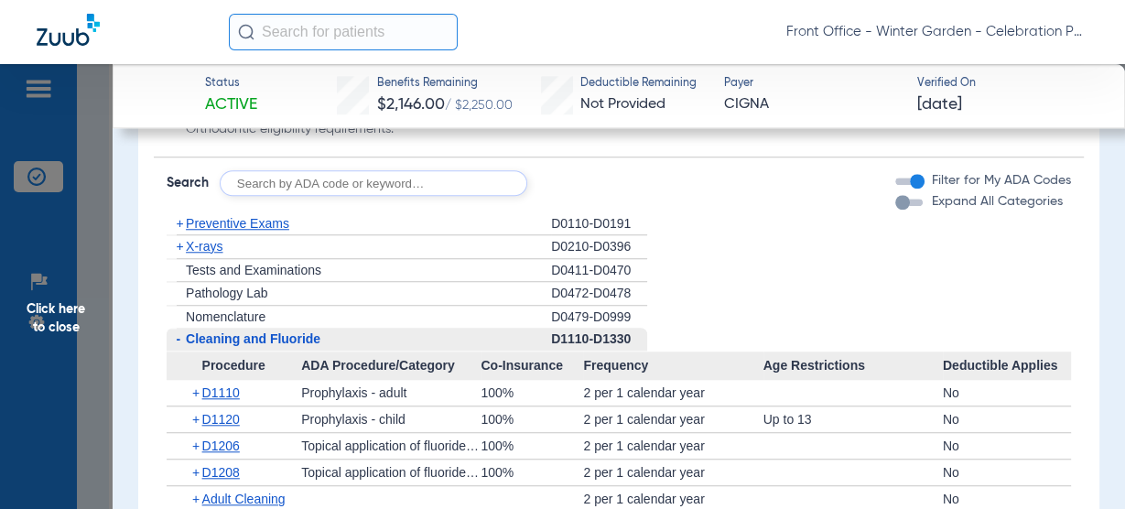
click at [212, 248] on span "X-rays" at bounding box center [204, 246] width 37 height 15
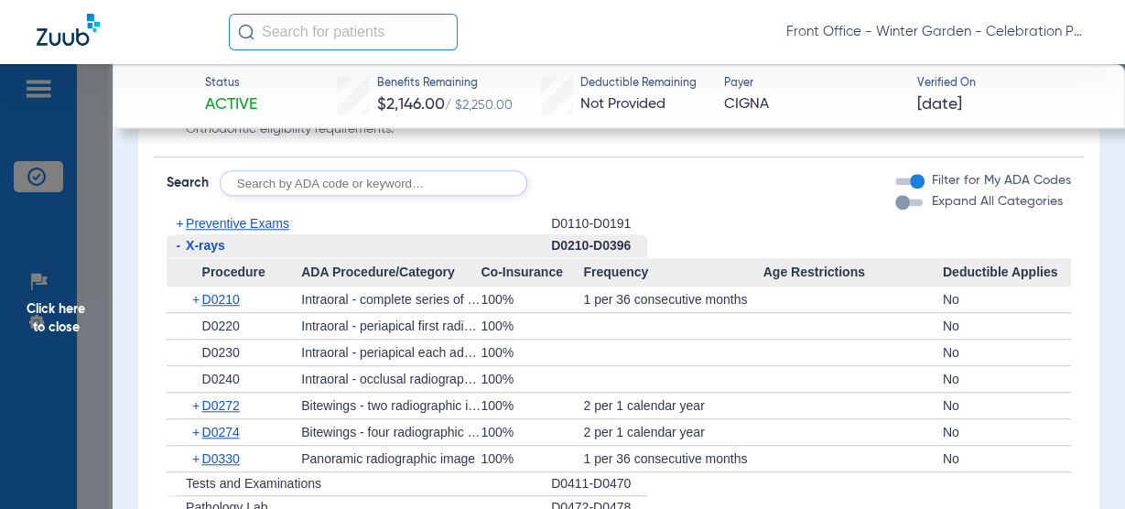
click at [74, 303] on span "Click here to close" at bounding box center [56, 318] width 113 height 509
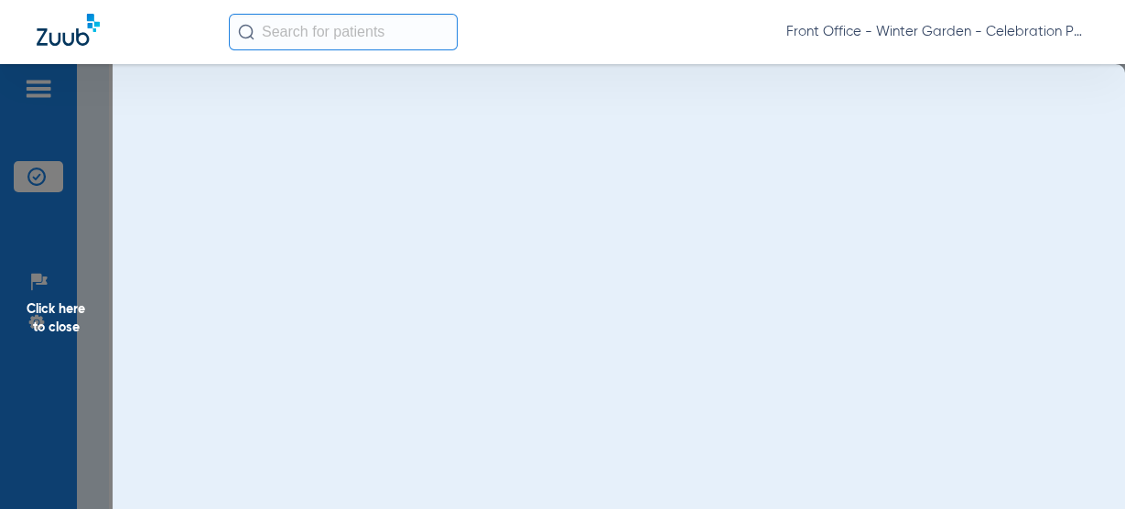
scroll to position [0, 0]
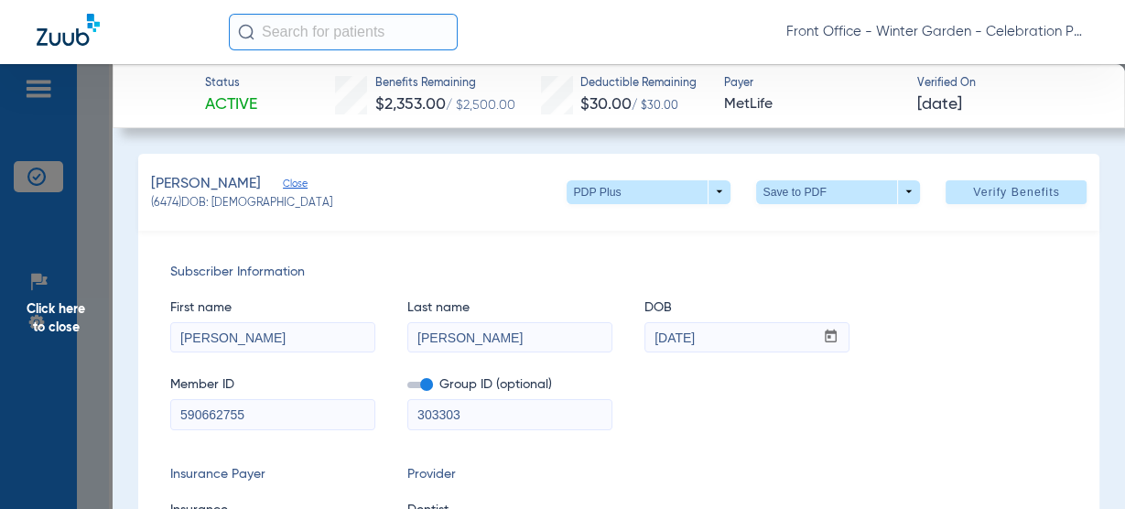
click at [93, 310] on span "Click here to close" at bounding box center [56, 318] width 113 height 509
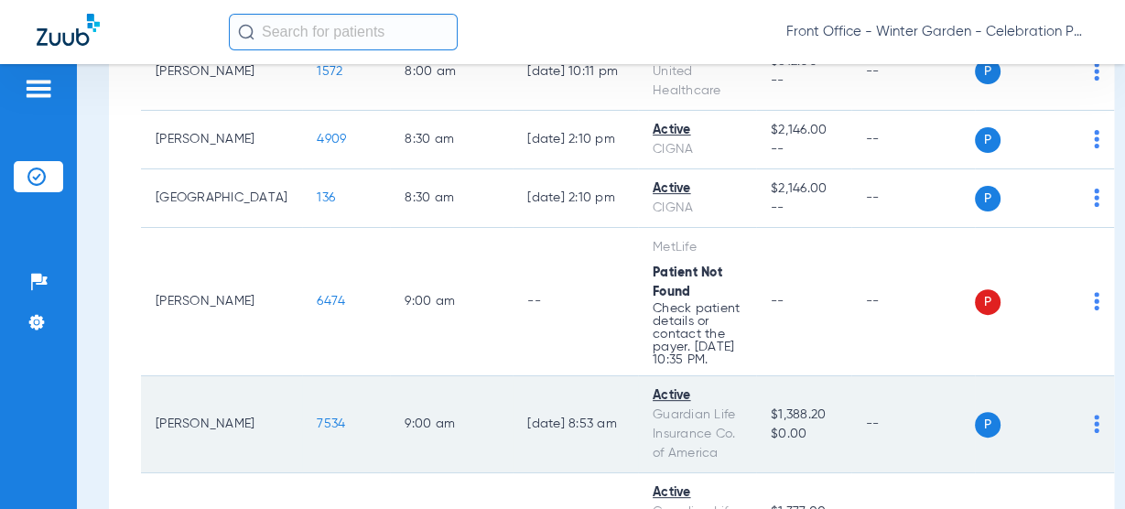
scroll to position [586, 0]
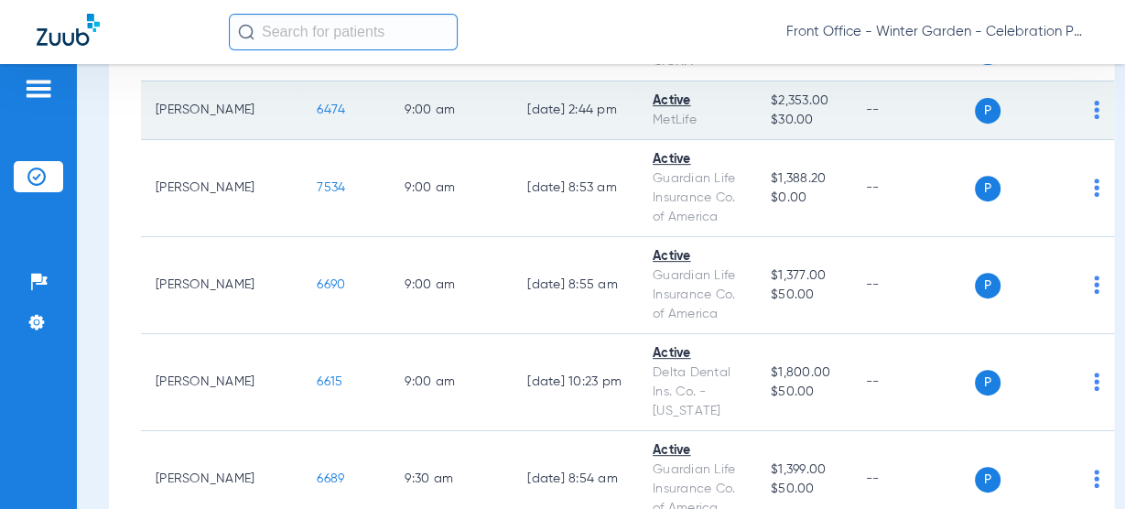
scroll to position [586, 0]
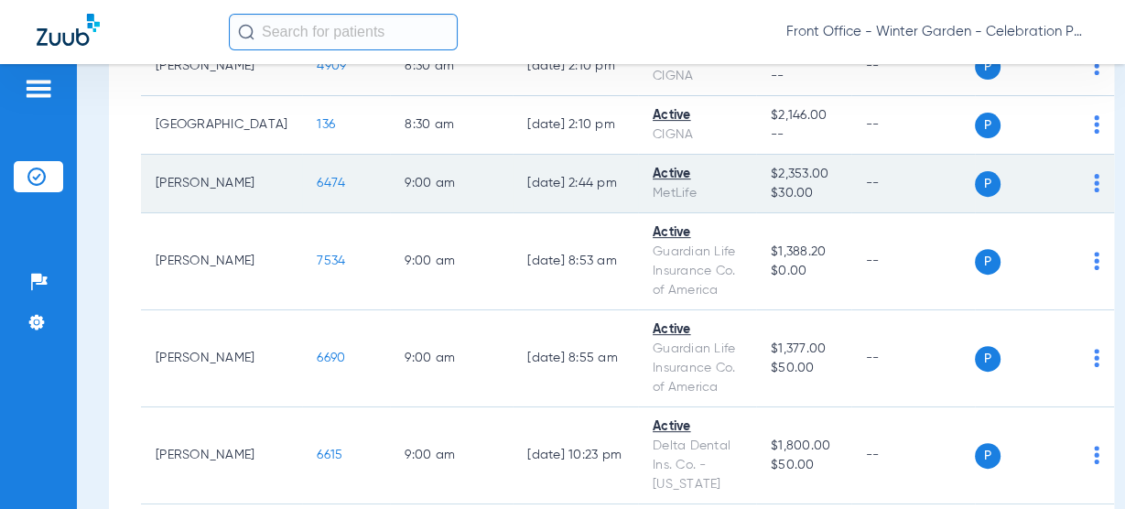
click at [317, 178] on span "6474" at bounding box center [331, 183] width 28 height 13
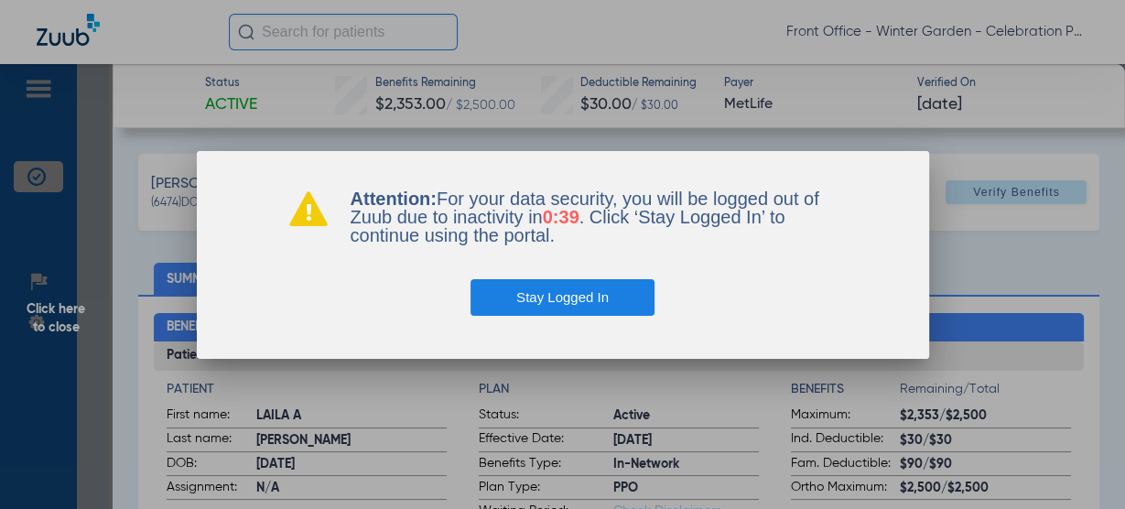
click at [562, 295] on button "Stay Logged In" at bounding box center [562, 297] width 184 height 37
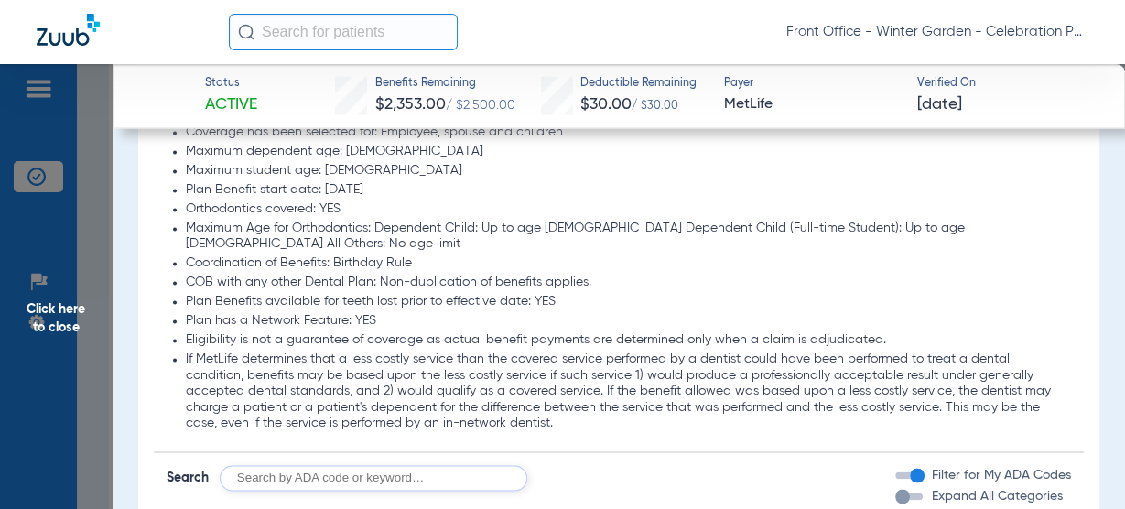
scroll to position [2782, 0]
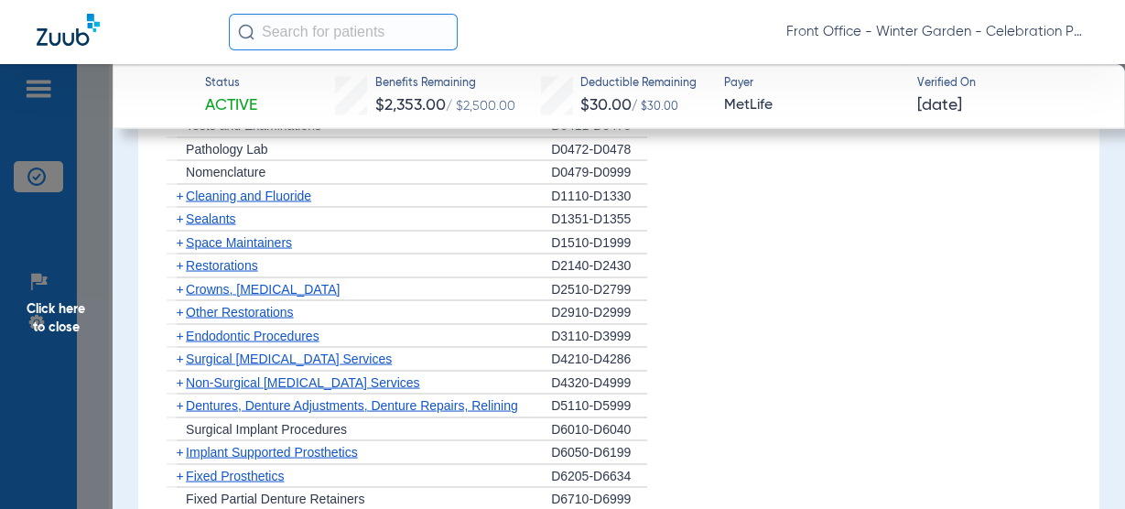
click at [229, 210] on span "Sealants" at bounding box center [210, 217] width 49 height 15
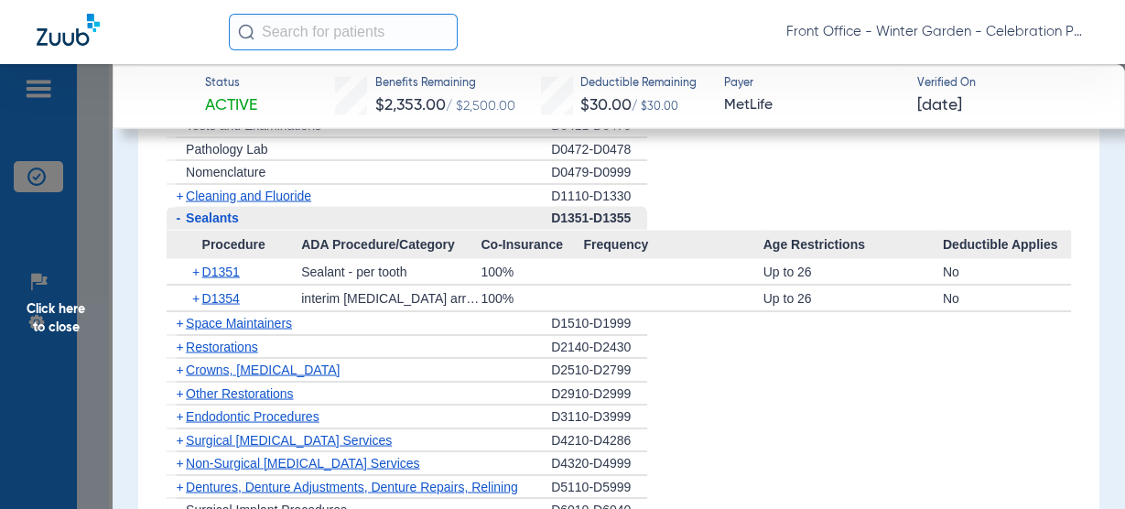
click at [229, 210] on span "Sealants" at bounding box center [212, 217] width 53 height 15
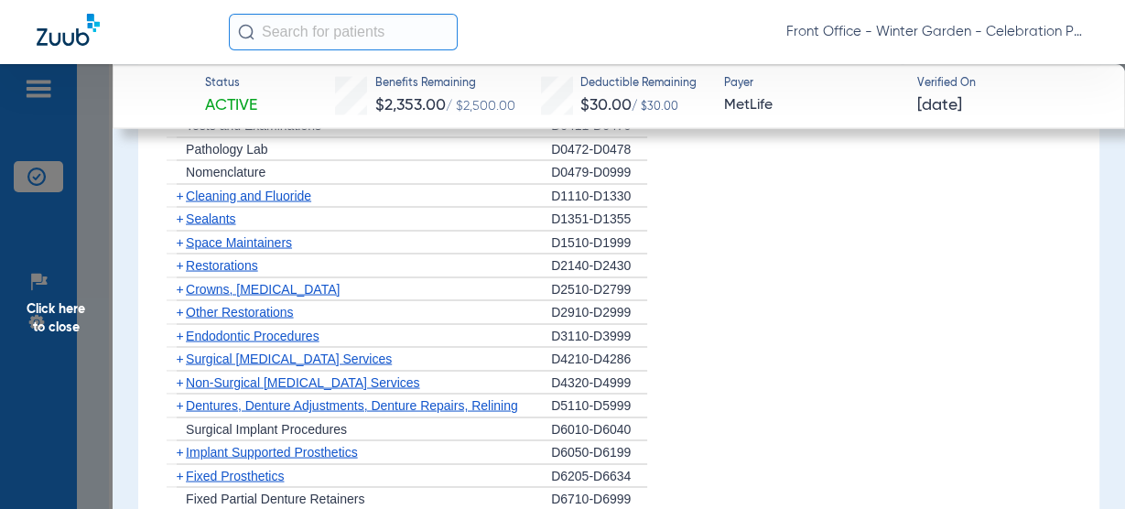
scroll to position [2708, 0]
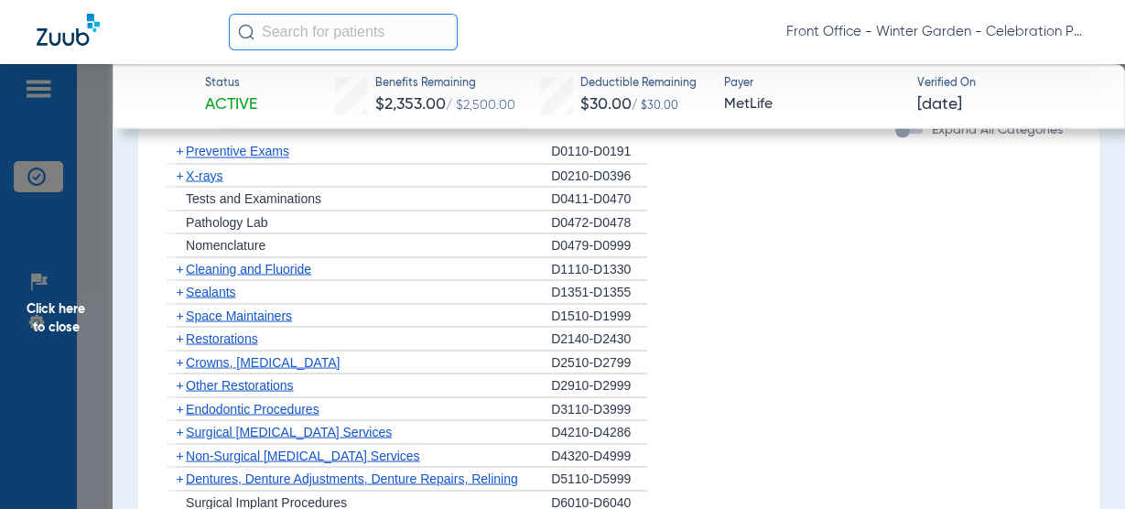
click at [197, 167] on span "X-rays" at bounding box center [204, 174] width 37 height 15
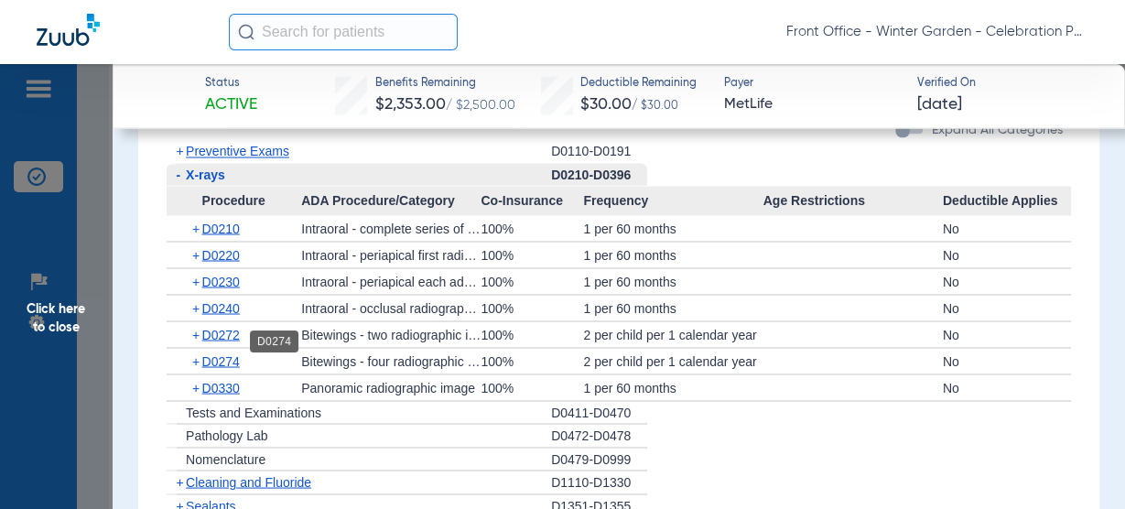
click at [221, 353] on span "D0274" at bounding box center [221, 360] width 38 height 15
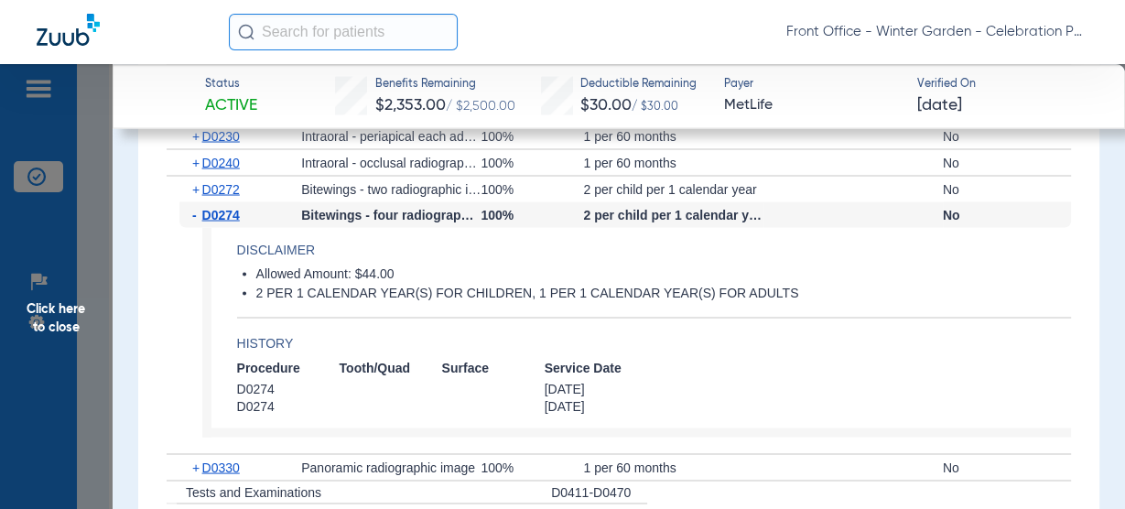
scroll to position [2855, 0]
click at [281, 200] on div "- D0274" at bounding box center [240, 213] width 122 height 26
click at [242, 200] on div "- D0274" at bounding box center [240, 213] width 122 height 26
click at [234, 206] on span "D0274" at bounding box center [221, 213] width 38 height 15
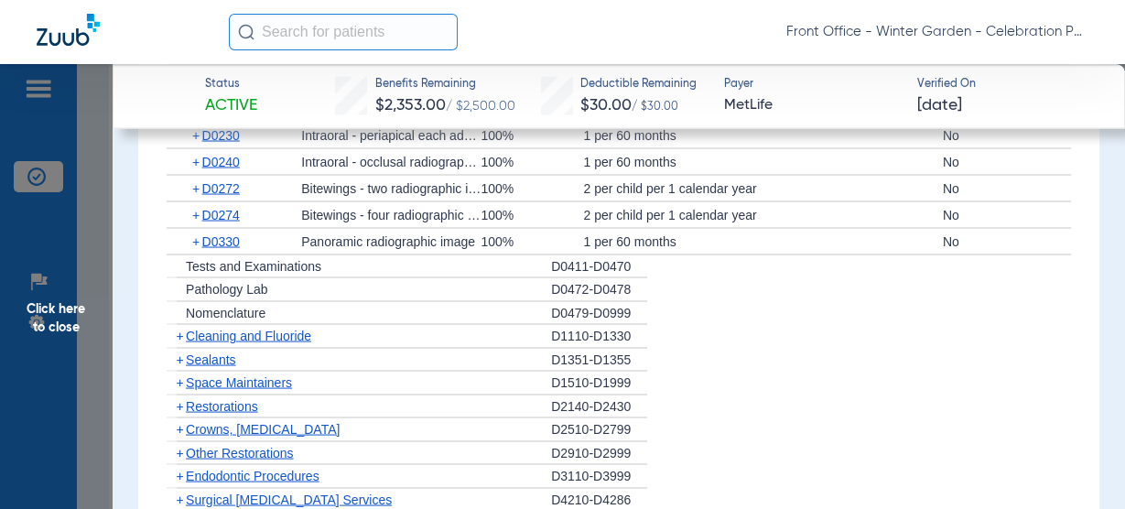
click at [236, 177] on div "+ D0272" at bounding box center [240, 188] width 122 height 26
click at [240, 180] on span "D0272" at bounding box center [221, 187] width 38 height 15
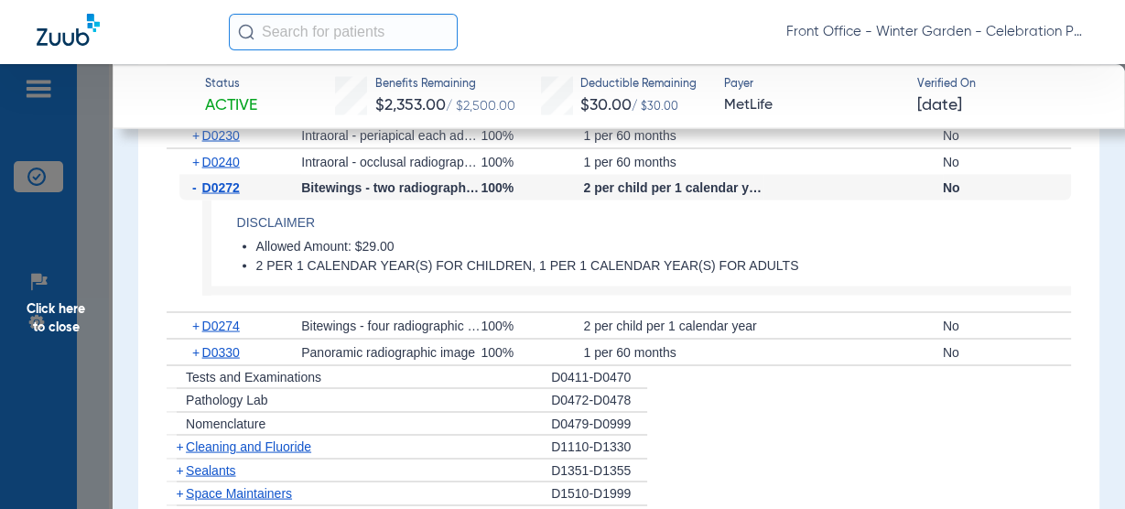
click at [240, 179] on span "D0272" at bounding box center [221, 186] width 38 height 15
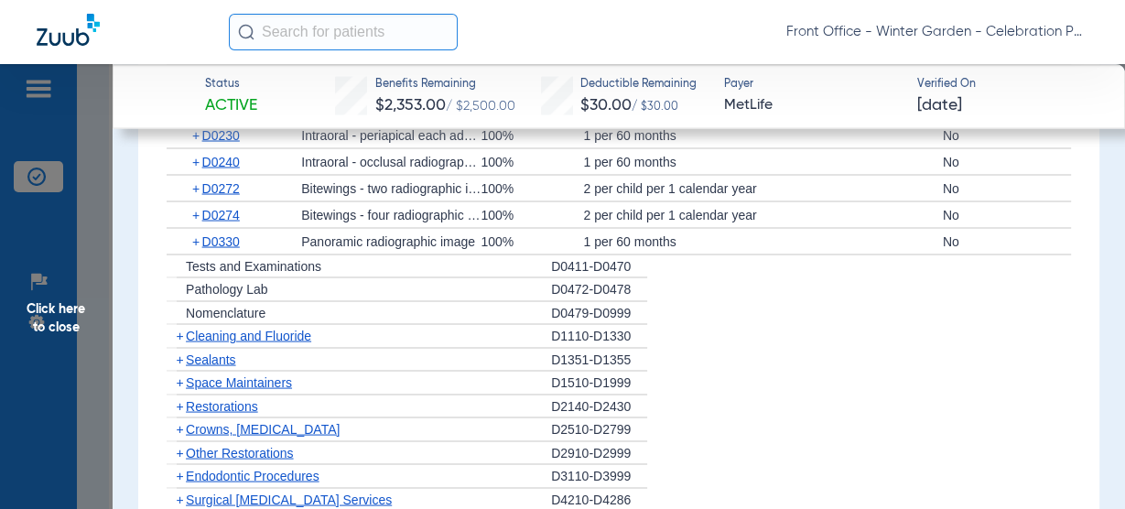
click at [71, 284] on span "Click here to close" at bounding box center [56, 318] width 113 height 509
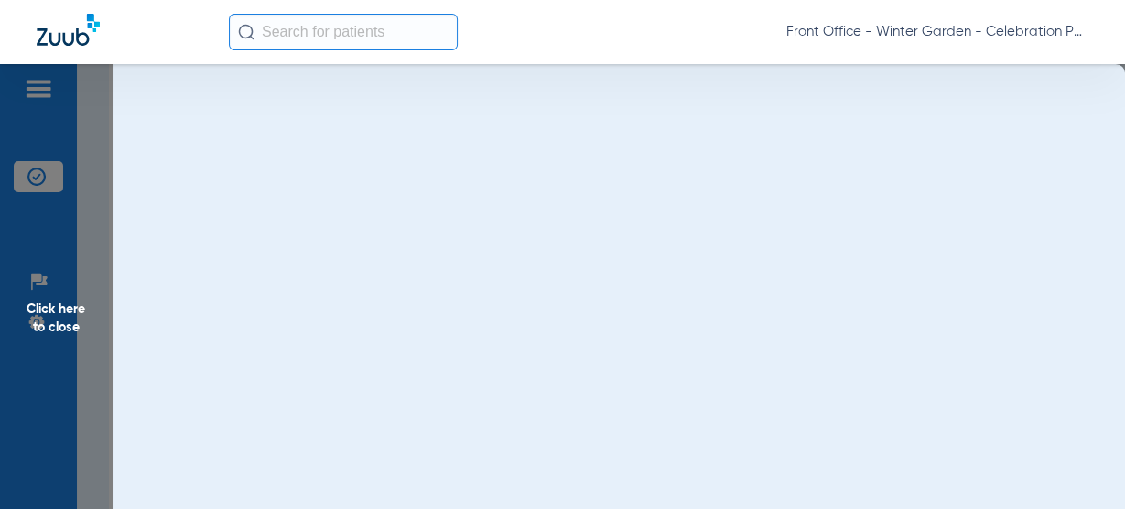
scroll to position [0, 0]
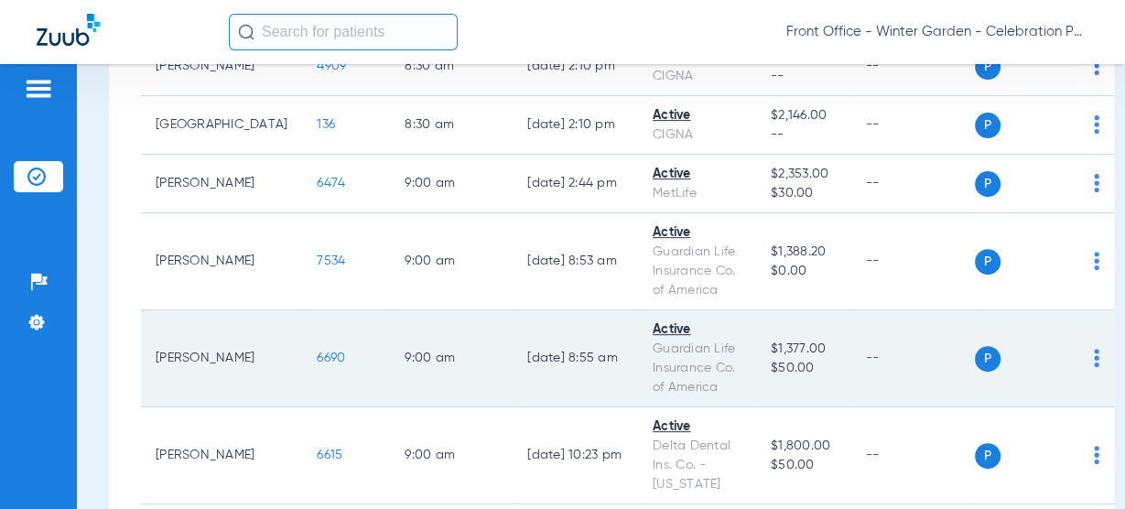
click at [317, 352] on span "6690" at bounding box center [331, 357] width 28 height 13
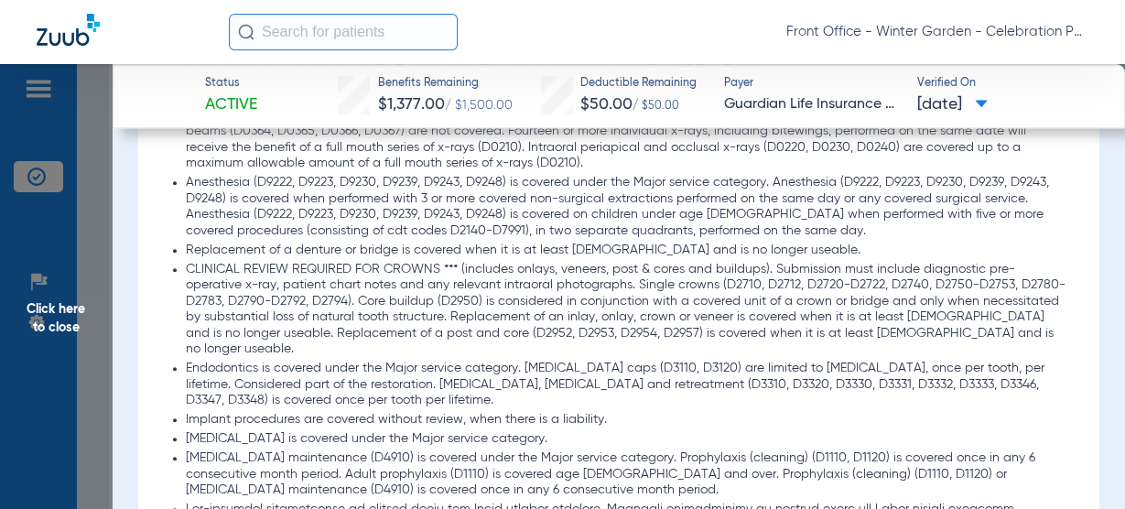
scroll to position [1684, 0]
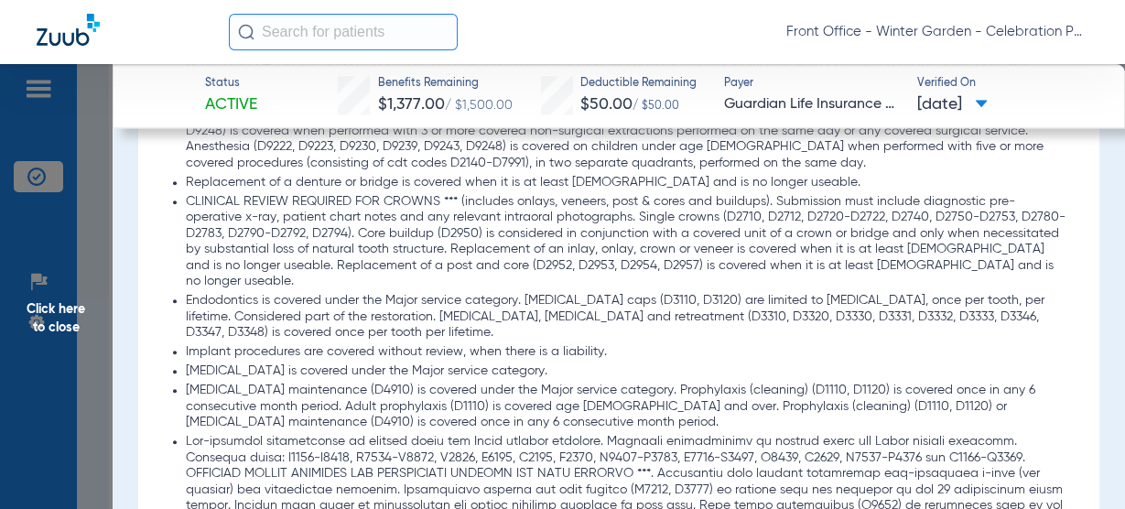
click at [71, 323] on span "Click here to close" at bounding box center [56, 318] width 113 height 509
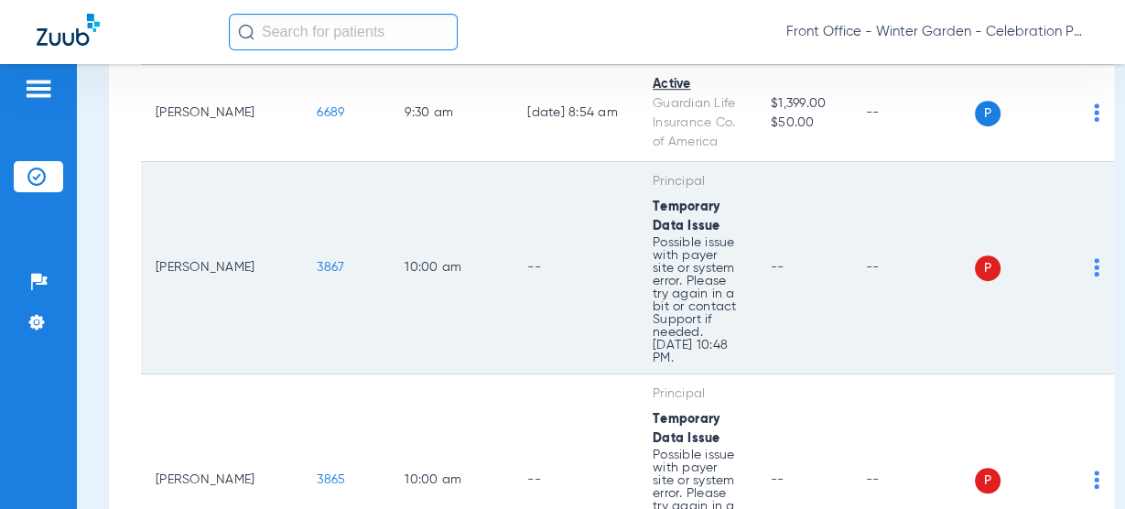
scroll to position [1171, 0]
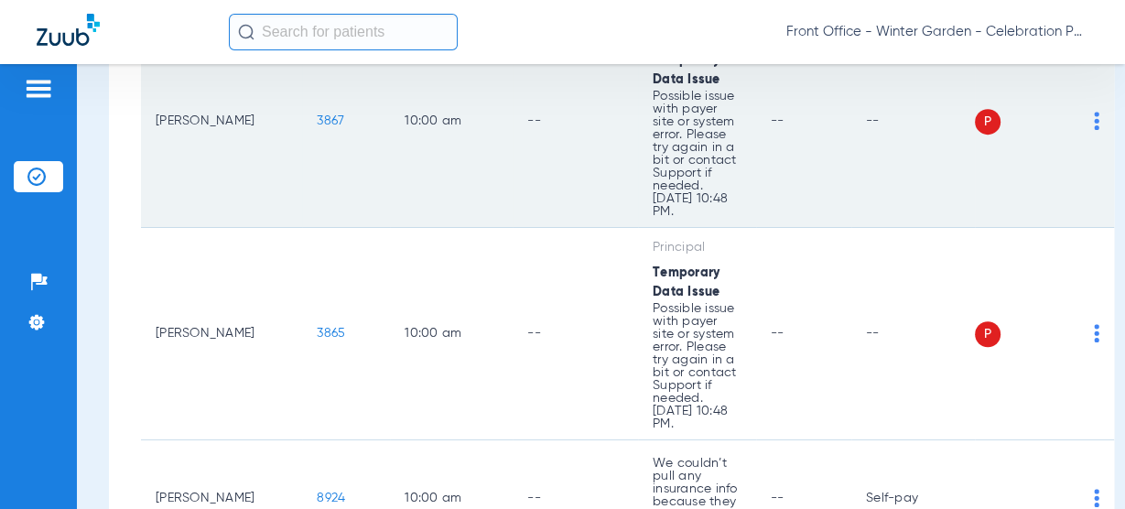
click at [317, 118] on span "3867" at bounding box center [330, 120] width 27 height 13
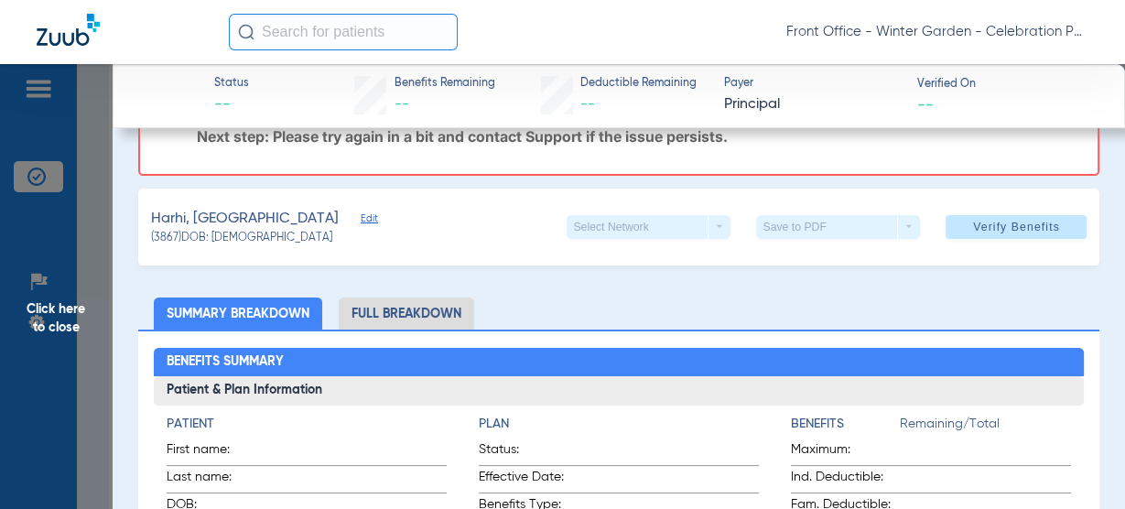
scroll to position [0, 0]
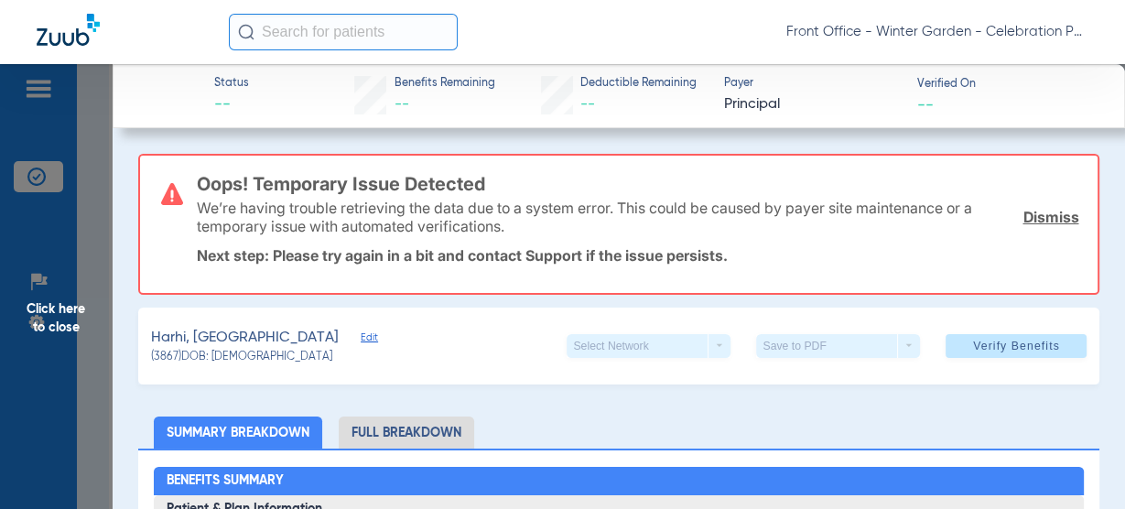
click at [1051, 202] on div "We’re having trouble retrieving the data due to a system error. This could be c…" at bounding box center [638, 217] width 882 height 66
click at [1041, 211] on link "Dismiss" at bounding box center [1050, 217] width 56 height 18
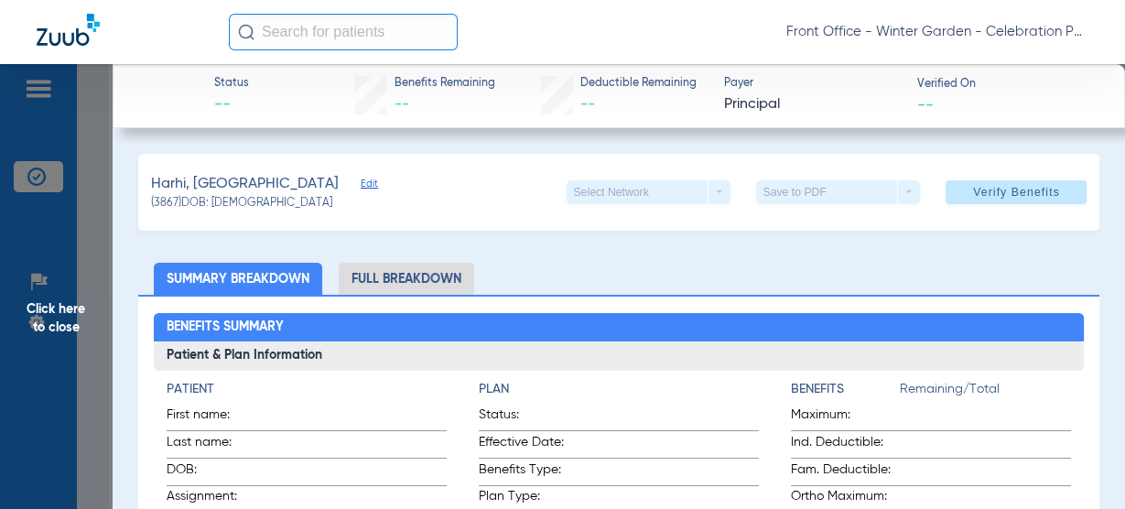
click at [361, 189] on span "Edit" at bounding box center [369, 186] width 16 height 17
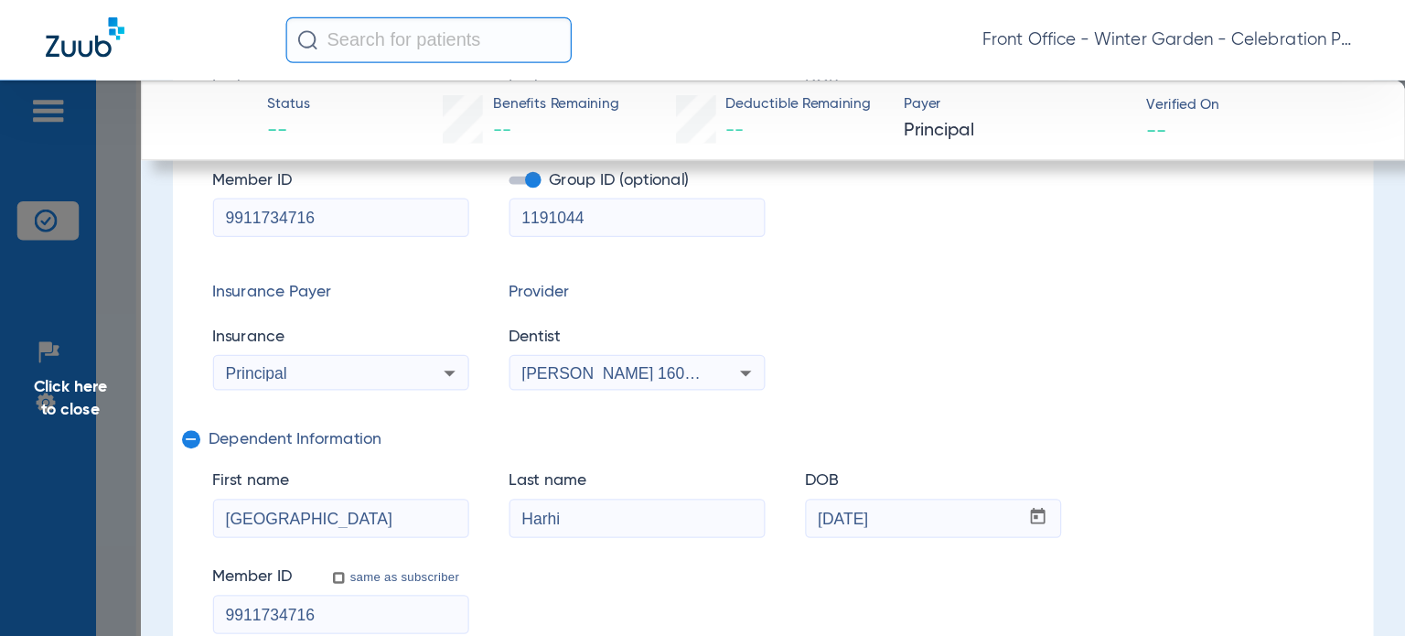
scroll to position [220, 0]
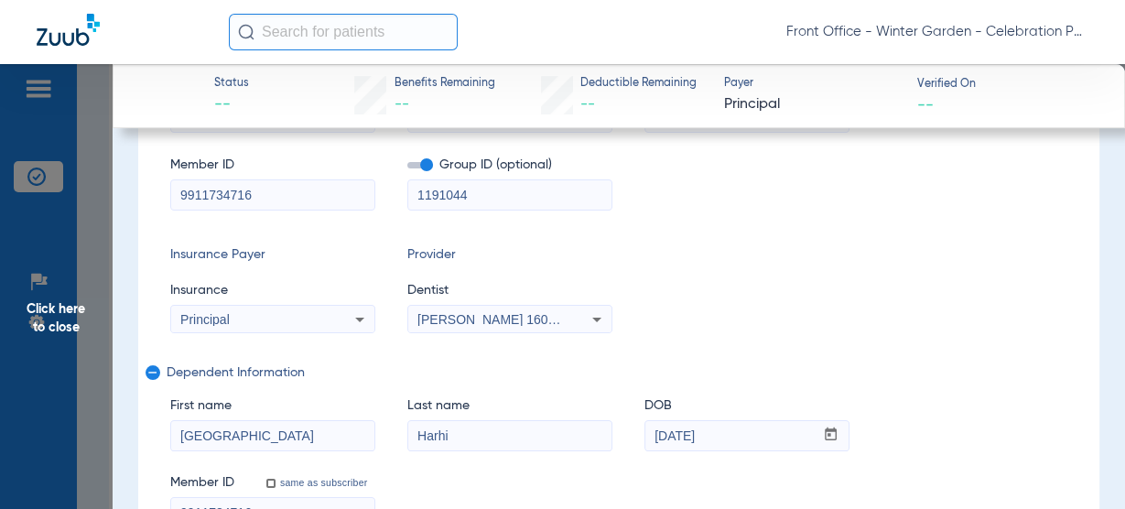
drag, startPoint x: 274, startPoint y: 197, endPoint x: -41, endPoint y: 181, distance: 315.2
click at [0, 181] on html "Front Office - Winter Garden - Celebration Pediatric Dentistry Patients Insuran…" at bounding box center [562, 254] width 1125 height 509
drag, startPoint x: 273, startPoint y: 185, endPoint x: -51, endPoint y: 172, distance: 324.2
click at [0, 172] on html "Front Office - Winter Garden - Celebration Pediatric Dentistry Patients Insuran…" at bounding box center [562, 254] width 1125 height 509
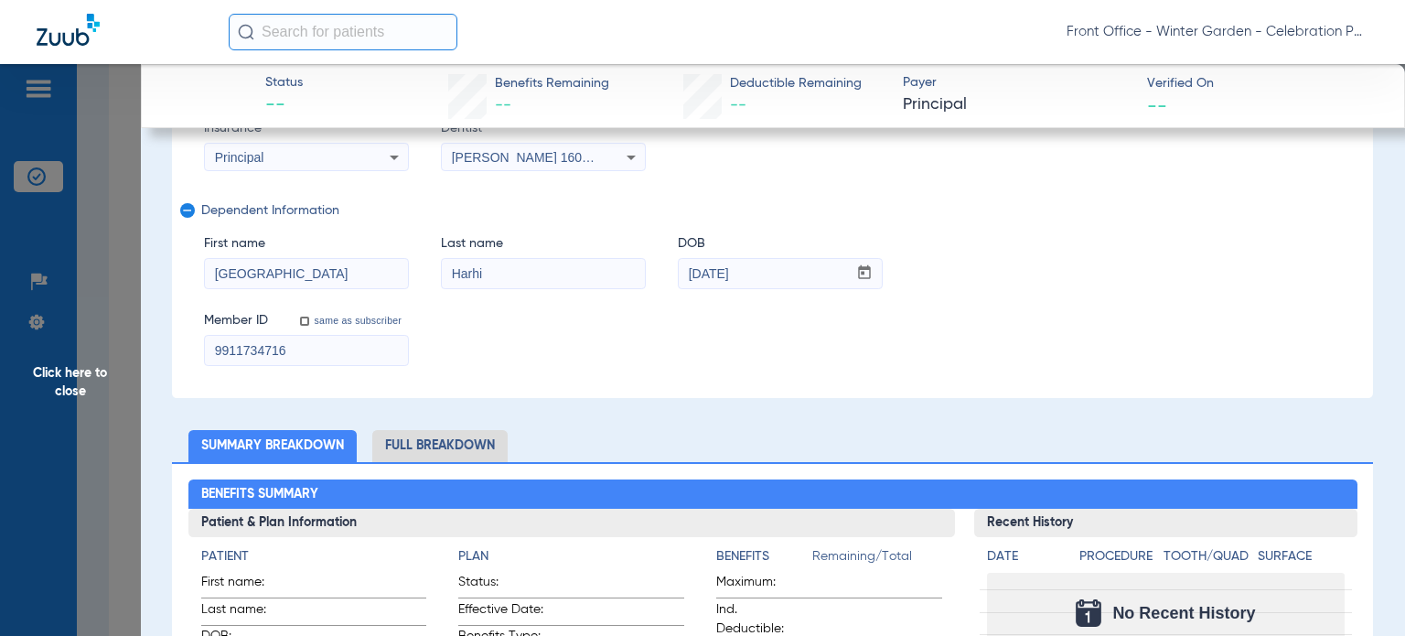
scroll to position [403, 0]
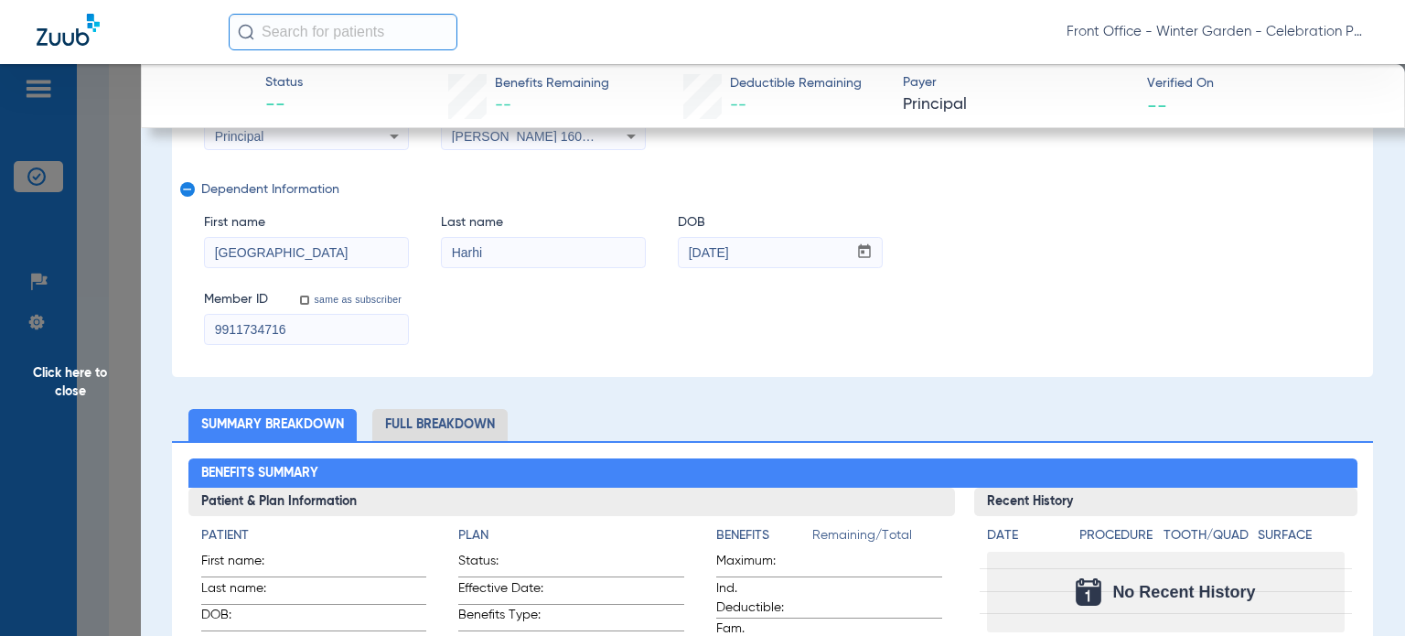
type input "591129826"
drag, startPoint x: 364, startPoint y: 332, endPoint x: 54, endPoint y: 307, distance: 311.3
paste input "59112982"
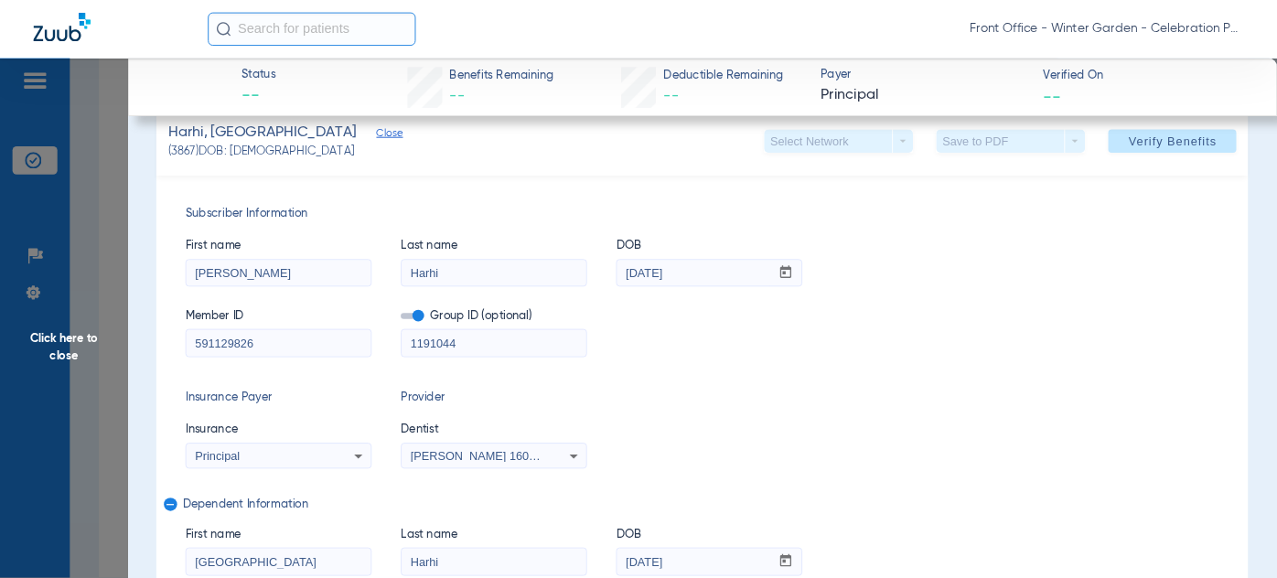
scroll to position [0, 0]
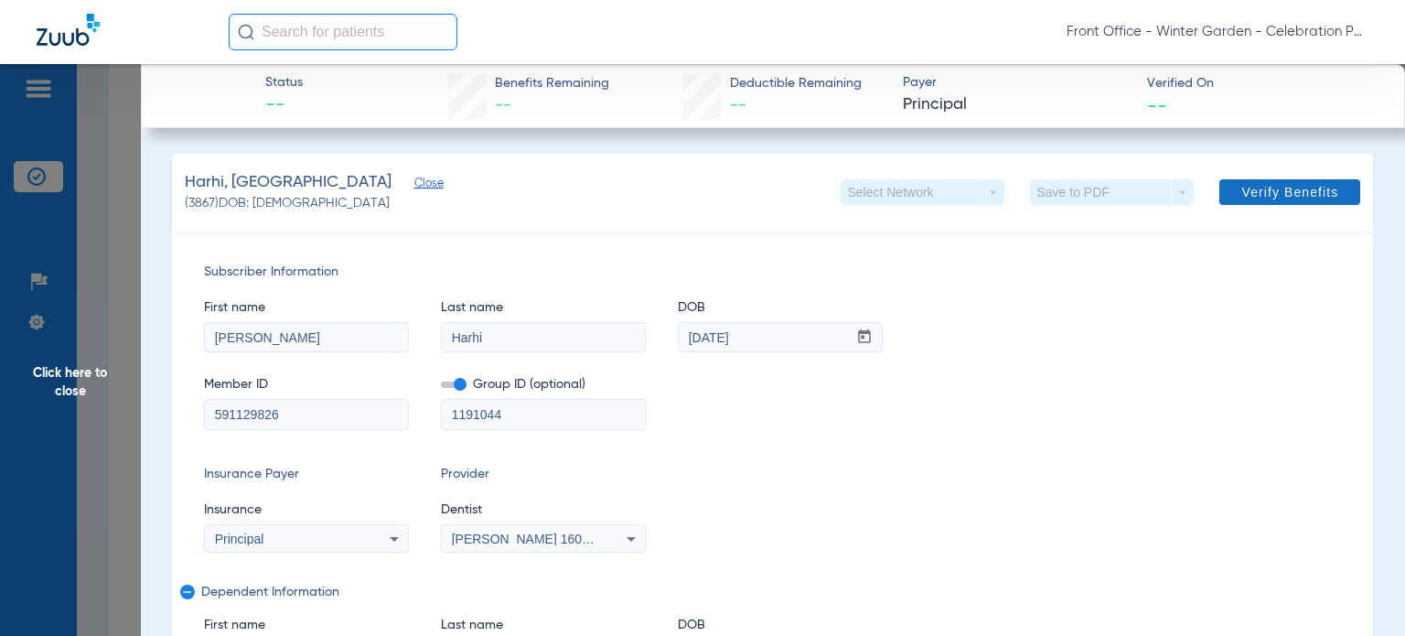
type input "591129826"
click at [1124, 186] on span "Verify Benefits" at bounding box center [1290, 192] width 97 height 15
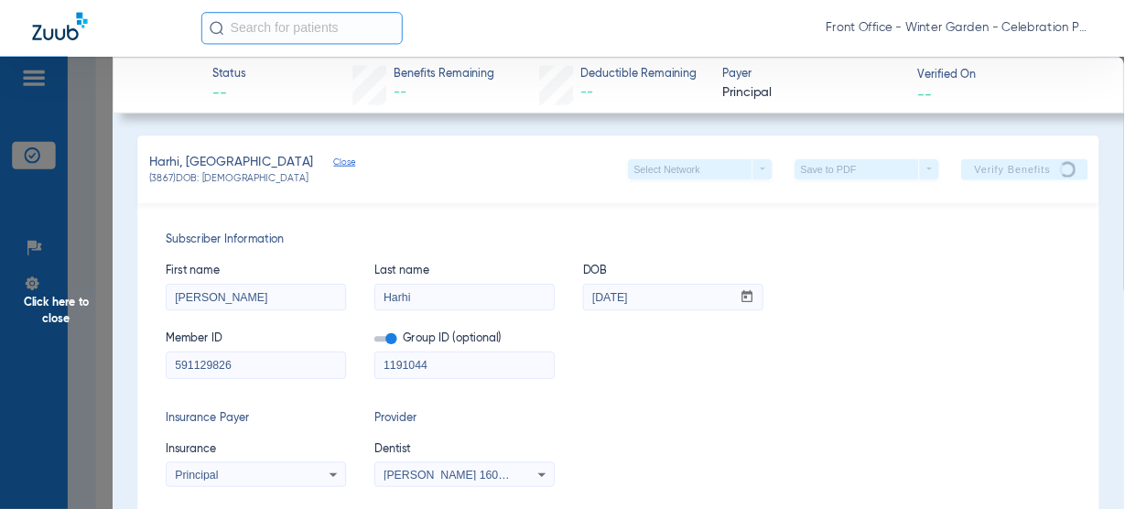
scroll to position [1171, 0]
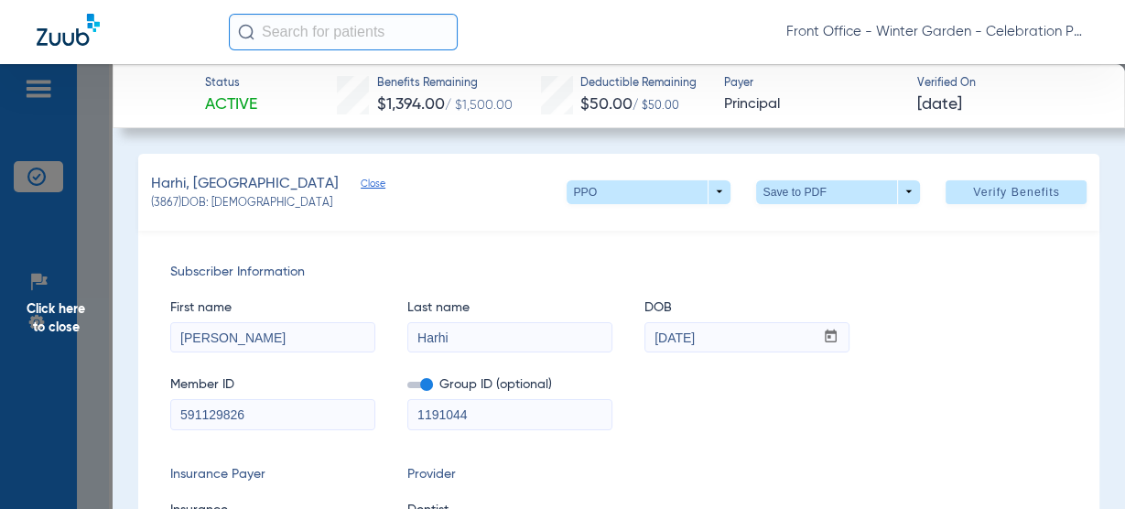
click at [48, 294] on span "Click here to close" at bounding box center [56, 318] width 113 height 509
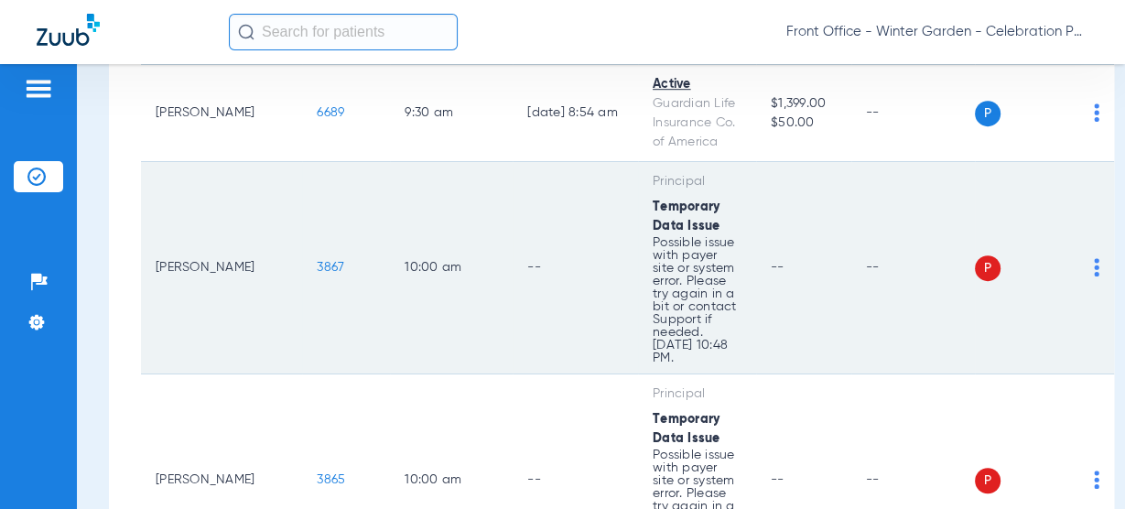
scroll to position [1098, 0]
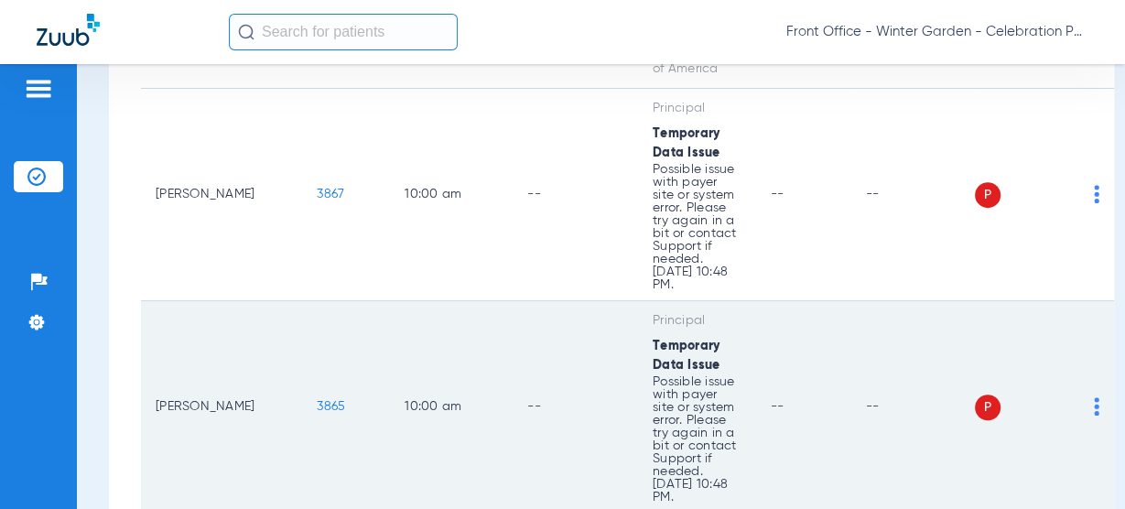
click at [317, 404] on span "3865" at bounding box center [331, 406] width 28 height 13
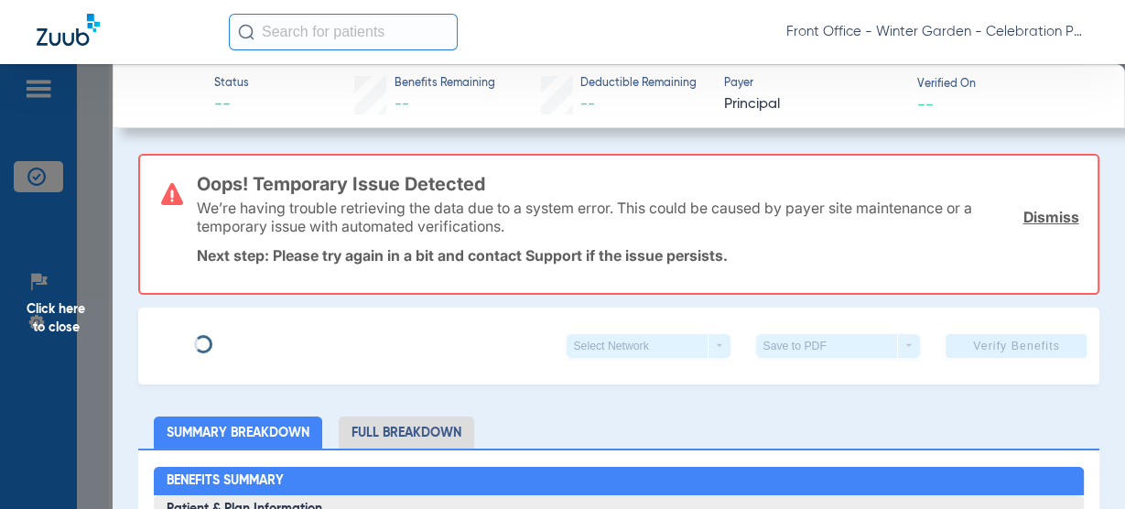
type input "[PERSON_NAME]"
type input "Harhi"
type input "[DATE]"
type input "9911734716"
type input "1191044"
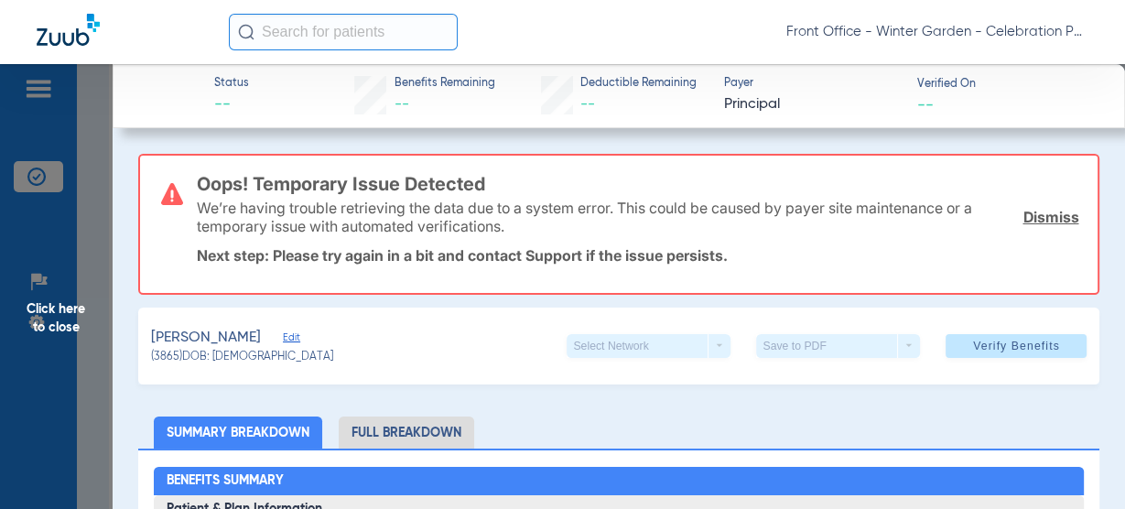
click at [283, 339] on span "Edit" at bounding box center [291, 339] width 16 height 17
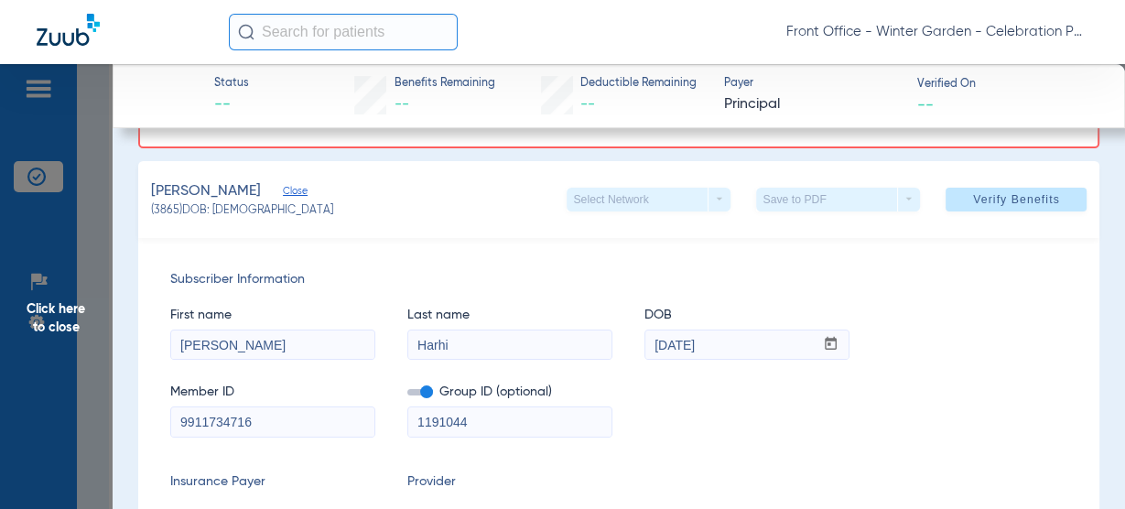
scroll to position [366, 0]
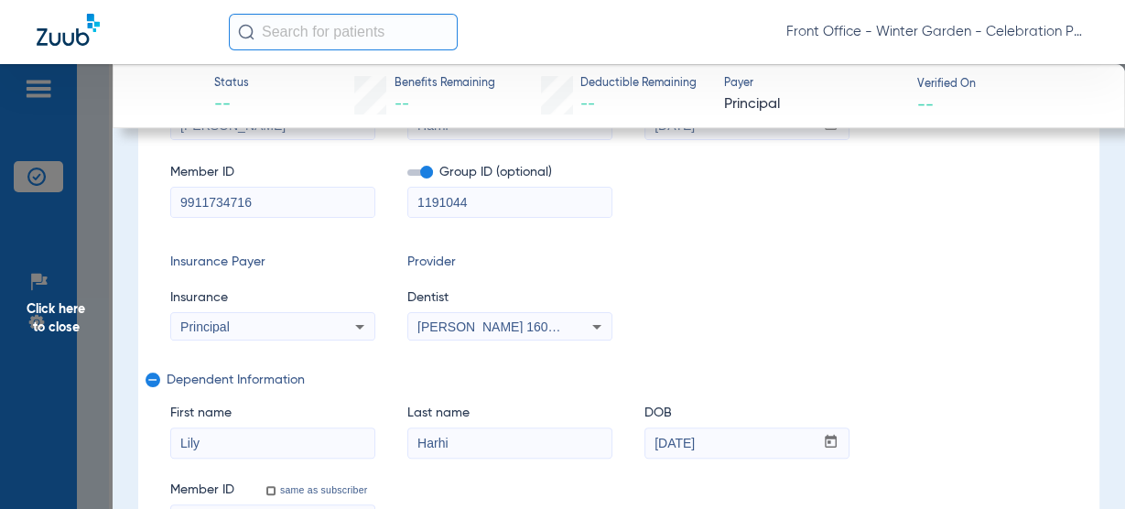
drag, startPoint x: 331, startPoint y: 208, endPoint x: -71, endPoint y: 158, distance: 405.6
click at [0, 158] on html "Front Office - Winter Garden - Celebration Pediatric Dentistry Patients Insuran…" at bounding box center [562, 254] width 1125 height 509
paste input "59112982"
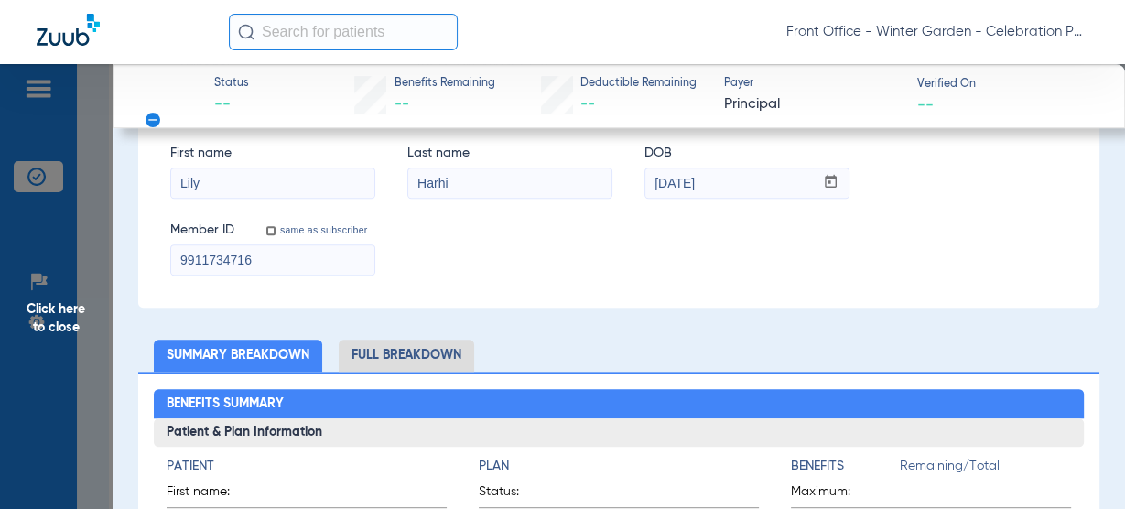
scroll to position [586, 0]
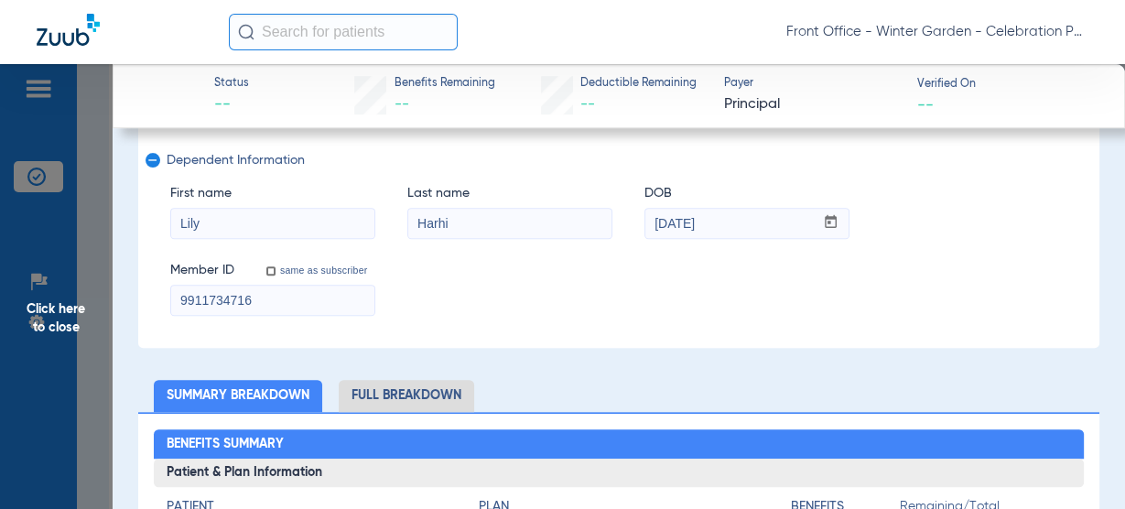
type input "591129826"
drag, startPoint x: -6, startPoint y: 302, endPoint x: -19, endPoint y: 302, distance: 12.8
click at [0, 302] on html "Front Office - Winter Garden - Celebration Pediatric Dentistry Patients Insuran…" at bounding box center [562, 254] width 1125 height 509
paste input "59112982"
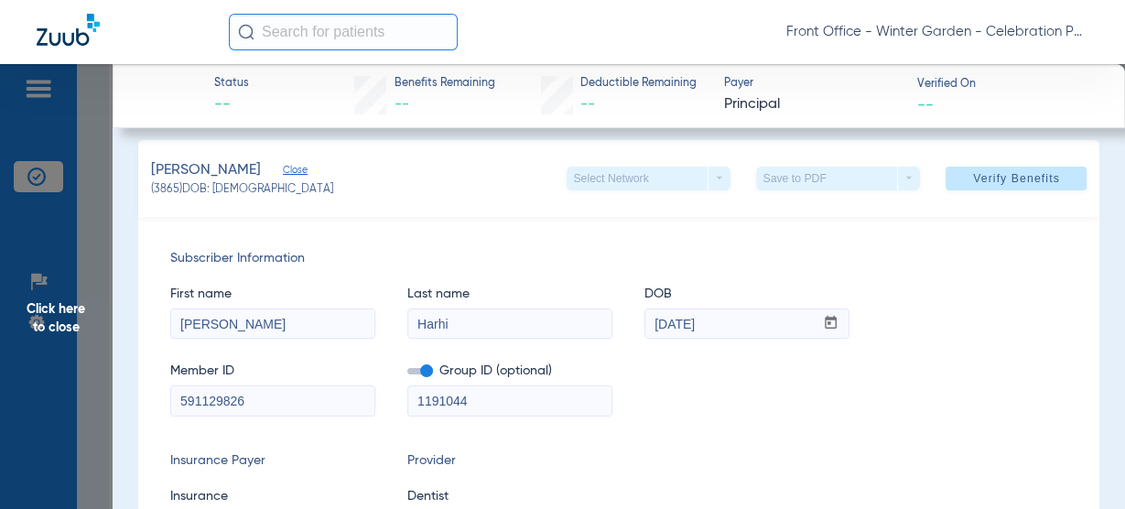
scroll to position [0, 0]
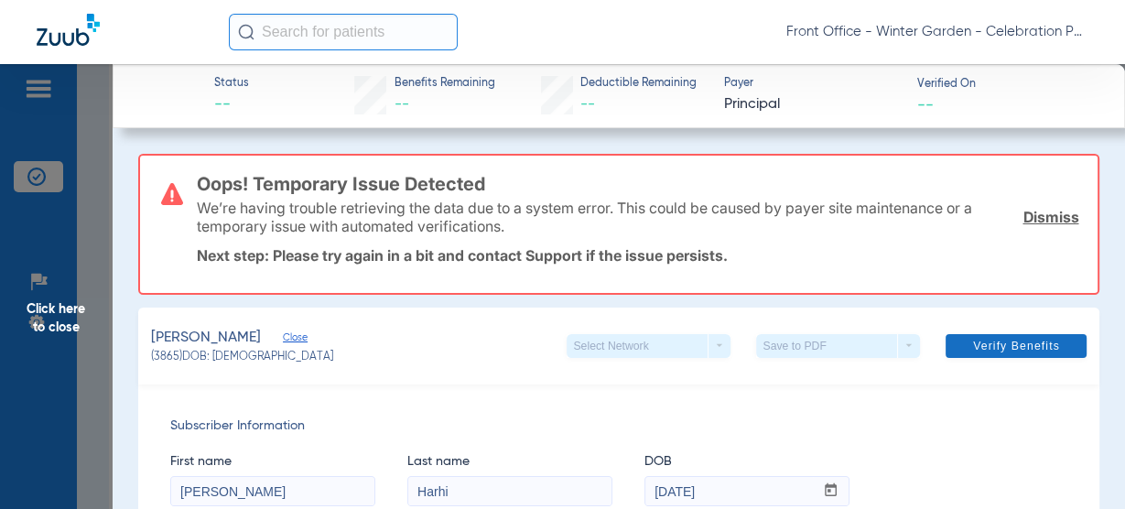
type input "591129826"
click at [950, 344] on span at bounding box center [1015, 346] width 141 height 44
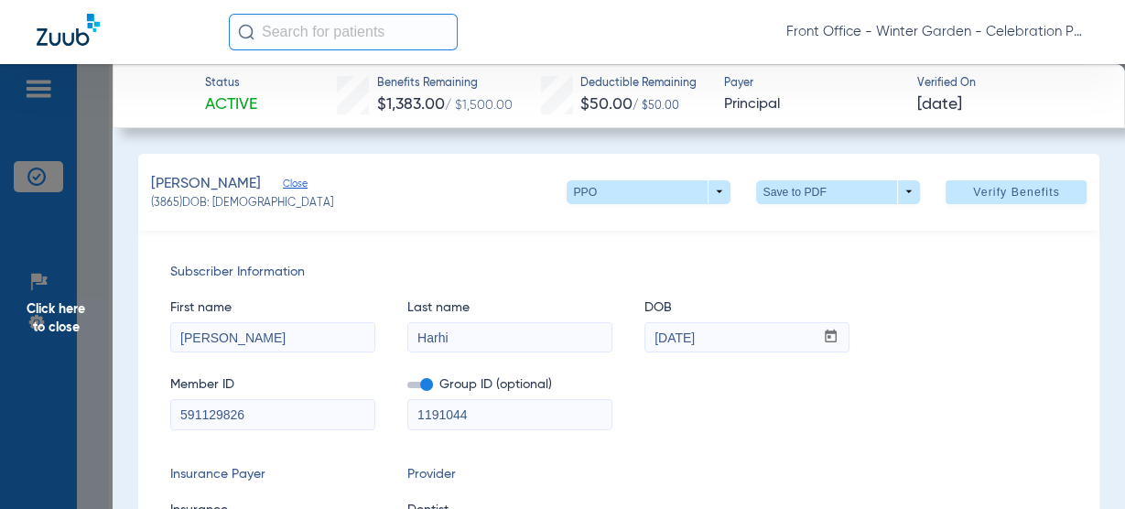
click at [54, 276] on span "Click here to close" at bounding box center [56, 318] width 113 height 509
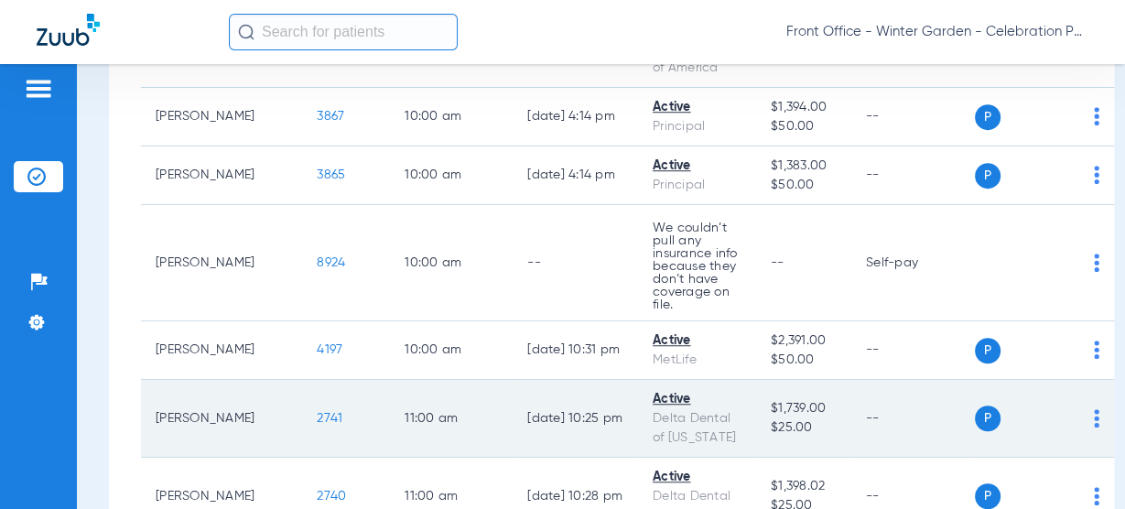
scroll to position [1172, 0]
